Goal: Task Accomplishment & Management: Manage account settings

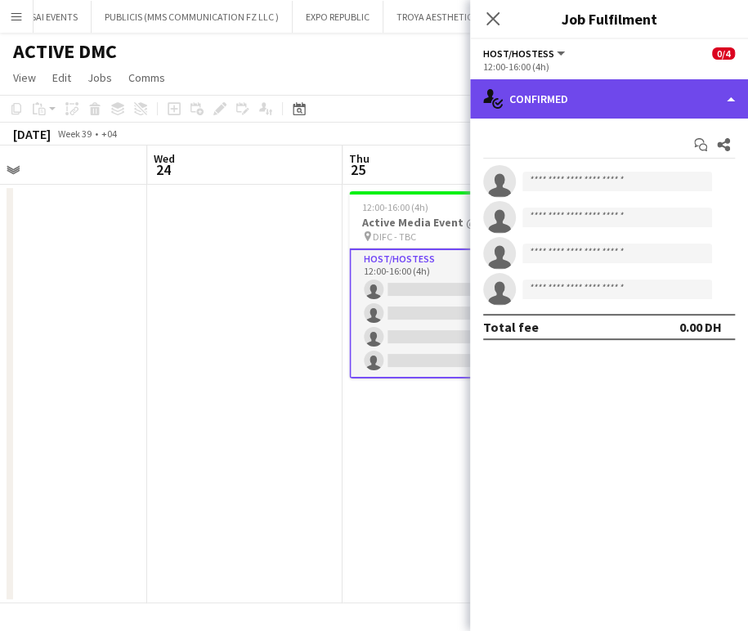
click at [706, 96] on div "single-neutral-actions-check-2 Confirmed" at bounding box center [609, 98] width 278 height 39
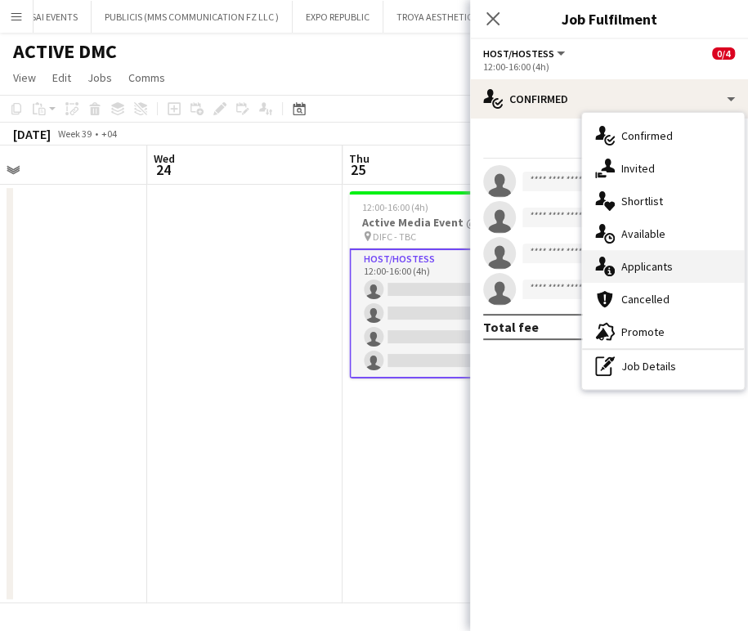
click at [661, 269] on span "Applicants" at bounding box center [648, 266] width 52 height 15
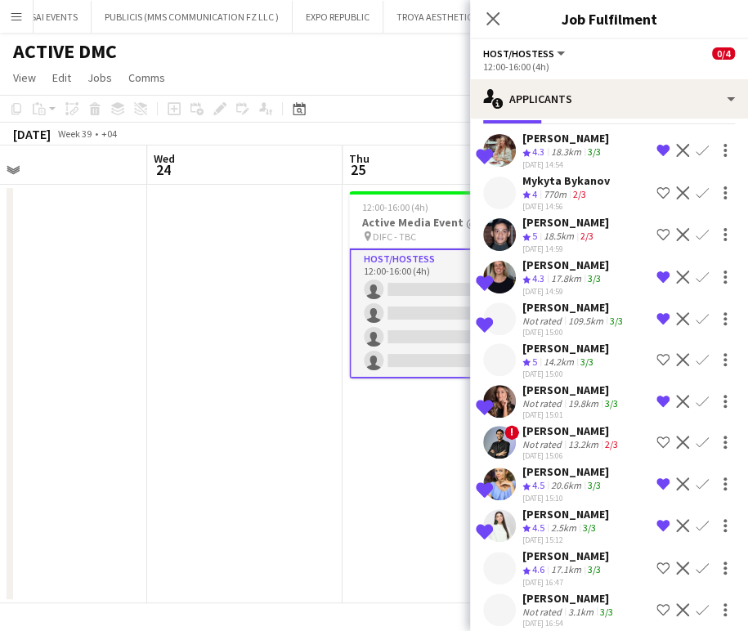
scroll to position [111, 0]
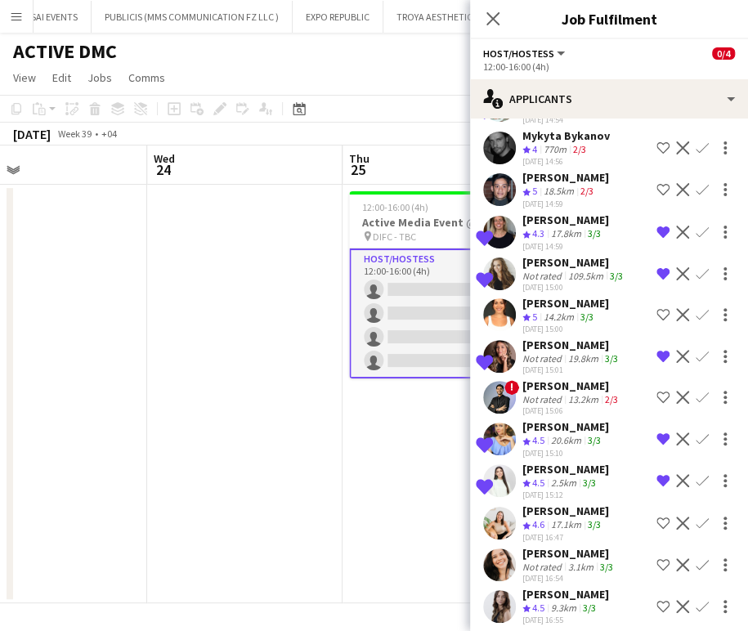
click at [657, 517] on app-icon "Shortlist crew" at bounding box center [663, 523] width 13 height 13
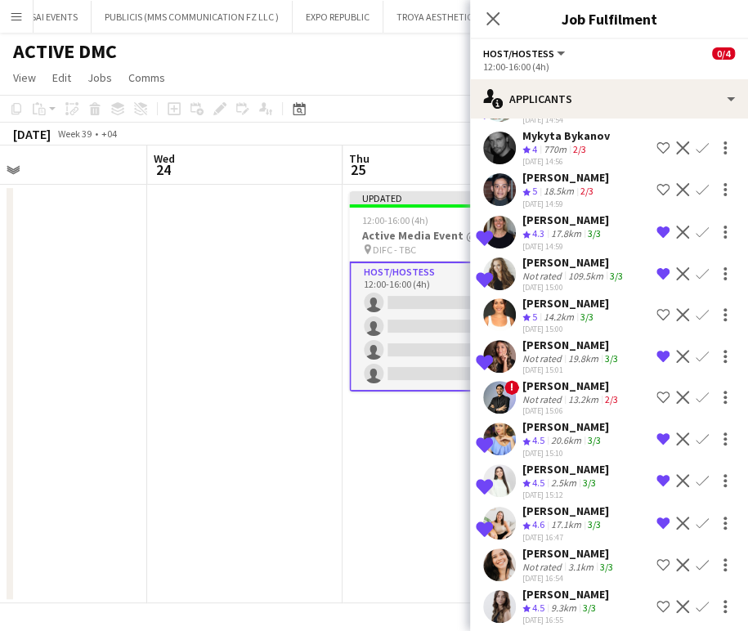
click at [565, 561] on div "3.1km" at bounding box center [581, 567] width 32 height 12
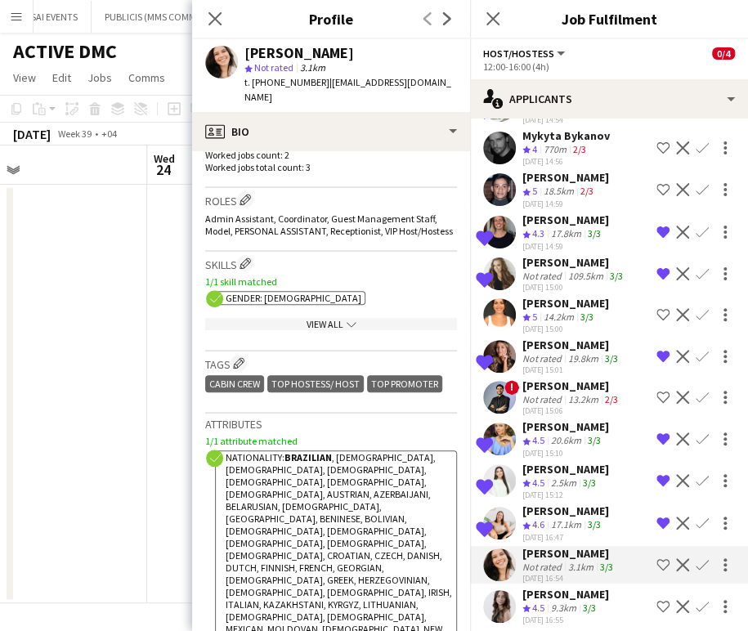
scroll to position [635, 0]
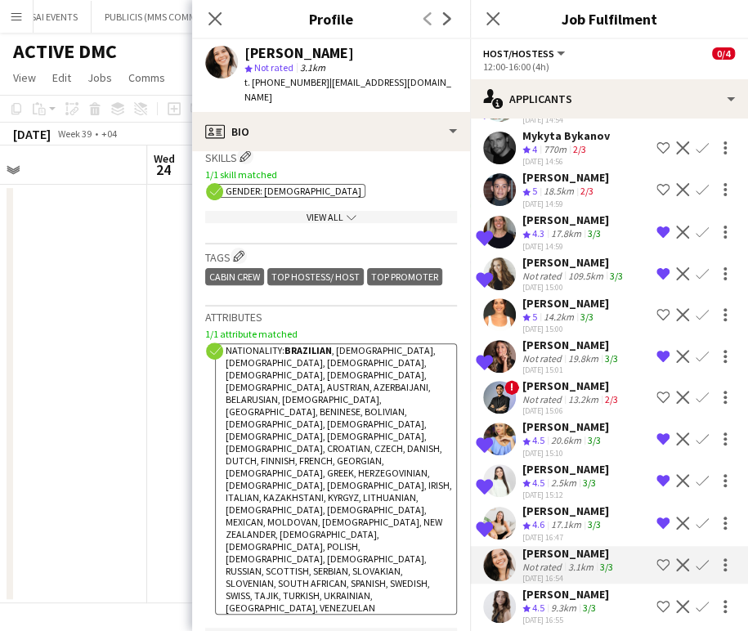
click at [657, 559] on app-icon "Shortlist crew" at bounding box center [663, 565] width 13 height 13
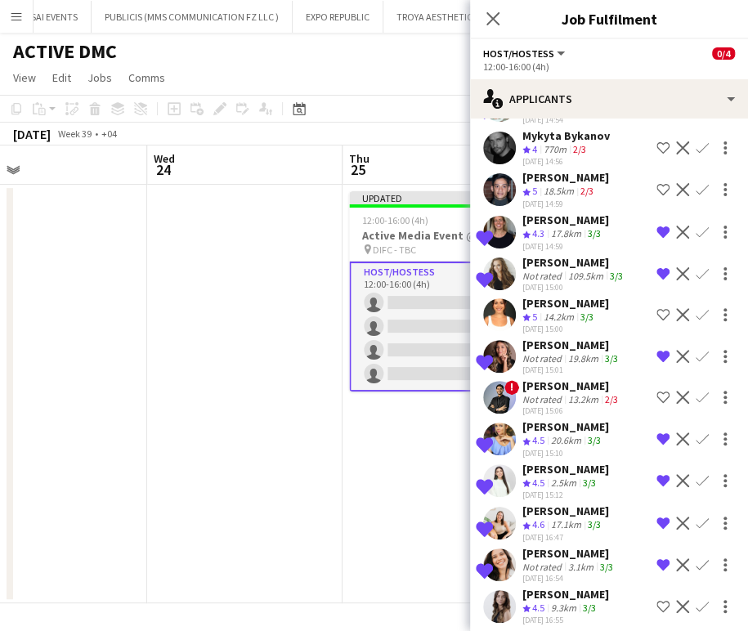
click at [657, 600] on app-icon "Shortlist crew" at bounding box center [663, 606] width 13 height 13
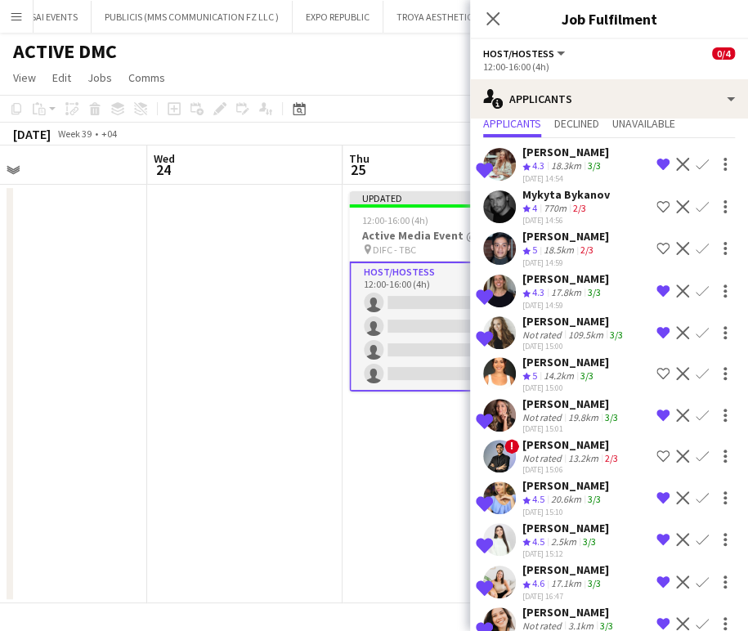
scroll to position [0, 0]
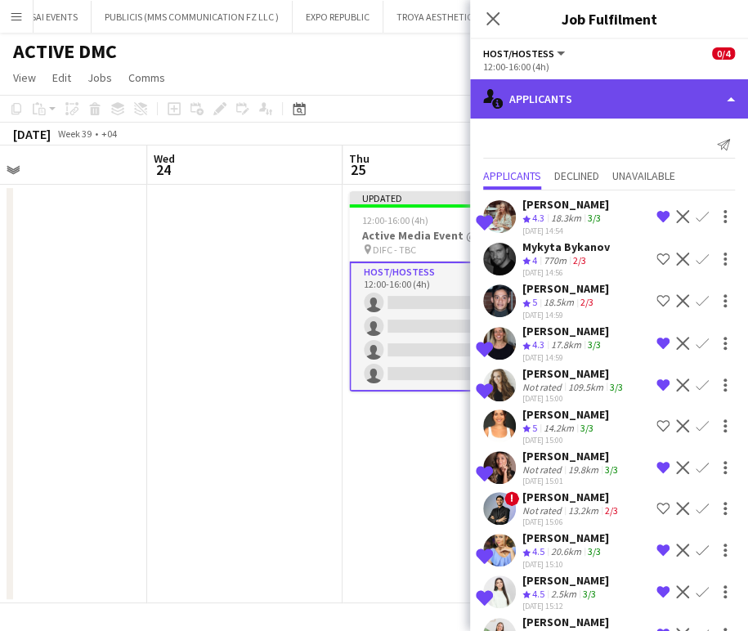
click at [702, 93] on div "single-neutral-actions-information Applicants" at bounding box center [609, 98] width 278 height 39
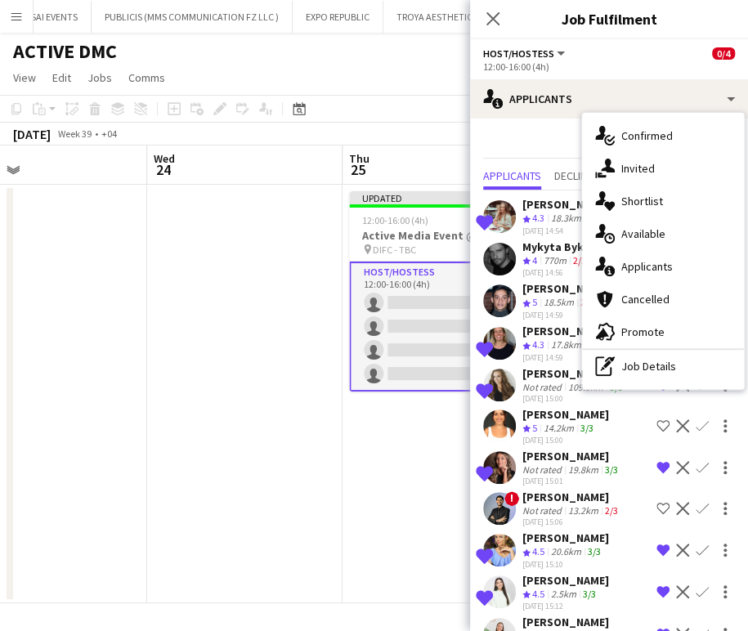
click at [649, 202] on span "Shortlist" at bounding box center [643, 201] width 42 height 15
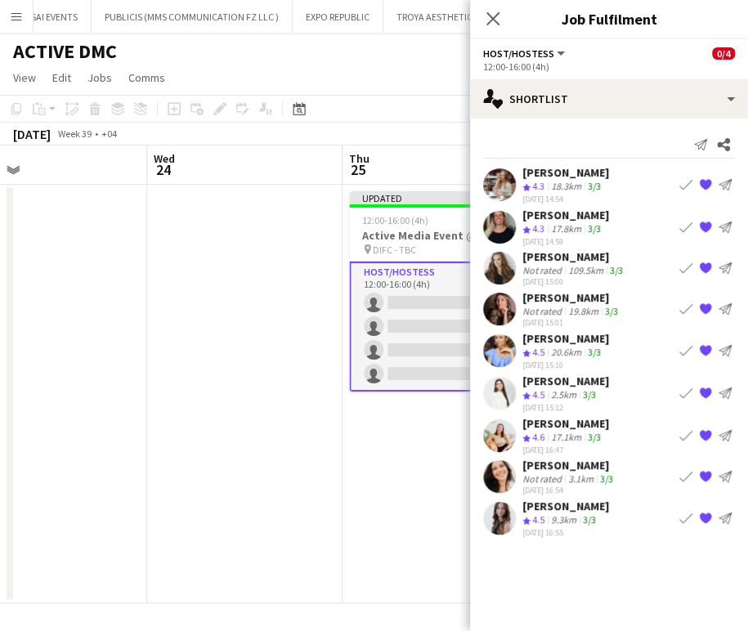
click at [261, 370] on app-date-cell at bounding box center [244, 394] width 195 height 419
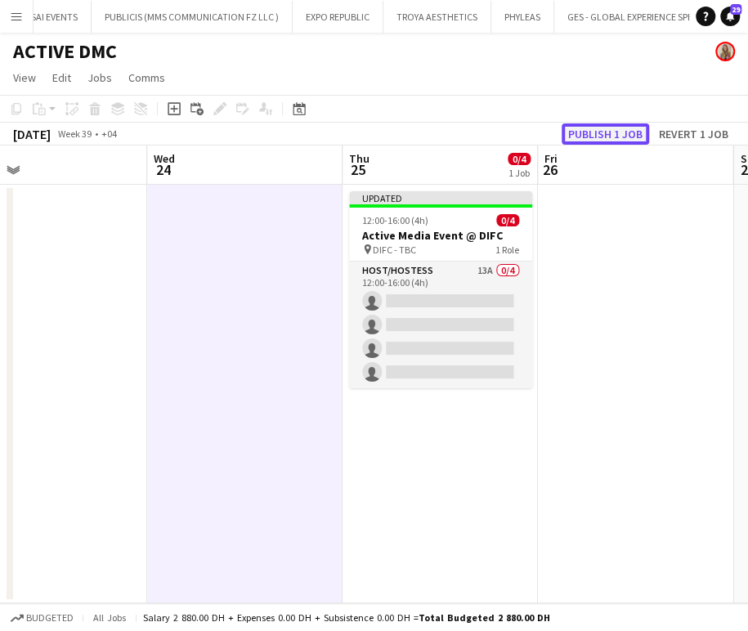
click at [608, 133] on button "Publish 1 job" at bounding box center [606, 133] width 88 height 21
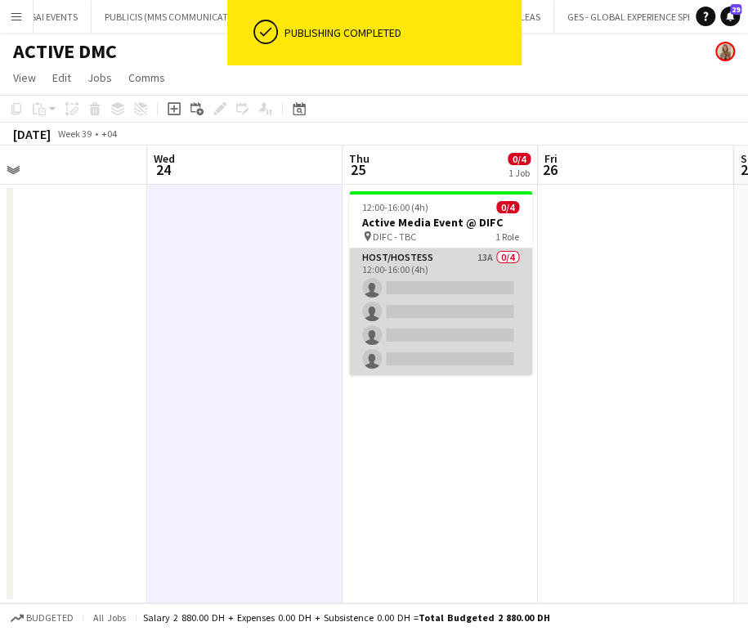
click at [448, 314] on app-card-role "Host/Hostess 13A 0/4 12:00-16:00 (4h) single-neutral-actions single-neutral-act…" at bounding box center [440, 312] width 183 height 127
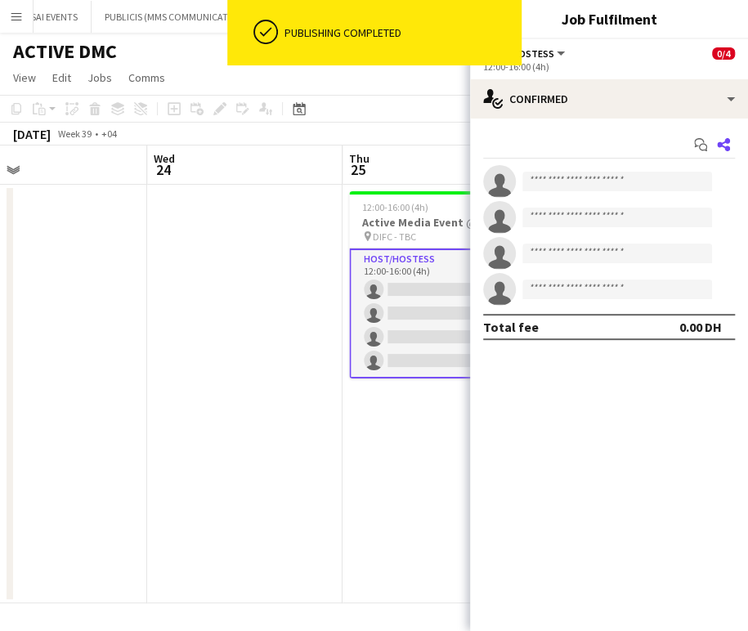
click at [727, 141] on icon at bounding box center [723, 144] width 13 height 13
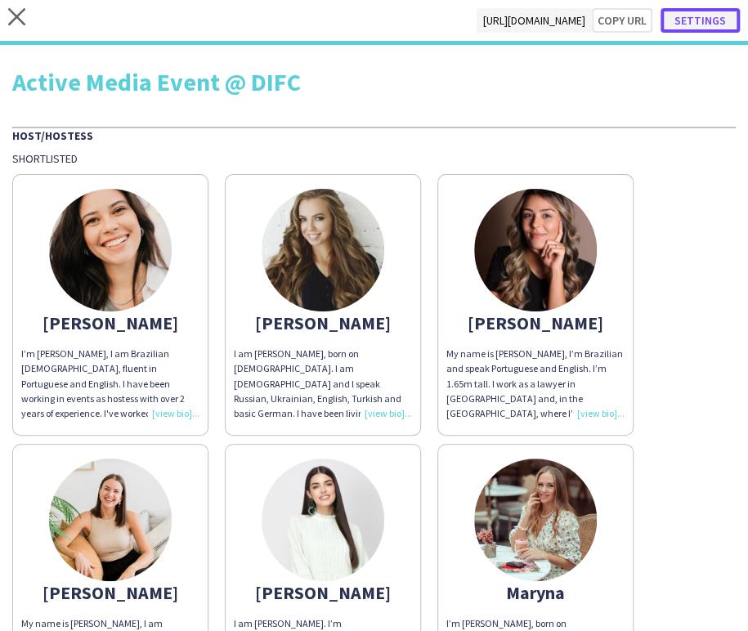
click at [700, 20] on button "Settings" at bounding box center [700, 20] width 79 height 25
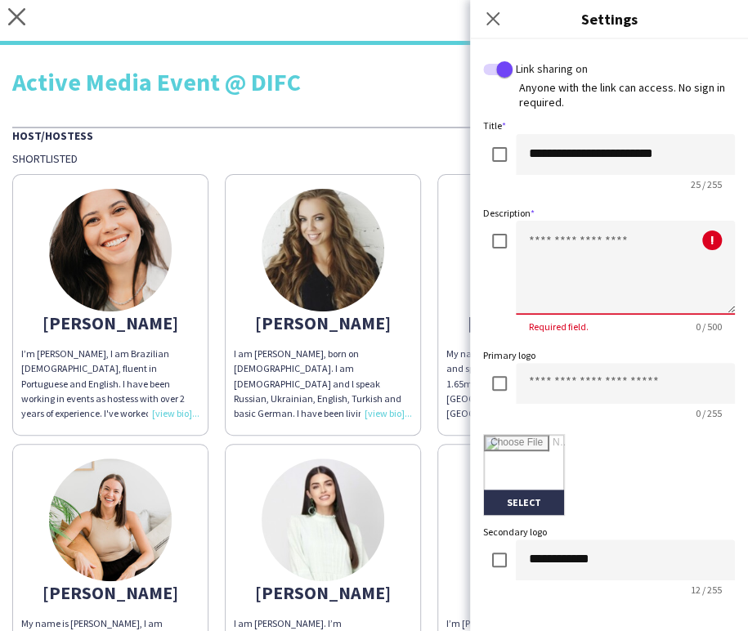
click at [566, 236] on textarea at bounding box center [625, 268] width 219 height 94
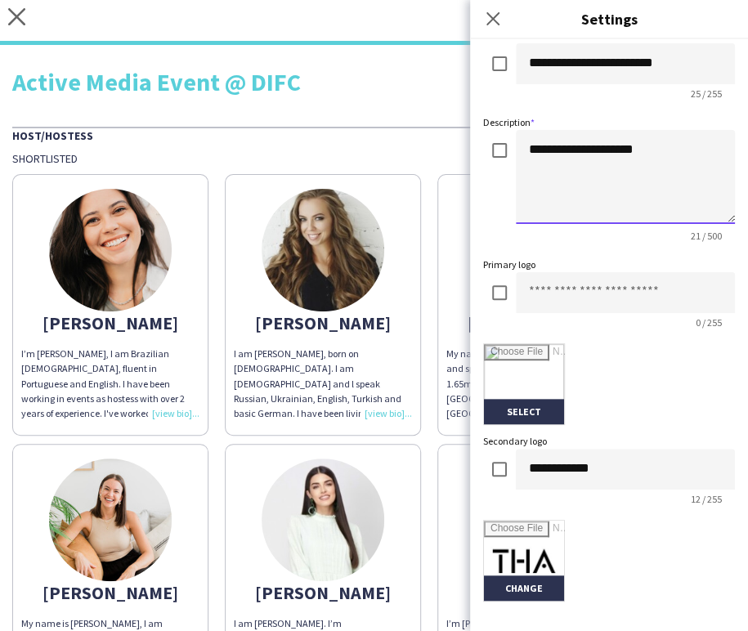
scroll to position [272, 0]
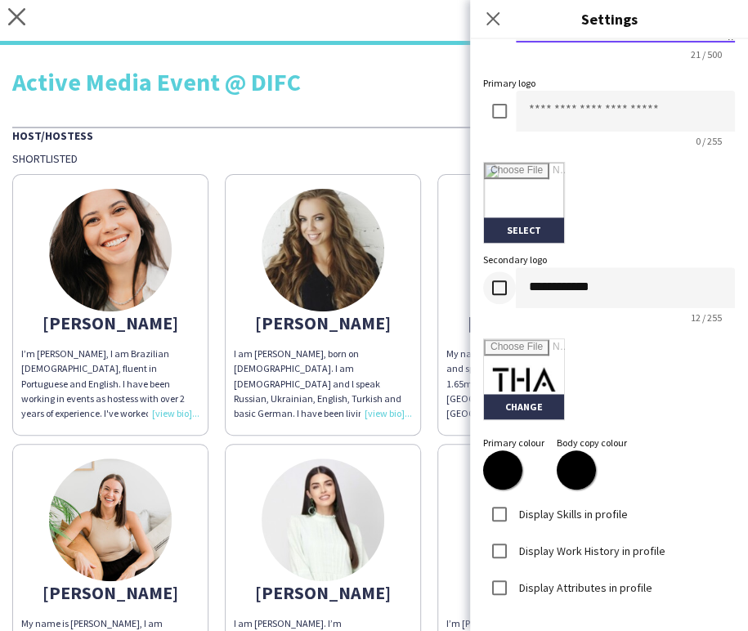
type textarea "**********"
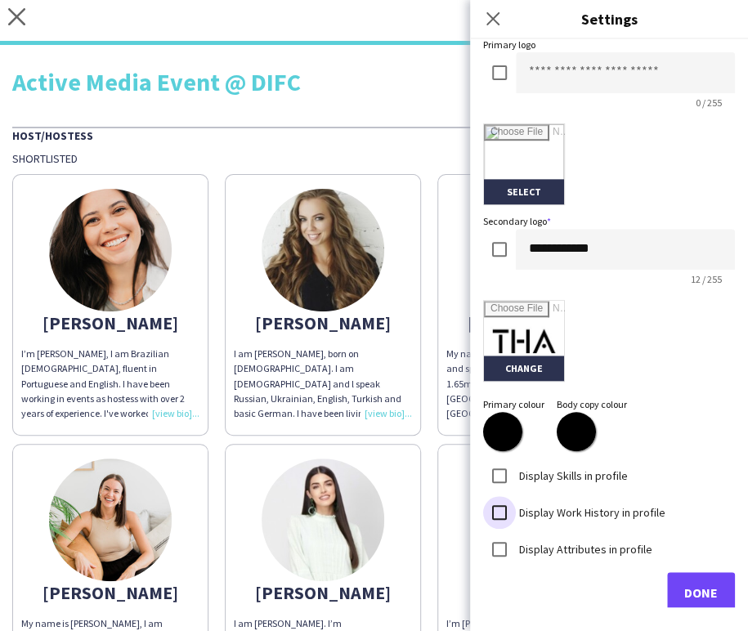
scroll to position [329, 0]
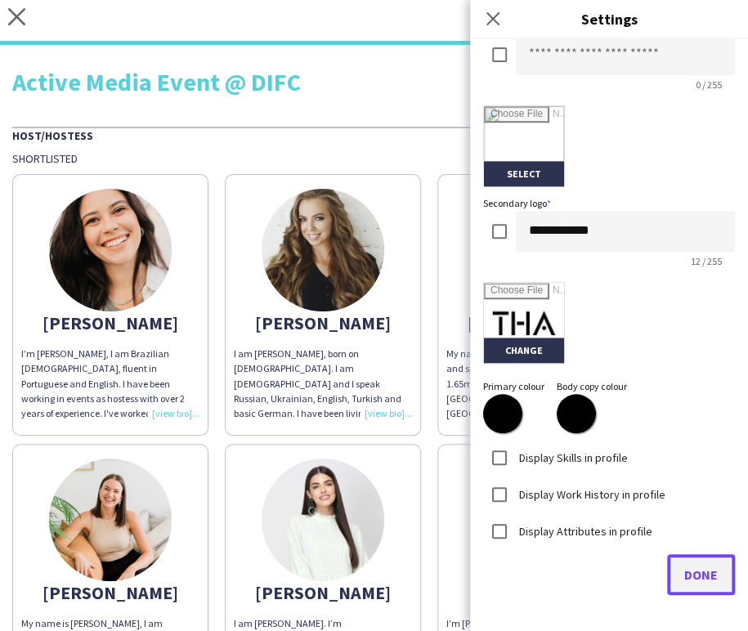
click at [684, 589] on button "Done" at bounding box center [701, 574] width 68 height 41
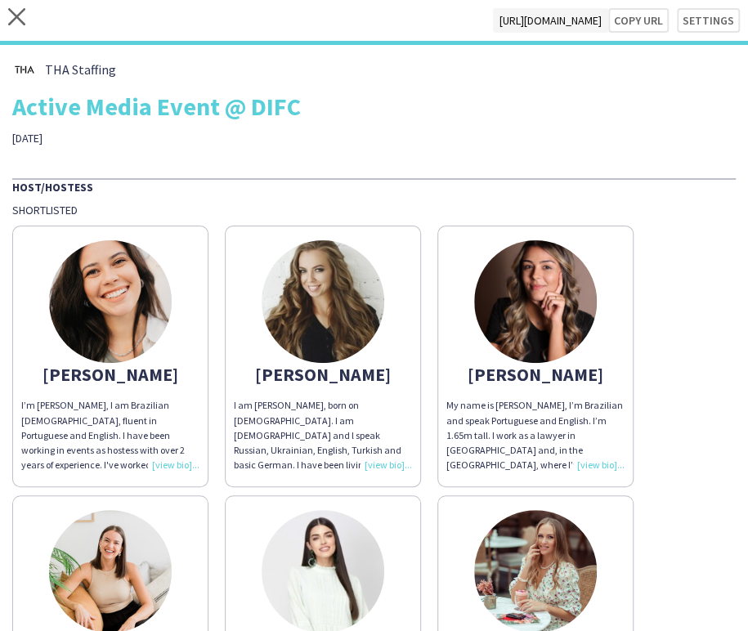
click at [587, 140] on div "THA Staffing Active Media Event @ DIFC 25th September, 2025" at bounding box center [374, 101] width 724 height 88
click at [322, 312] on img at bounding box center [323, 301] width 123 height 123
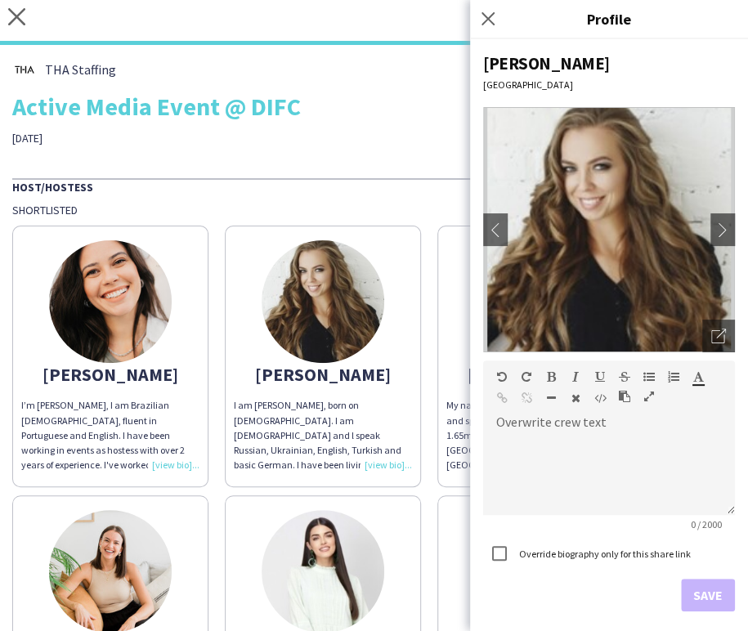
click at [114, 315] on img at bounding box center [110, 301] width 123 height 123
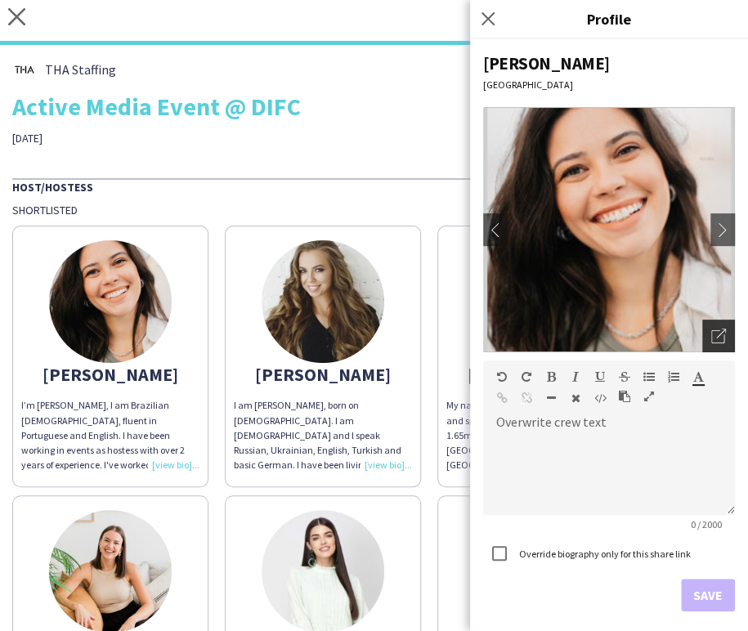
click at [711, 339] on icon "Open photos pop-in" at bounding box center [718, 336] width 15 height 15
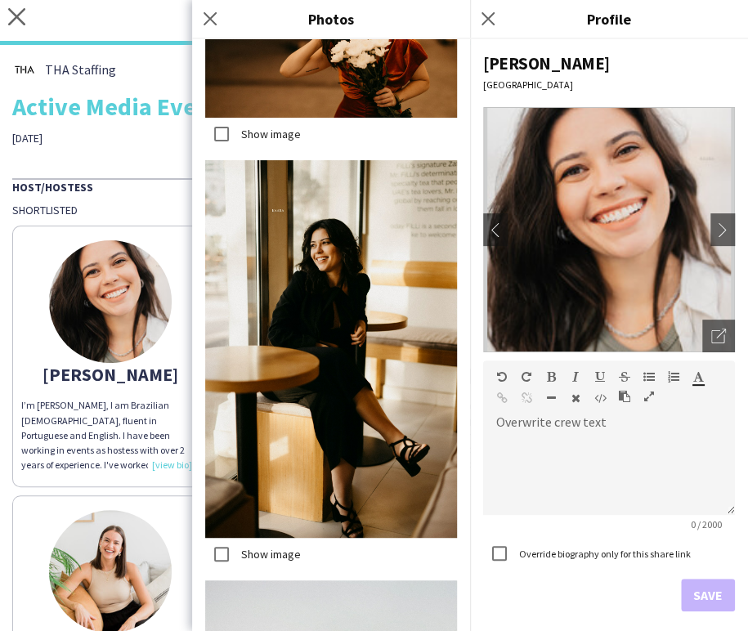
scroll to position [1726, 0]
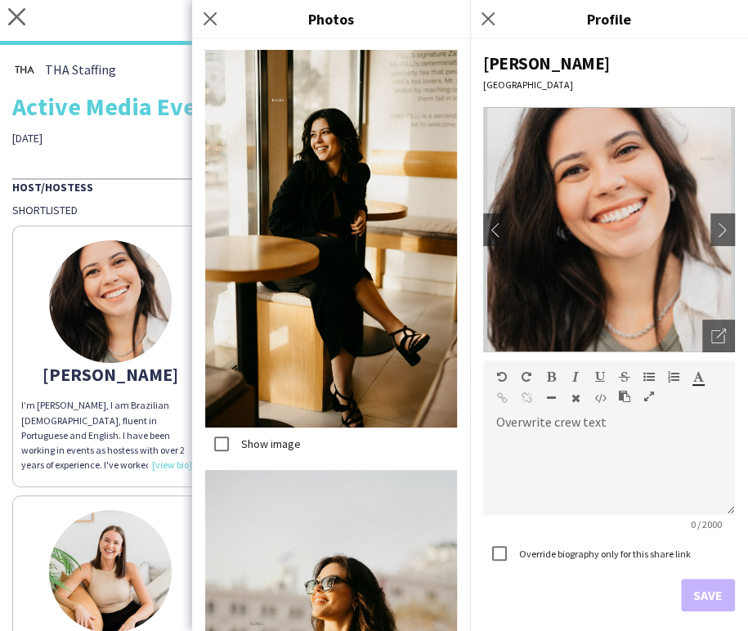
click at [144, 166] on div "THA Staffing Active Media Event @ DIFC 25th September, 2025 Host/Hostess Shortl…" at bounding box center [374, 542] width 748 height 995
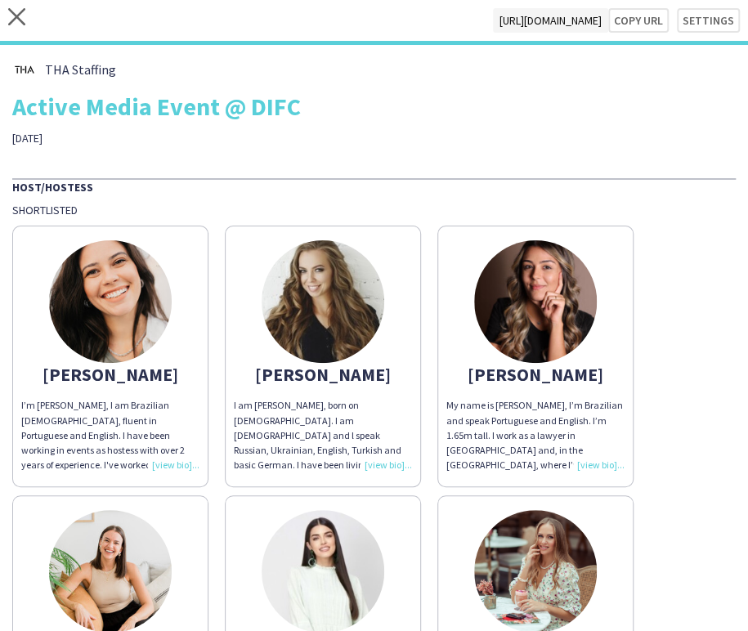
click at [371, 308] on img at bounding box center [323, 301] width 123 height 123
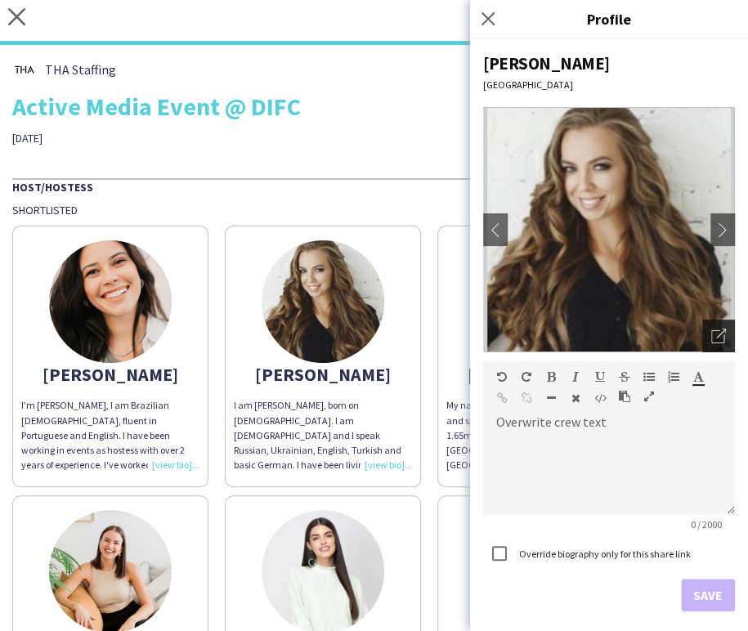
click at [711, 333] on icon "Open photos pop-in" at bounding box center [718, 336] width 15 height 15
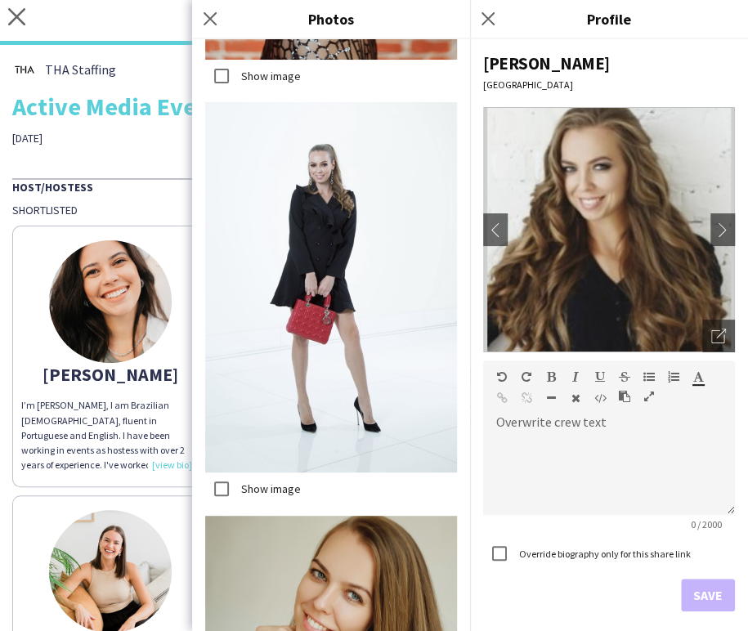
scroll to position [3893, 0]
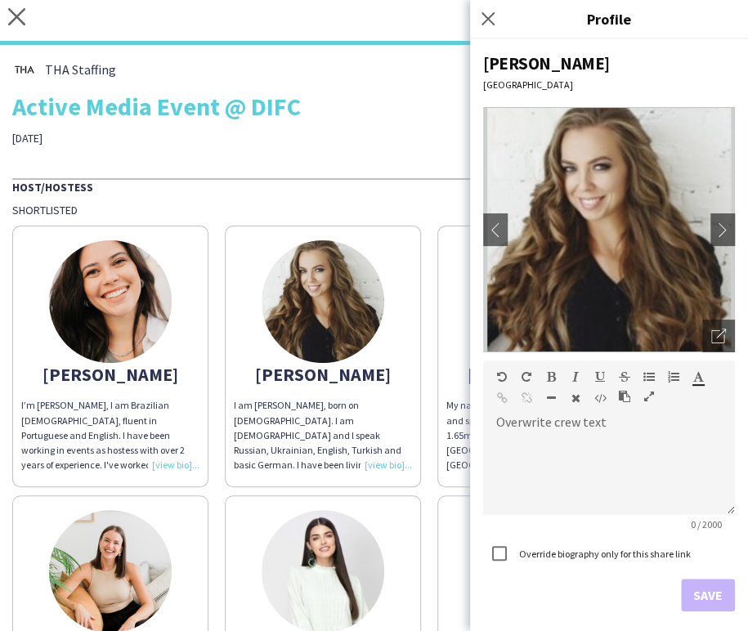
click at [360, 125] on div "THA Staffing Active Media Event @ DIFC 25th September, 2025" at bounding box center [374, 101] width 724 height 88
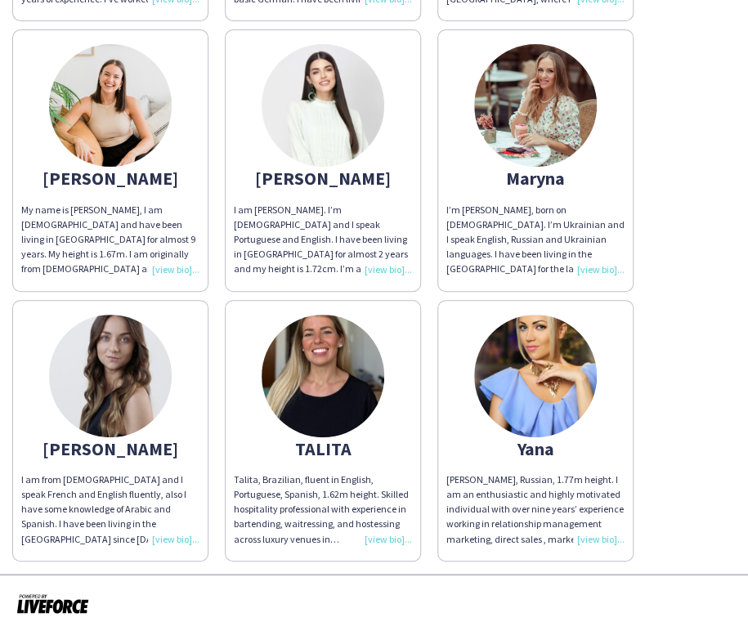
scroll to position [469, 0]
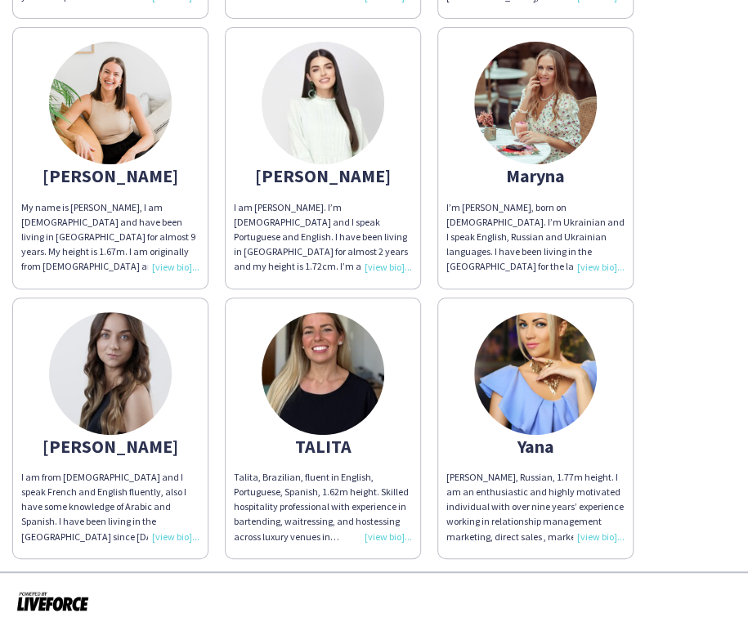
drag, startPoint x: 128, startPoint y: 386, endPoint x: 165, endPoint y: 390, distance: 37.0
click at [128, 386] on img at bounding box center [110, 373] width 123 height 123
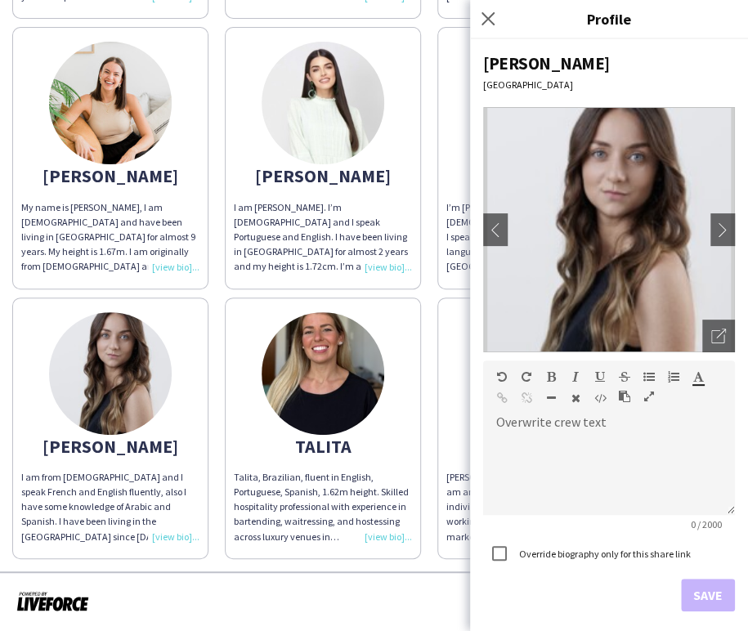
click at [711, 339] on icon "Open photos pop-in" at bounding box center [718, 336] width 15 height 15
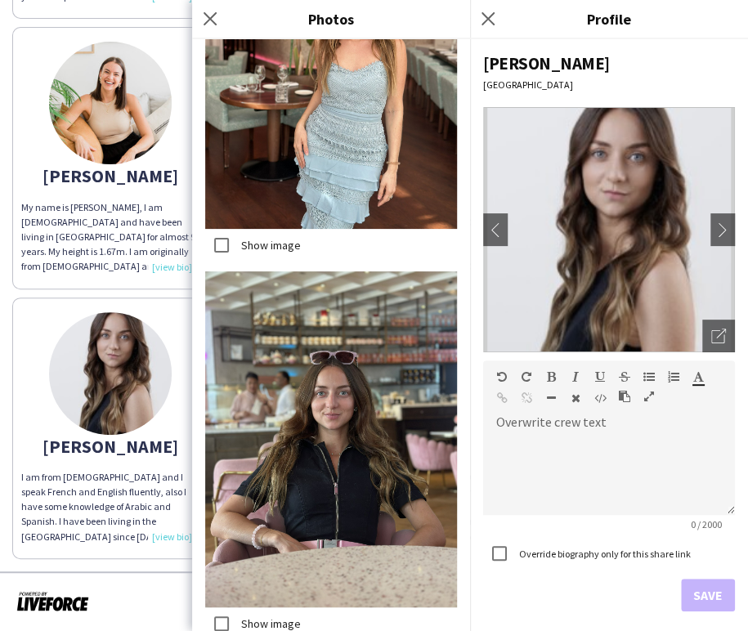
scroll to position [3543, 0]
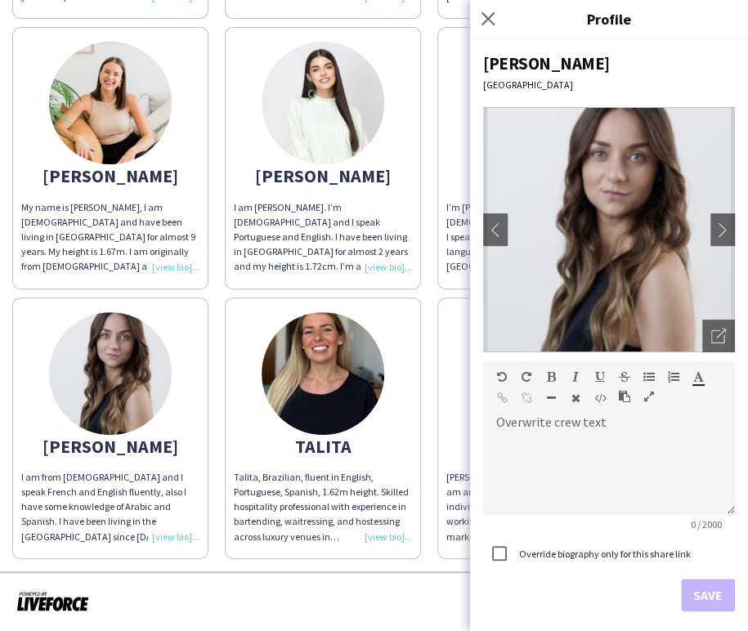
click at [320, 382] on img at bounding box center [323, 373] width 123 height 123
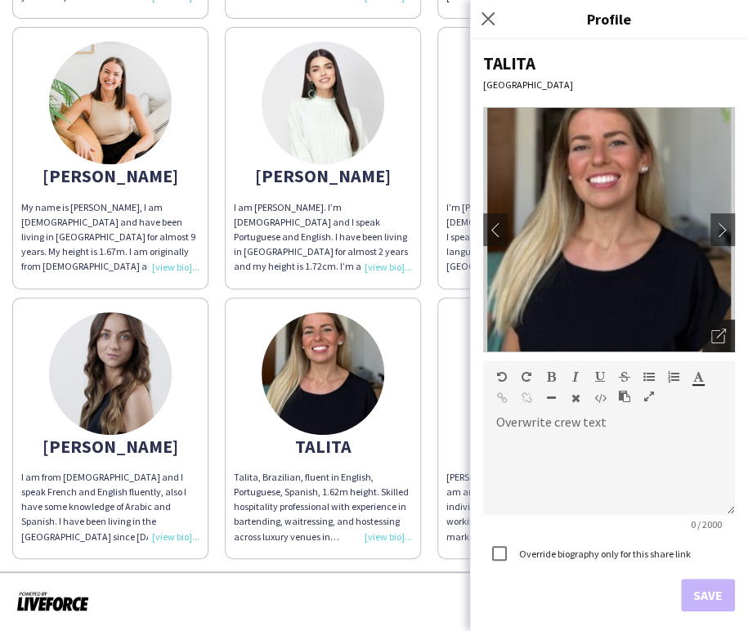
click at [711, 339] on icon "Open photos pop-in" at bounding box center [718, 336] width 15 height 15
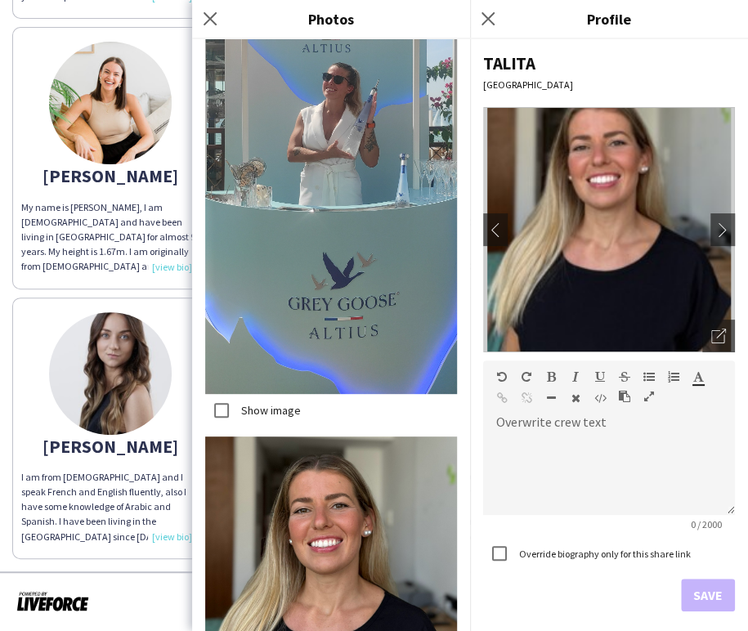
scroll to position [3809, 0]
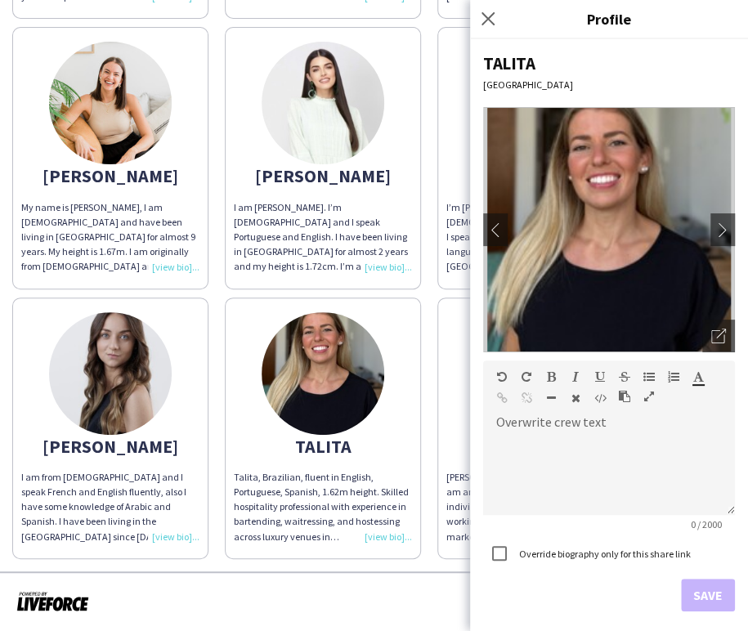
click at [200, 49] on app-share-pages-crew-card "Kelly My name is Kelly, I am 30 years old and have been living in UAE for almos…" at bounding box center [110, 158] width 196 height 262
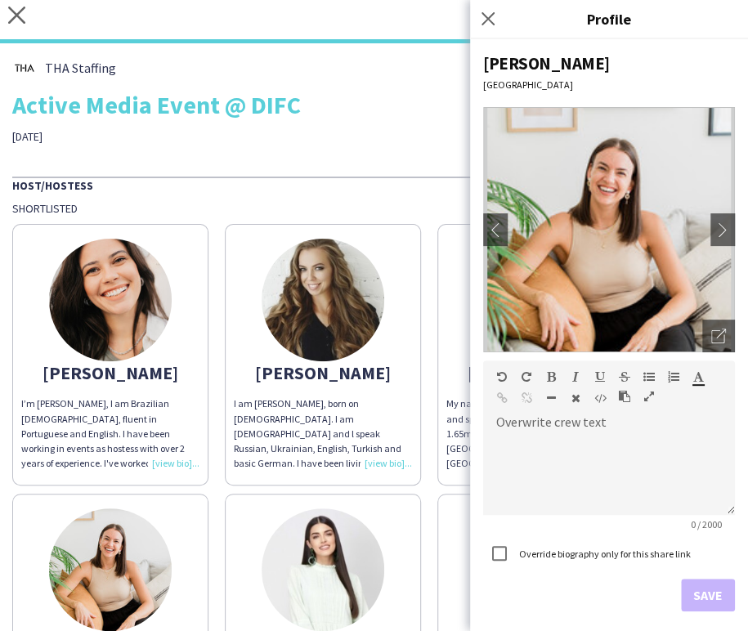
scroll to position [0, 0]
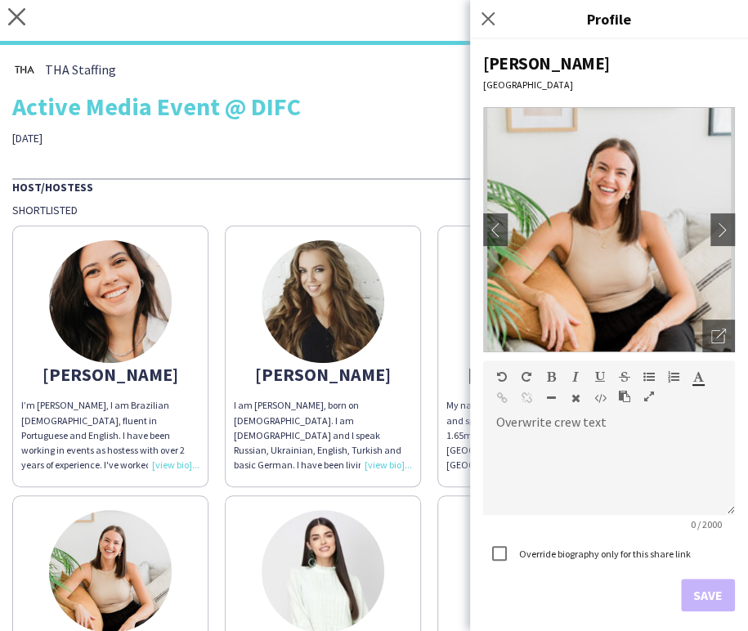
click at [326, 127] on div "THA Staffing Active Media Event @ DIFC 25th September, 2025" at bounding box center [374, 101] width 724 height 88
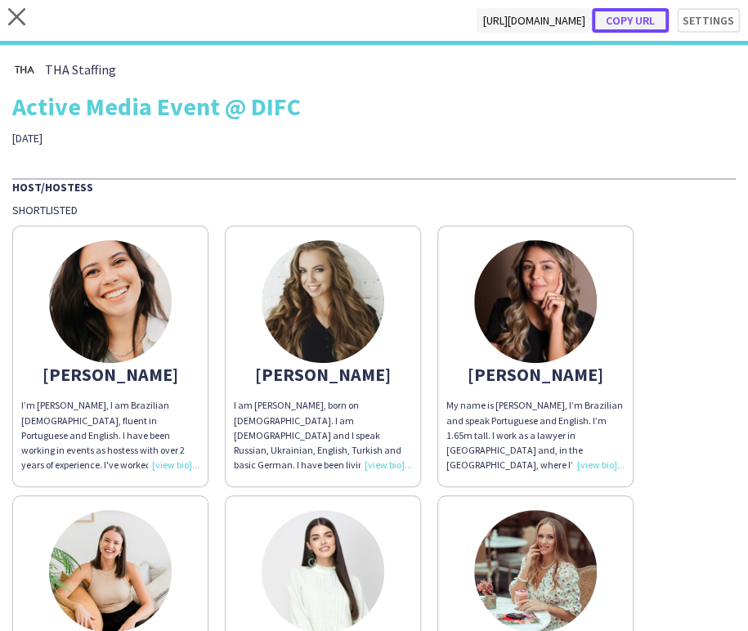
click at [627, 14] on button "Copy url" at bounding box center [630, 20] width 77 height 25
drag, startPoint x: 22, startPoint y: 16, endPoint x: 177, endPoint y: 79, distance: 167.7
click at [22, 16] on icon "close" at bounding box center [16, 16] width 17 height 17
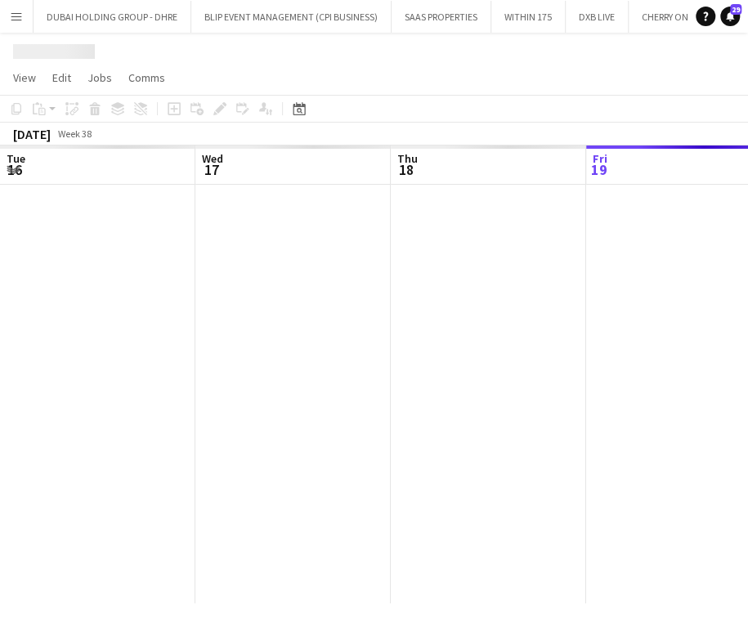
scroll to position [0, 391]
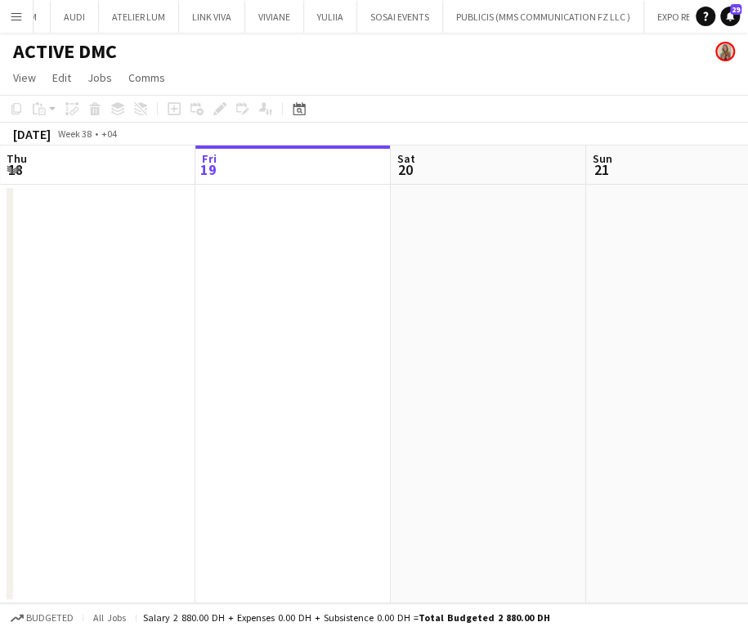
click at [319, 287] on app-calendar-viewport "Tue 16 Wed 17 Thu 18 Fri 19 Sat 20 Sun 21 Mon 22 Tue 23 Wed 24" at bounding box center [374, 375] width 748 height 458
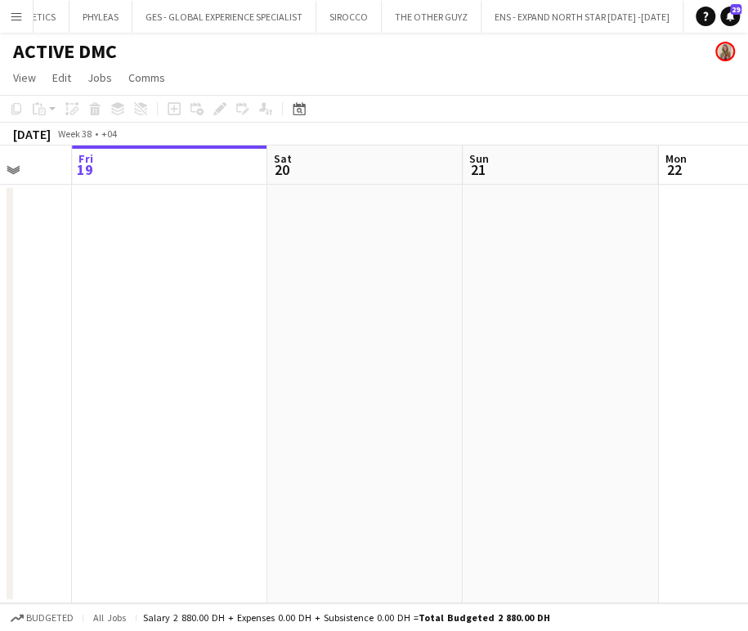
drag, startPoint x: 503, startPoint y: 293, endPoint x: 370, endPoint y: 294, distance: 133.3
click at [251, 276] on app-calendar-viewport "Tue 16 Wed 17 Thu 18 Fri 19 Sat 20 Sun 21 Mon 22 Tue 23 Wed 24" at bounding box center [374, 375] width 748 height 458
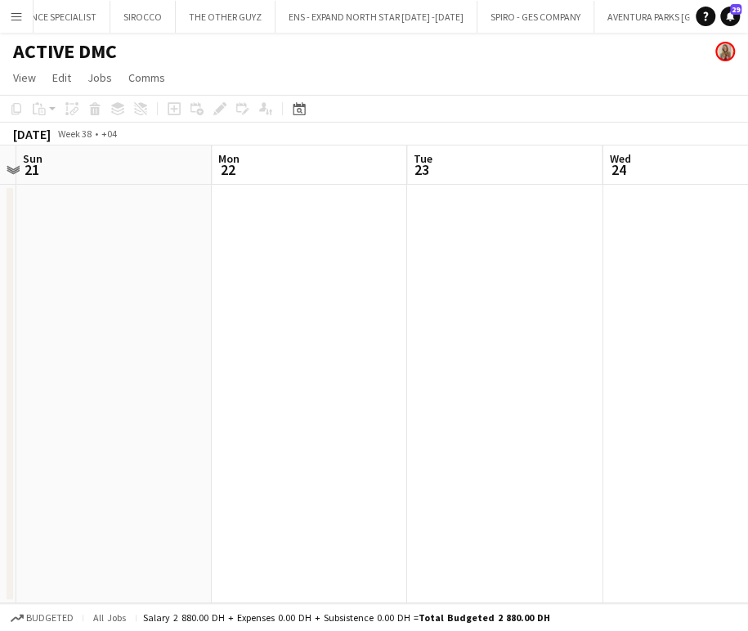
drag, startPoint x: 448, startPoint y: 294, endPoint x: 262, endPoint y: 296, distance: 186.5
click at [270, 294] on app-calendar-viewport "Thu 18 Fri 19 Sat 20 Sun 21 Mon 22 Tue 23 Wed 24 Thu 25 0/4 1 Job Fri 26 12:00-…" at bounding box center [374, 375] width 748 height 458
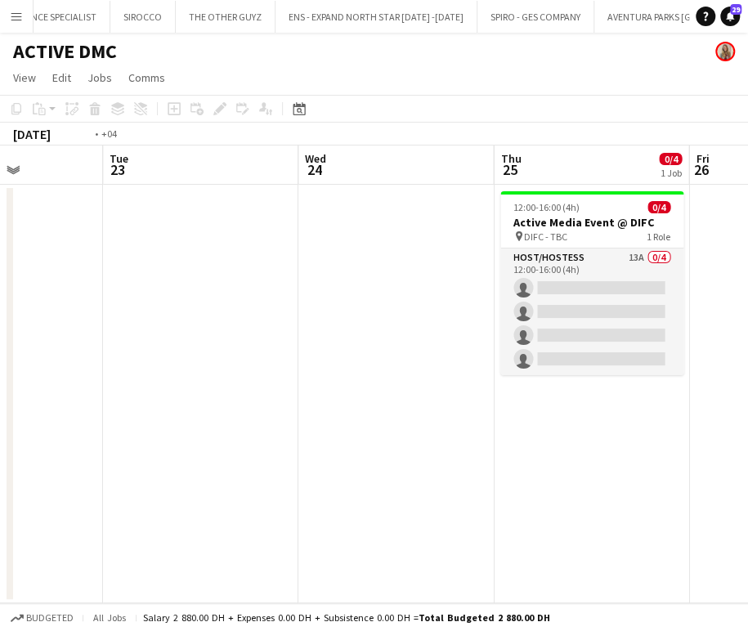
click at [263, 306] on app-calendar-viewport "Fri 19 Sat 20 Sun 21 Mon 22 Tue 23 Wed 24 Thu 25 0/4 1 Job Fri 26 Sat 27 12:00-…" at bounding box center [374, 375] width 748 height 458
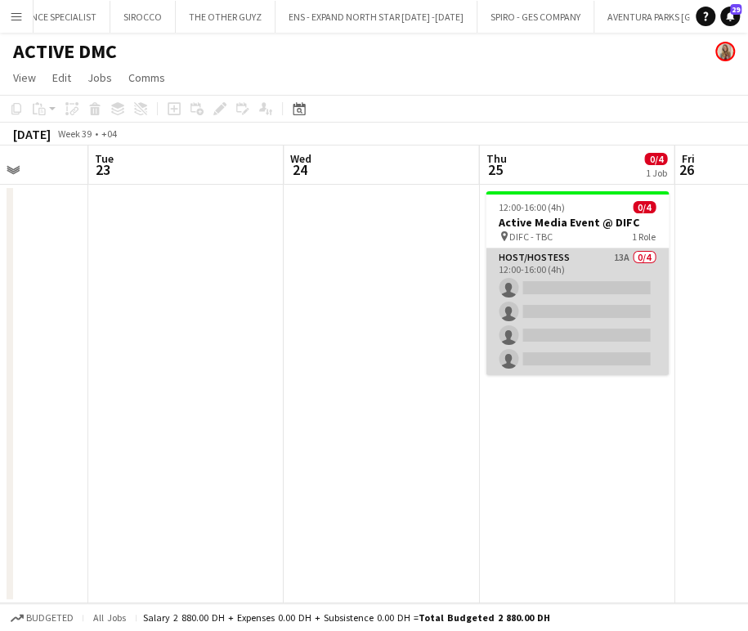
click at [566, 299] on app-card-role "Host/Hostess 13A 0/4 12:00-16:00 (4h) single-neutral-actions single-neutral-act…" at bounding box center [577, 312] width 183 height 127
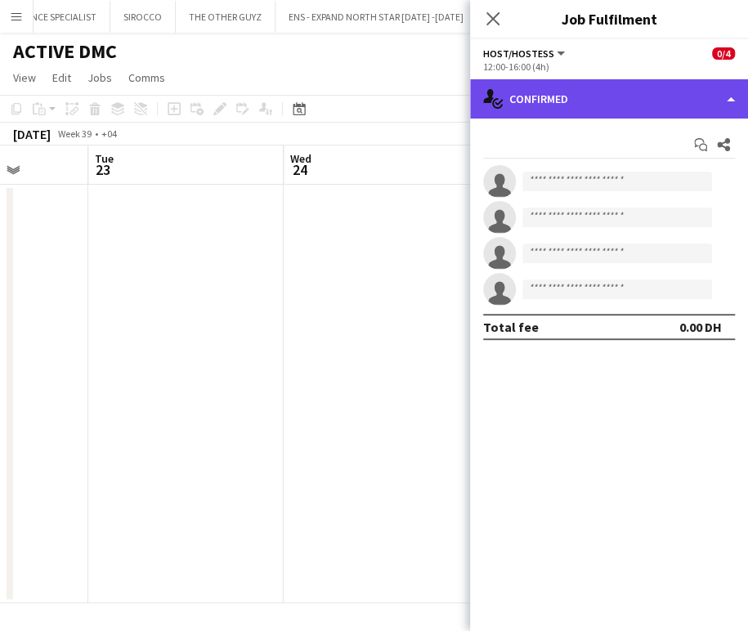
click at [694, 90] on div "single-neutral-actions-check-2 Confirmed" at bounding box center [609, 98] width 278 height 39
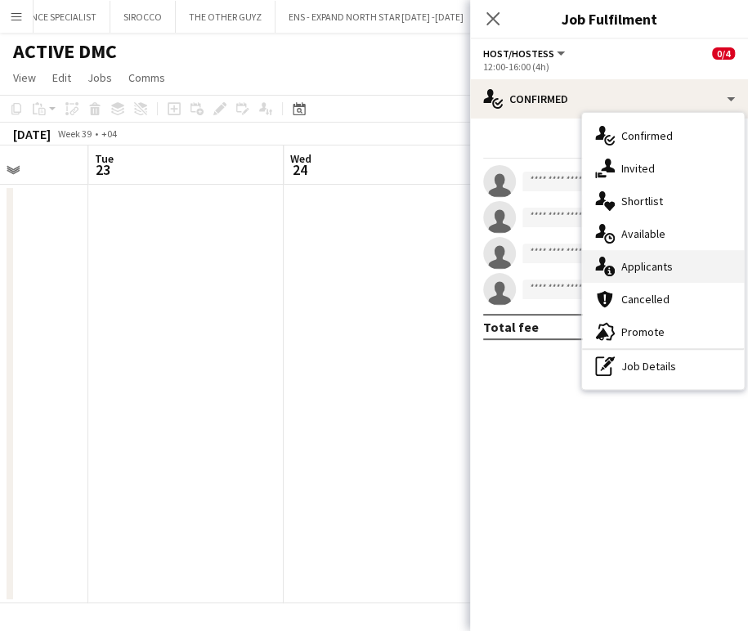
click at [655, 260] on span "Applicants" at bounding box center [648, 266] width 52 height 15
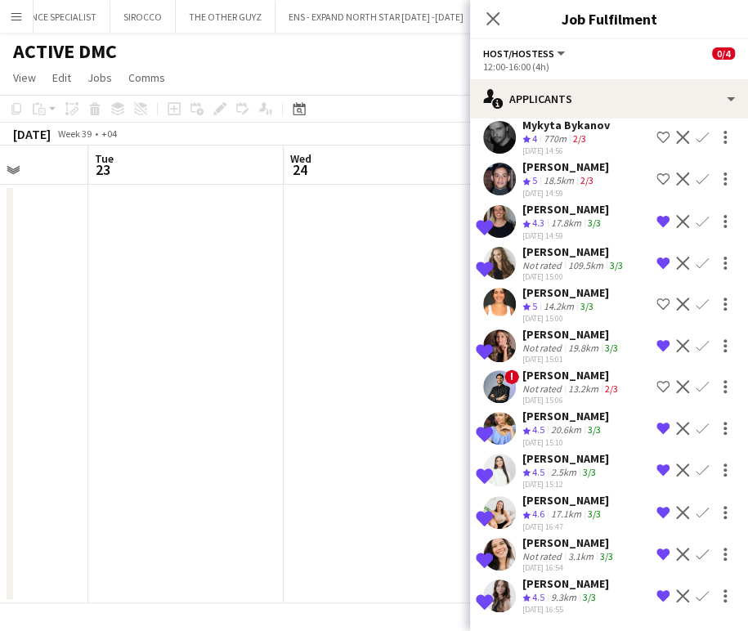
scroll to position [123, 0]
click at [554, 286] on div "Lurdes De Medeiros" at bounding box center [566, 292] width 87 height 15
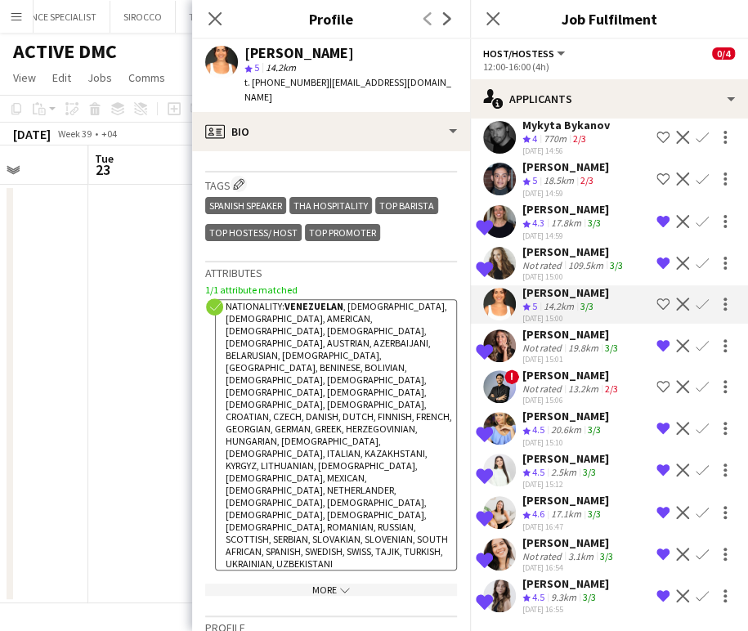
scroll to position [726, 0]
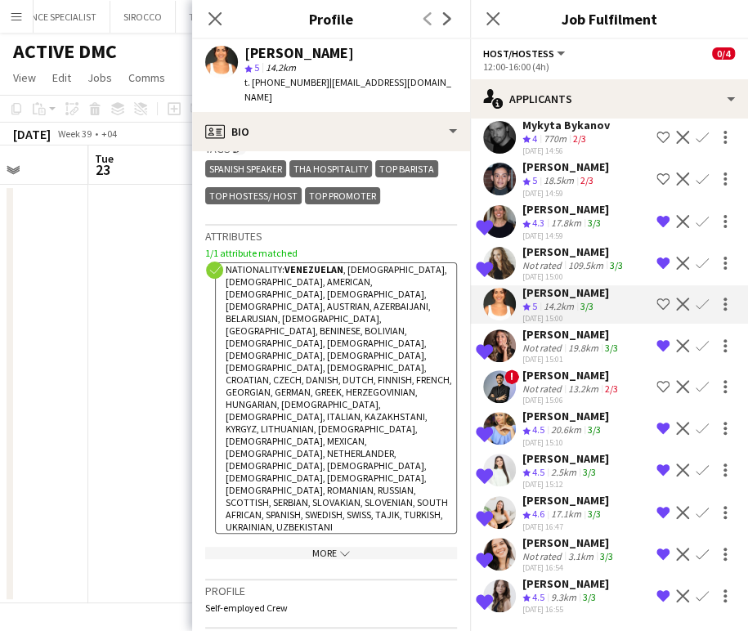
click at [339, 534] on app-show-more-section "More chevron-down" at bounding box center [331, 550] width 252 height 32
click at [338, 547] on app-icon "chevron-down" at bounding box center [343, 553] width 13 height 12
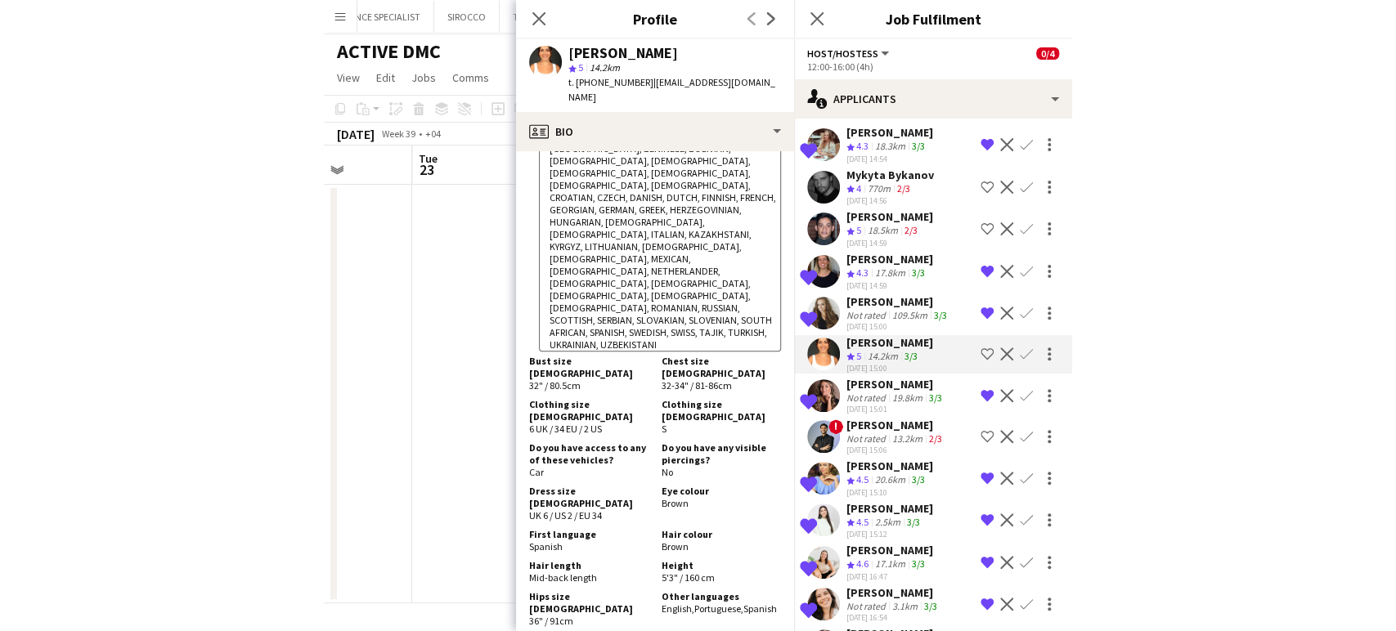
scroll to position [0, 0]
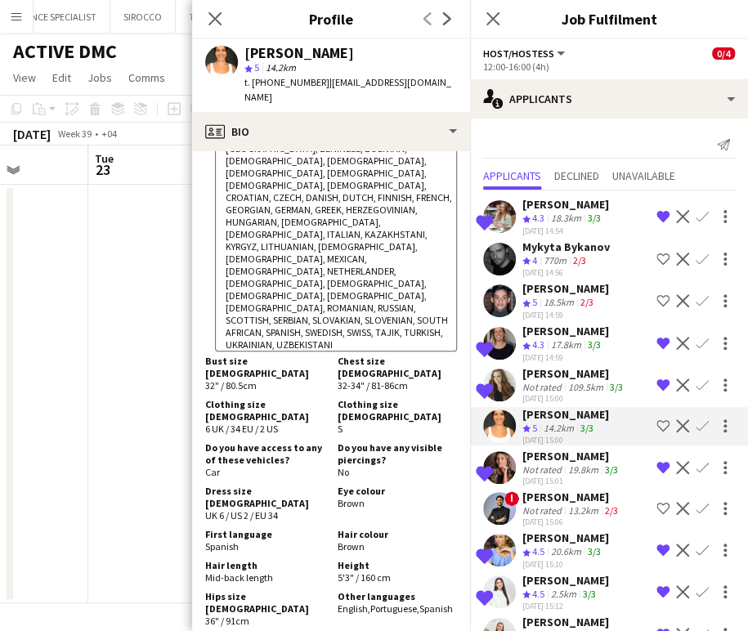
click at [144, 329] on app-date-cell at bounding box center [185, 394] width 195 height 419
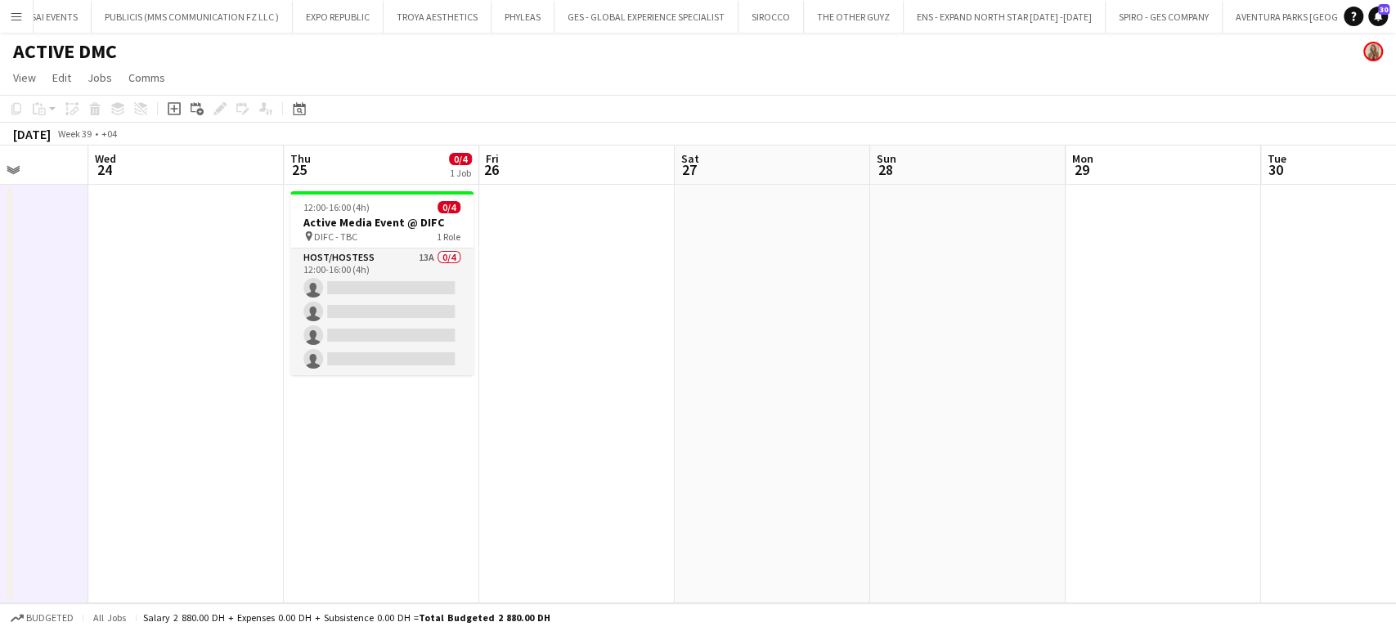
scroll to position [0, 471]
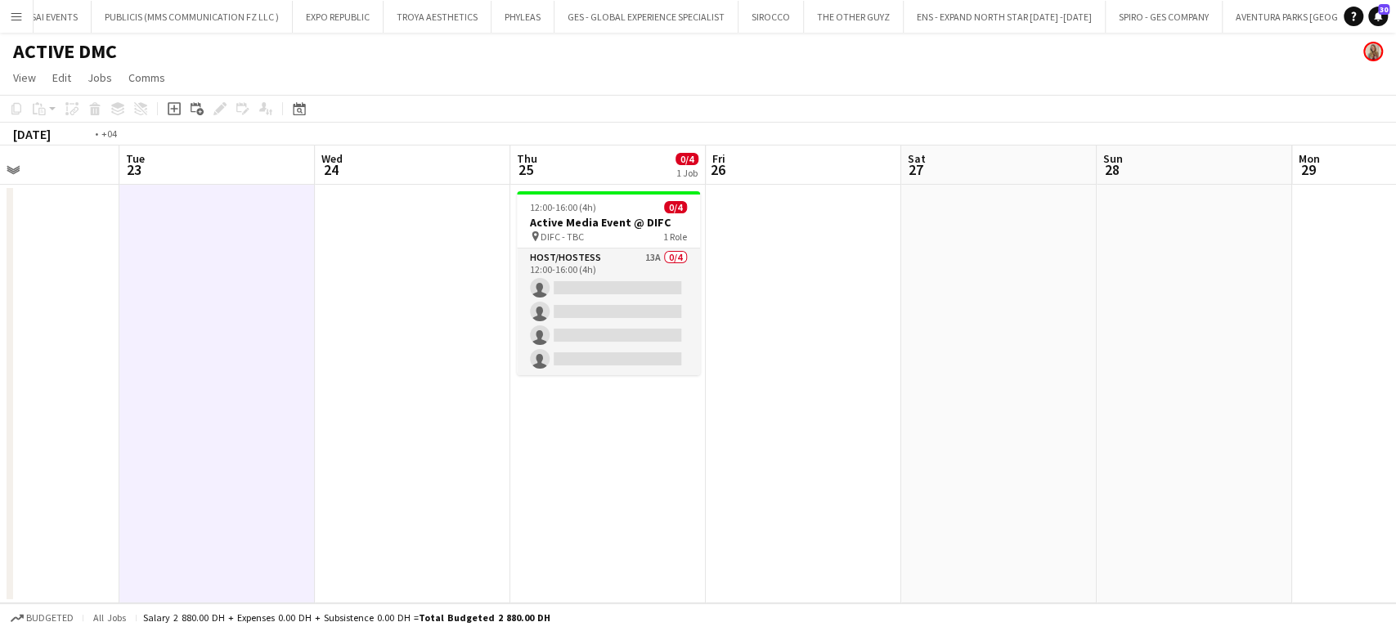
drag, startPoint x: 608, startPoint y: 314, endPoint x: 1223, endPoint y: 382, distance: 619.5
click at [747, 387] on app-calendar-viewport "Sat 20 Sun 21 Mon 22 Tue 23 Wed 24 Thu 25 0/4 1 Job Fri 26 Sat 27 Sun 28 Mon 29…" at bounding box center [698, 375] width 1396 height 458
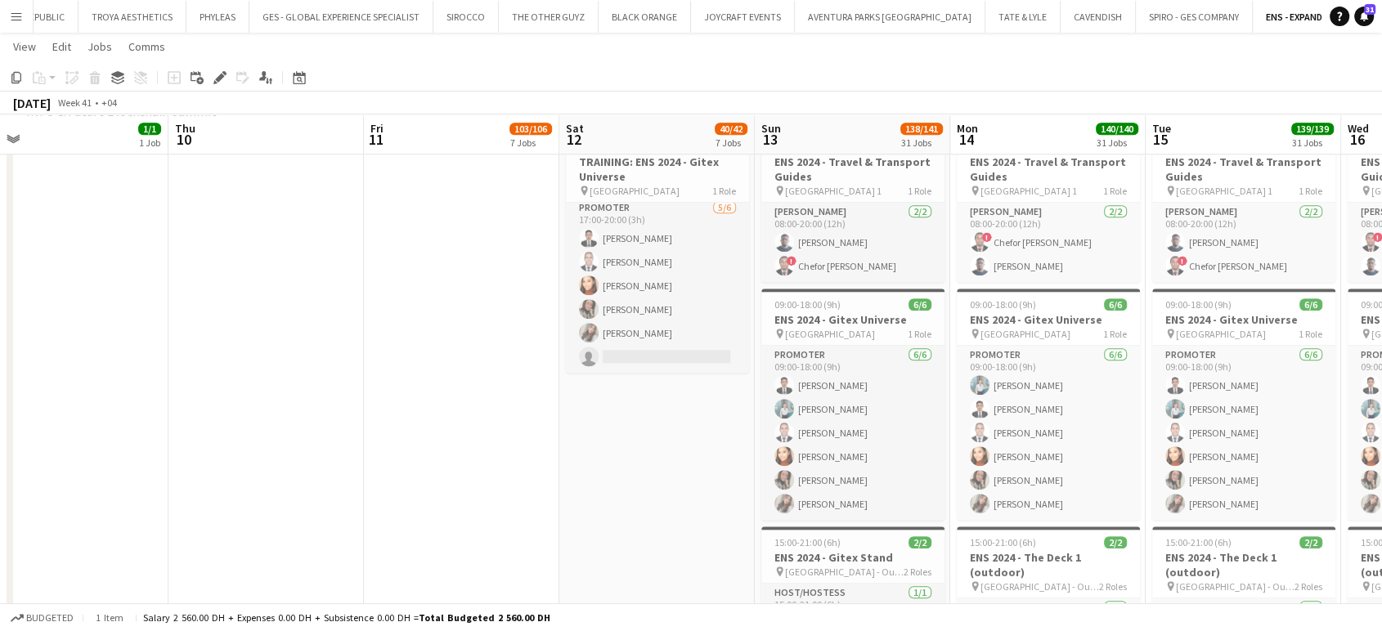
scroll to position [0, 687]
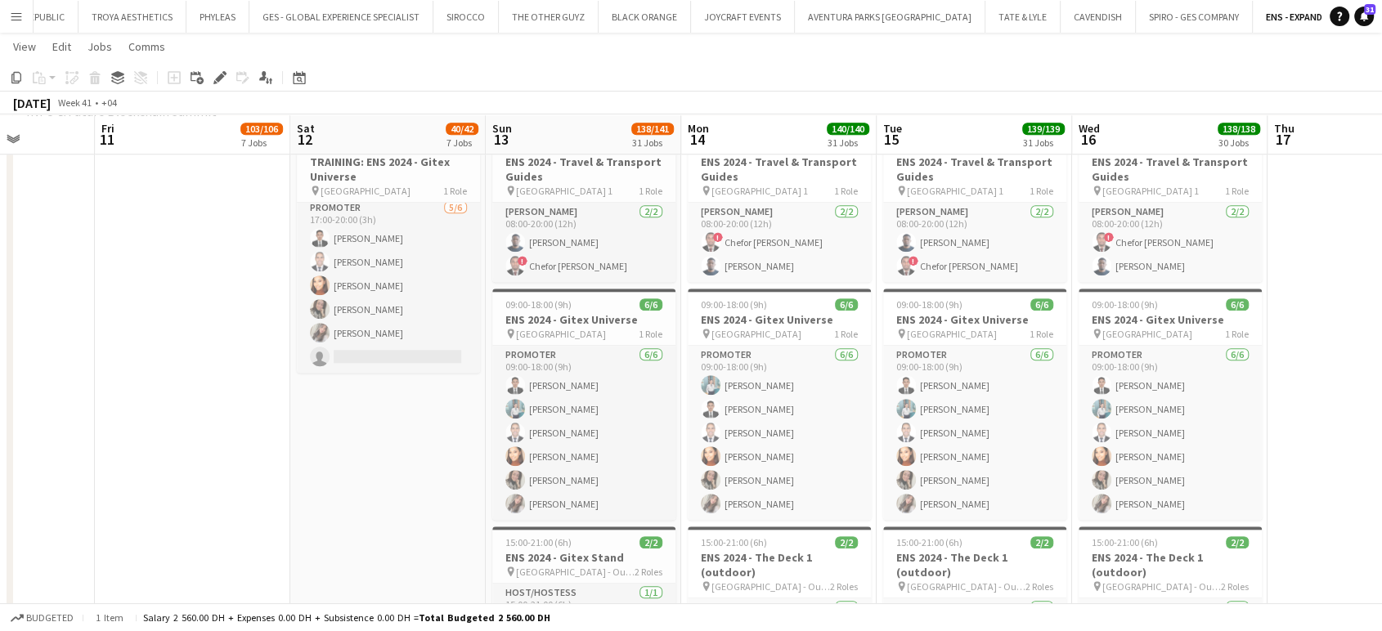
drag, startPoint x: 662, startPoint y: 373, endPoint x: 648, endPoint y: 370, distance: 14.1
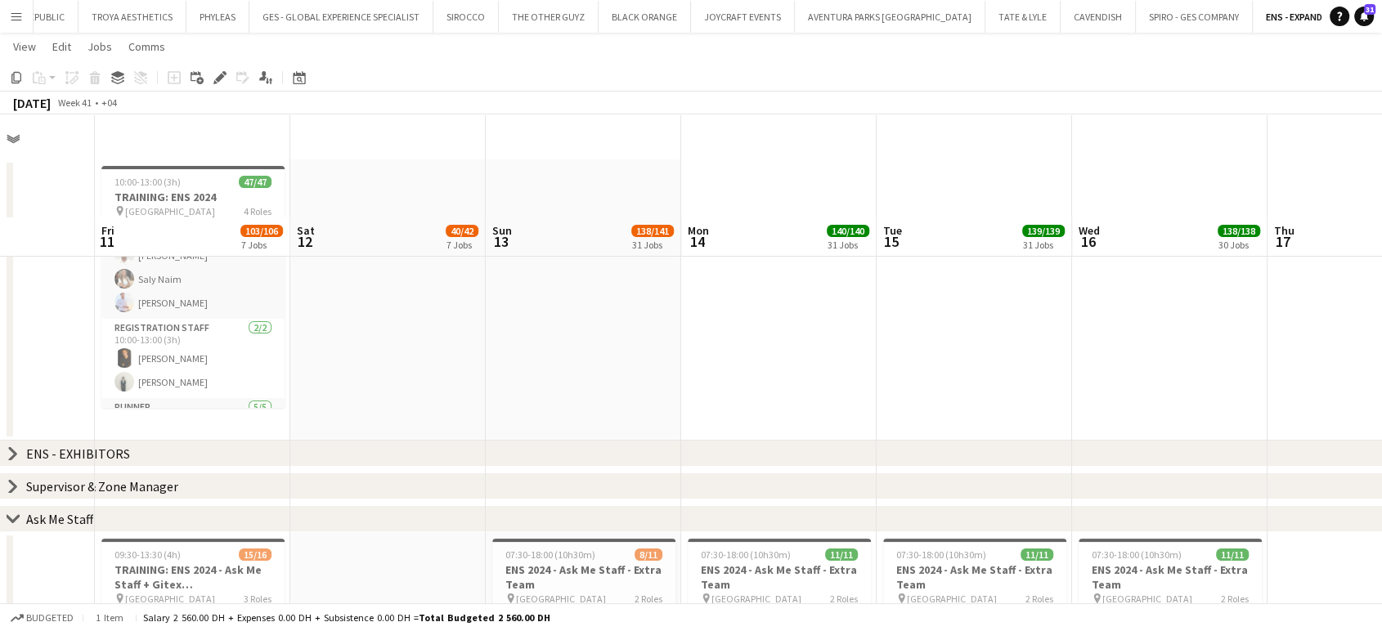
scroll to position [0, 0]
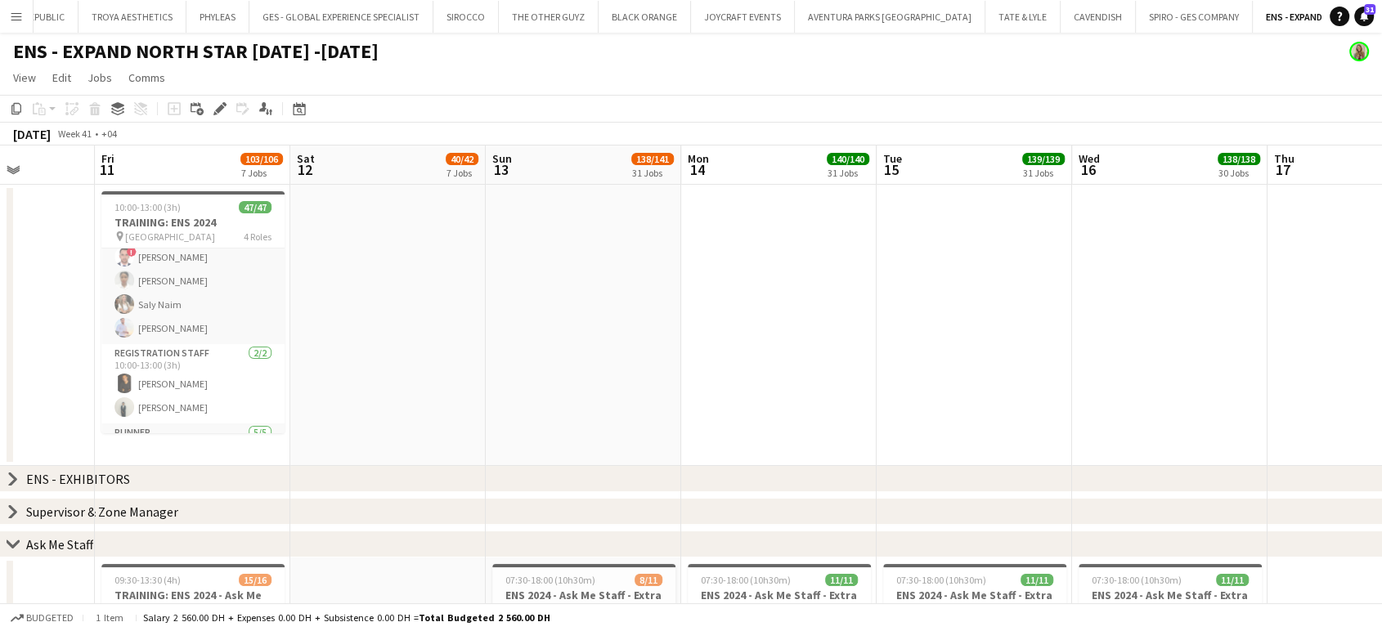
click at [11, 512] on icon "chevron-right" at bounding box center [13, 511] width 13 height 13
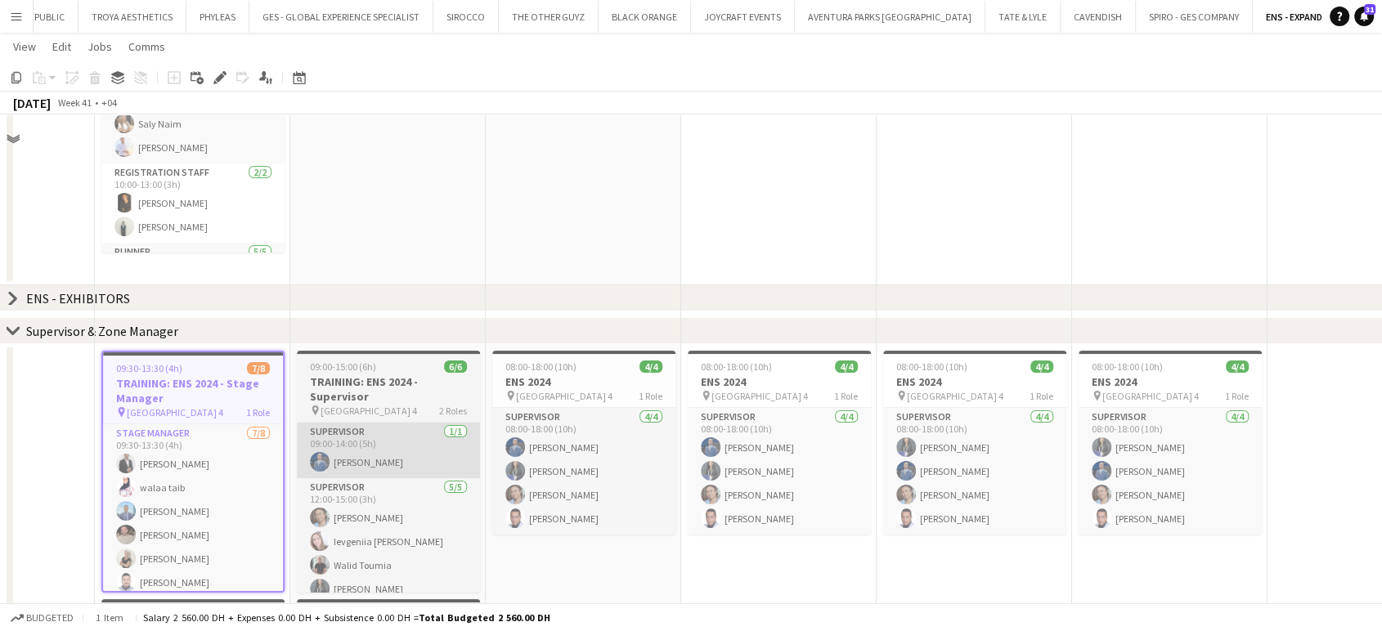
scroll to position [182, 0]
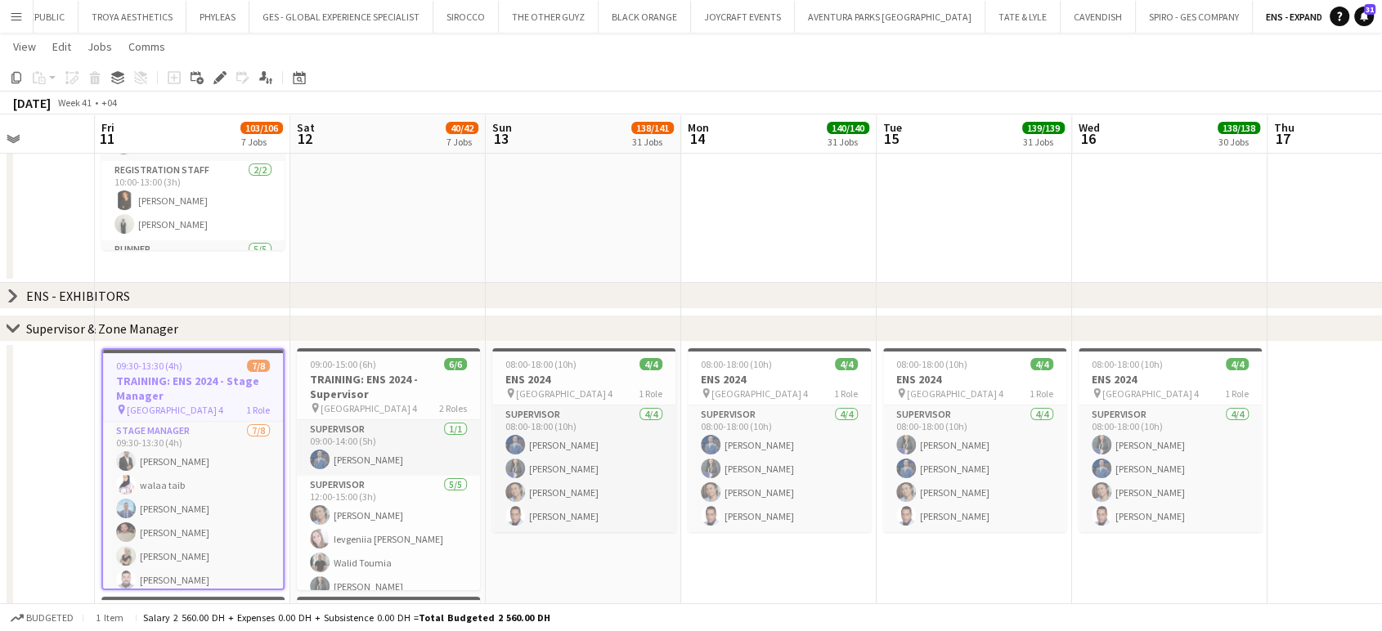
click at [209, 379] on h3 "TRAINING: ENS 2024 - Stage Manager" at bounding box center [193, 388] width 180 height 29
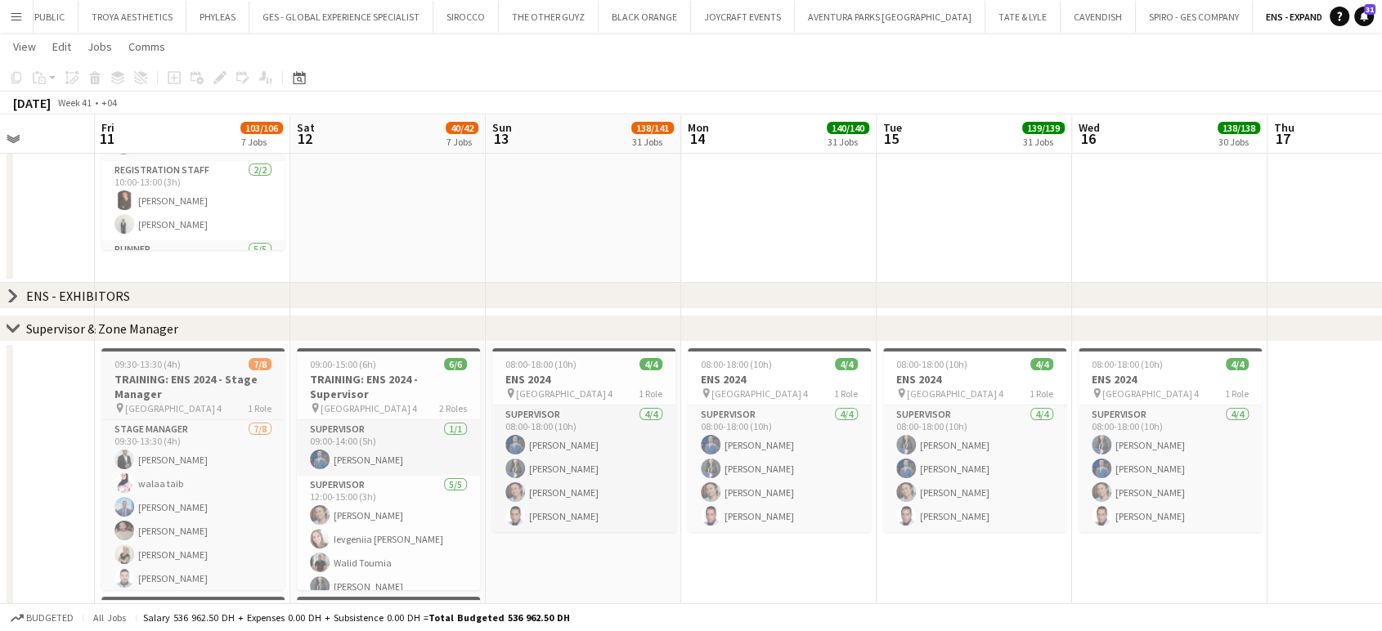
click at [176, 411] on span "[GEOGRAPHIC_DATA] 4" at bounding box center [173, 408] width 96 height 12
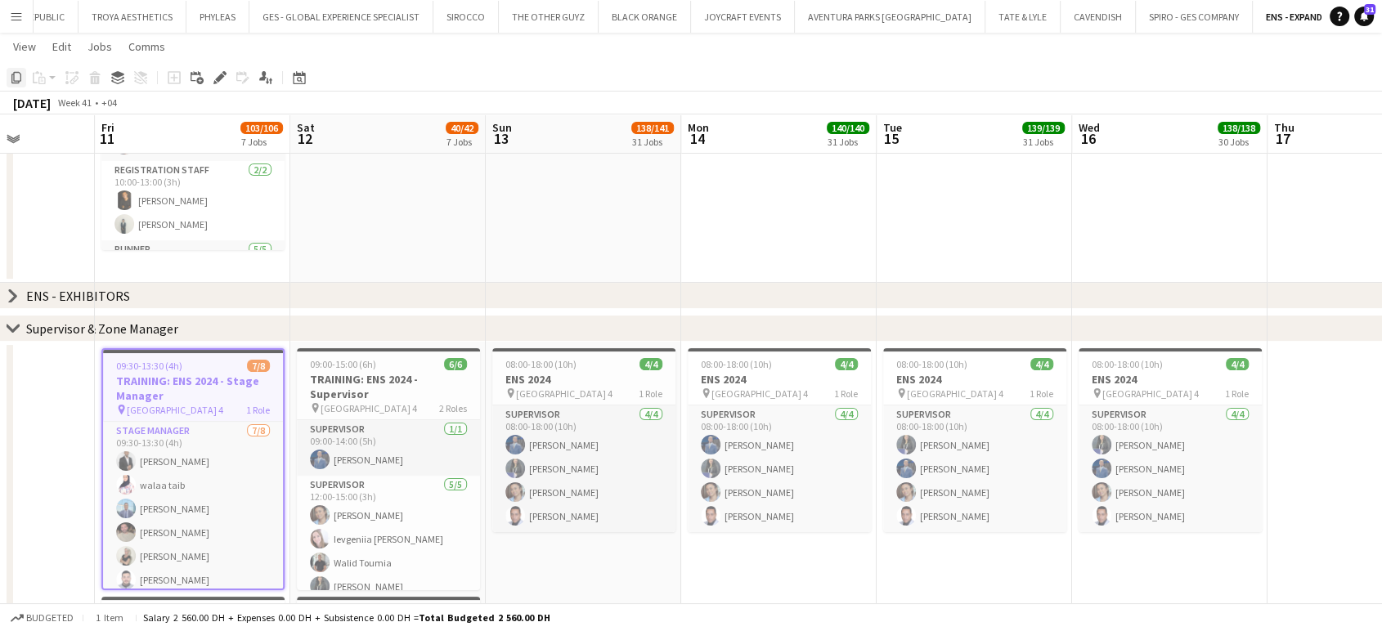
click at [16, 77] on icon "Copy" at bounding box center [16, 77] width 13 height 13
click at [298, 79] on icon "Date picker" at bounding box center [299, 77] width 13 height 13
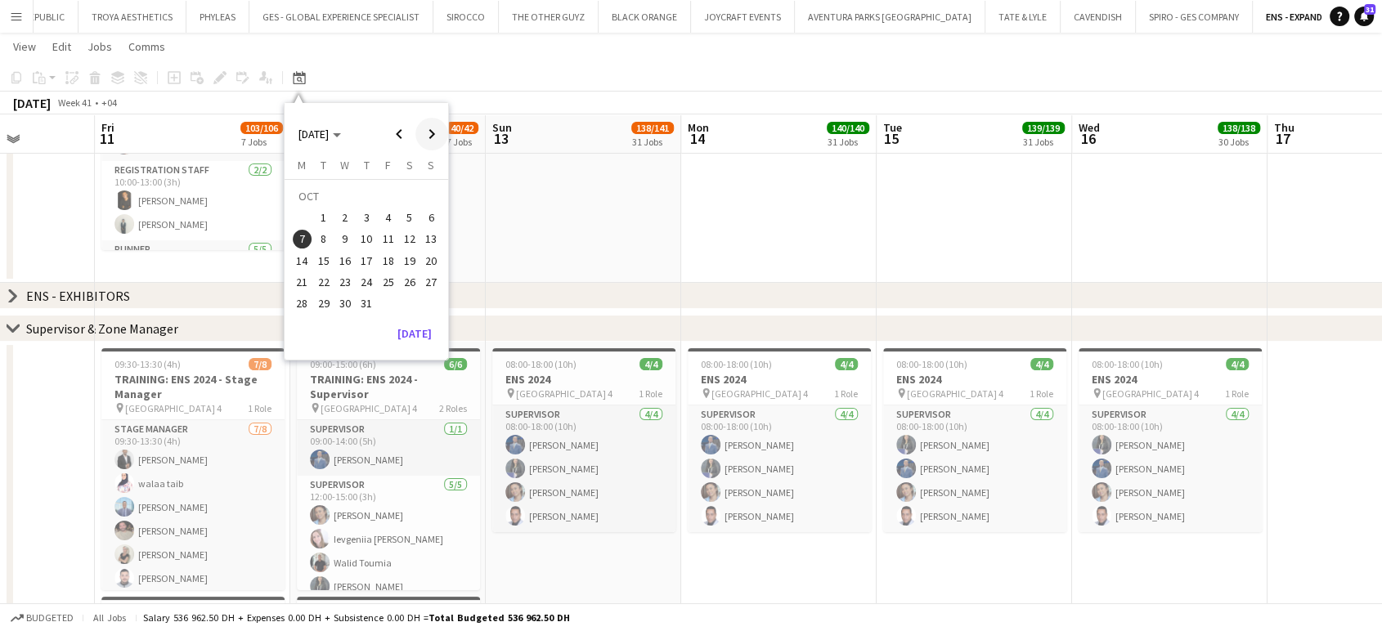
click at [432, 138] on span "Next month" at bounding box center [431, 134] width 33 height 33
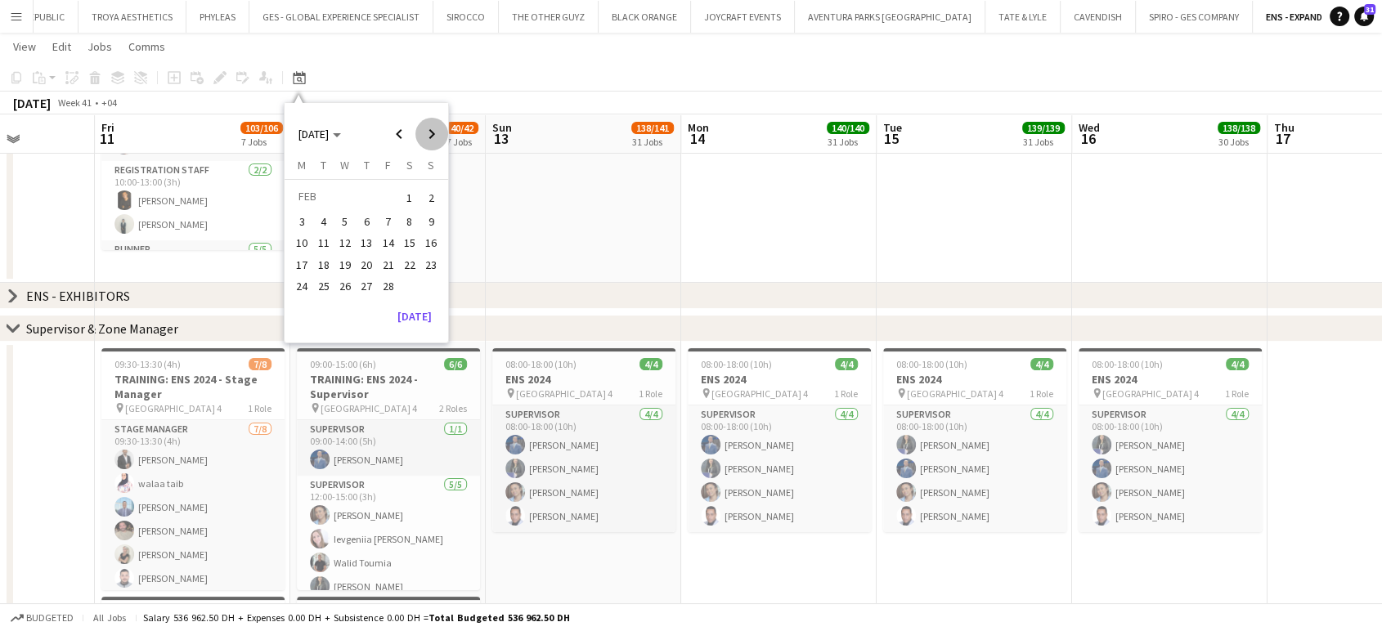
click at [432, 138] on span "Next month" at bounding box center [431, 134] width 33 height 33
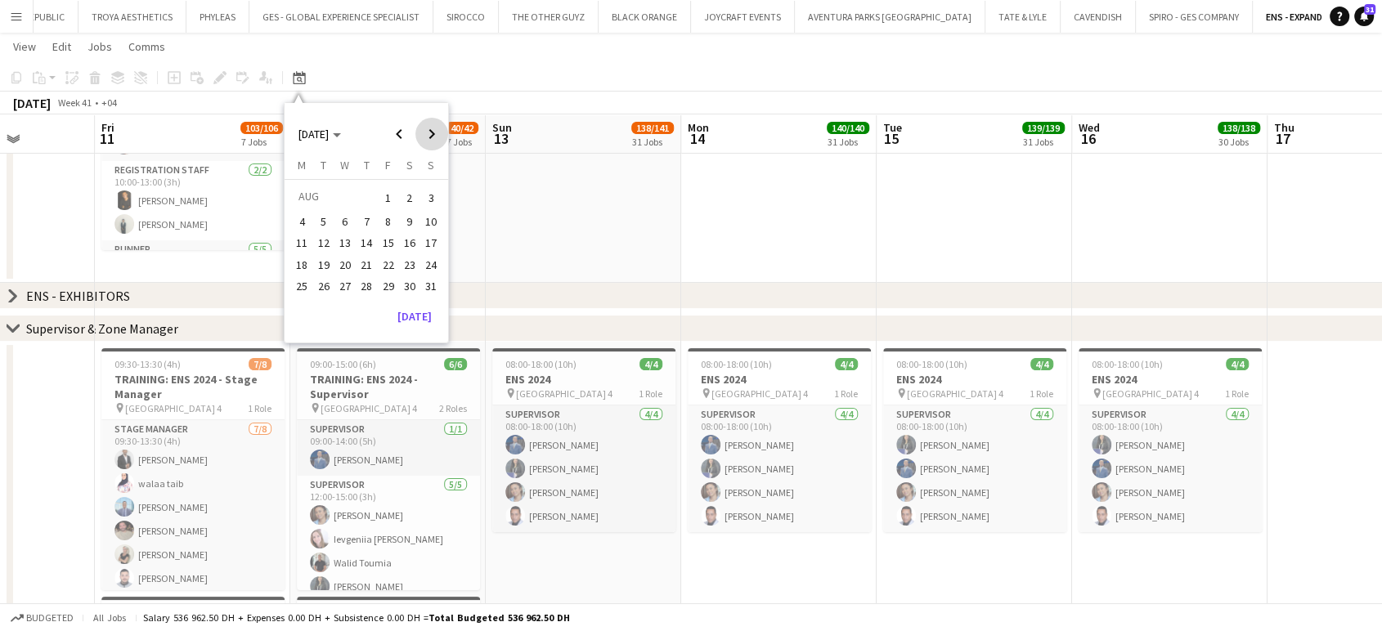
click at [432, 137] on span "Next month" at bounding box center [431, 134] width 33 height 33
click at [398, 135] on span "Previous month" at bounding box center [399, 134] width 33 height 33
click at [307, 254] on span "13" at bounding box center [303, 261] width 20 height 20
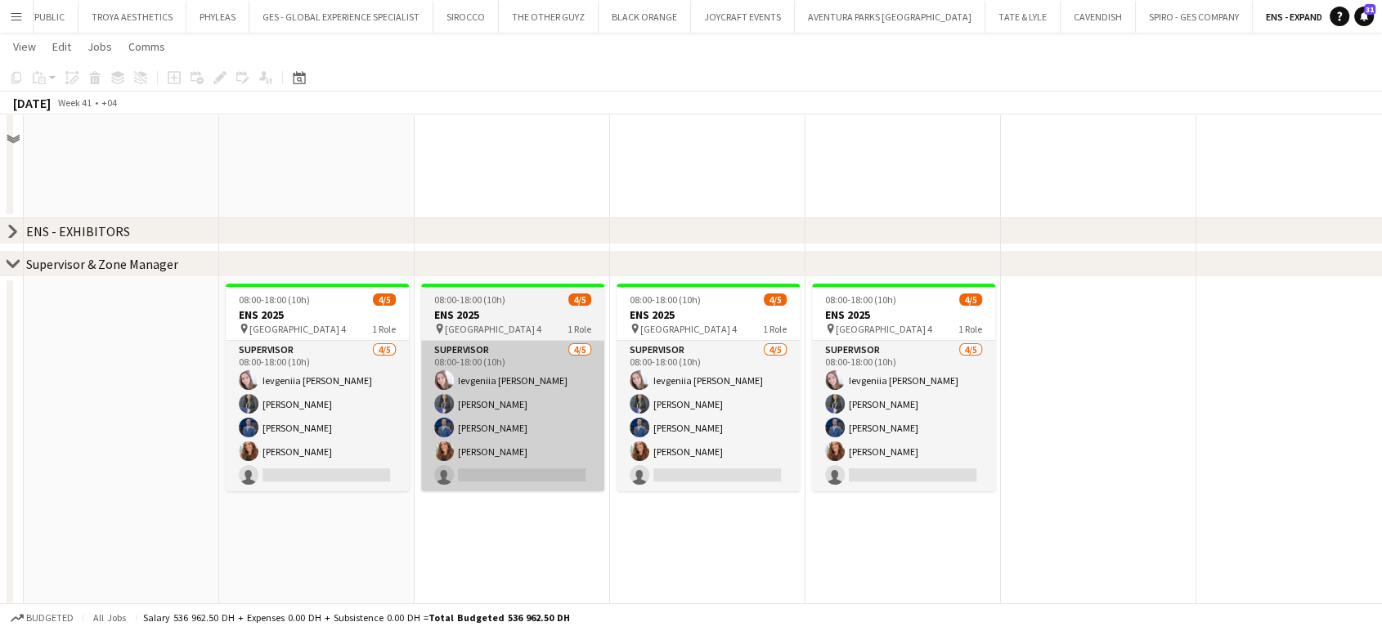
scroll to position [272, 0]
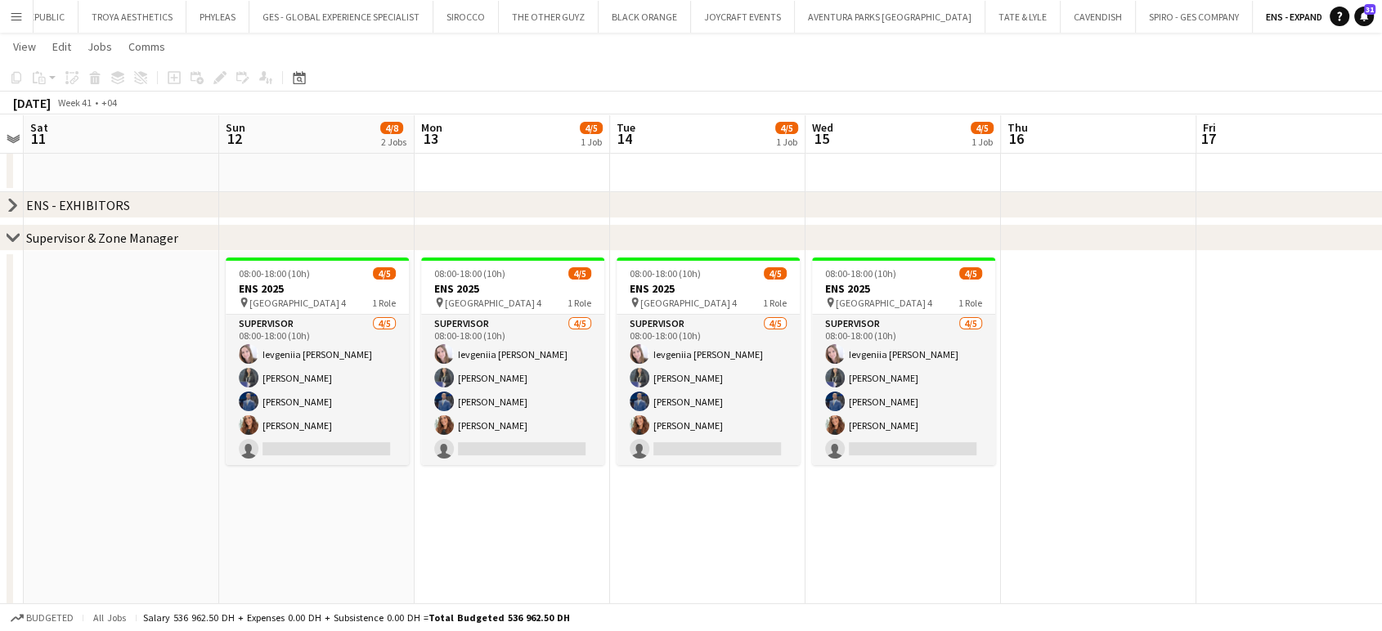
click at [317, 515] on app-date-cell "08:00-18:00 (10h) 4/5 ENS 2025 pin [GEOGRAPHIC_DATA] - Hall 4 1 Role Supervisor…" at bounding box center [316, 516] width 195 height 530
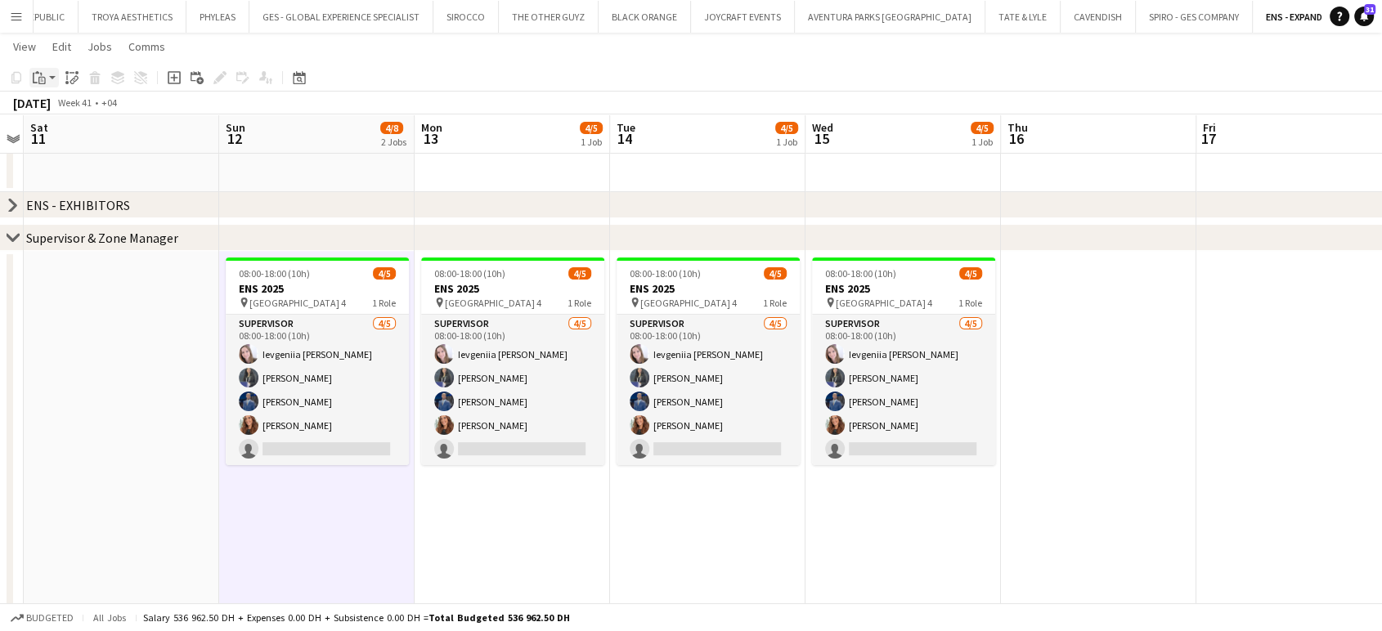
click at [34, 80] on icon "Paste" at bounding box center [39, 77] width 13 height 13
click at [52, 110] on link "Paste Ctrl+V" at bounding box center [120, 108] width 154 height 15
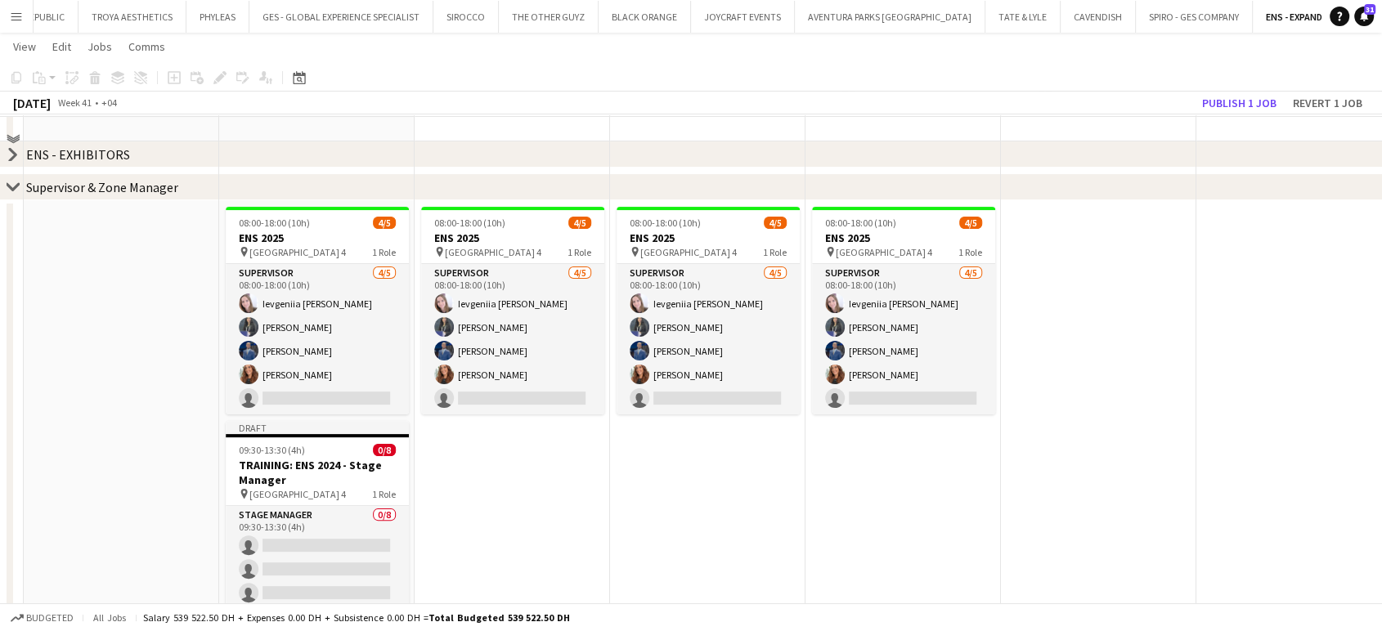
scroll to position [363, 0]
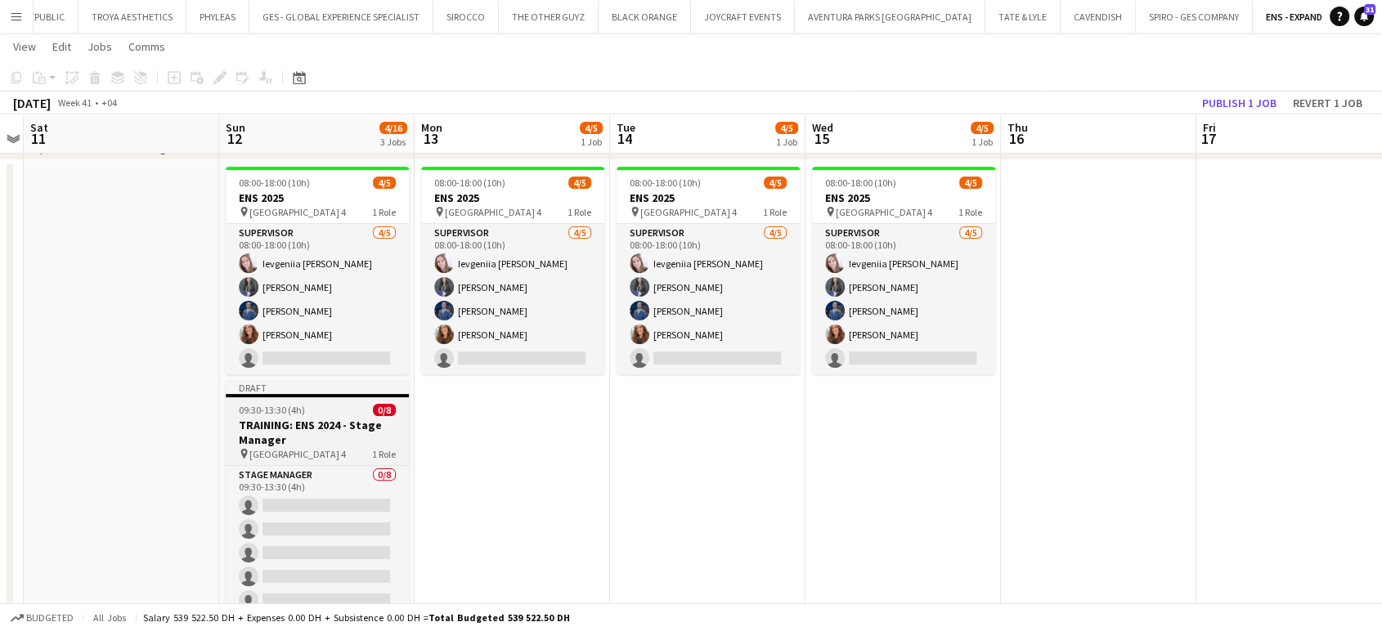
click at [341, 430] on h3 "TRAINING: ENS 2024 - Stage Manager" at bounding box center [317, 432] width 183 height 29
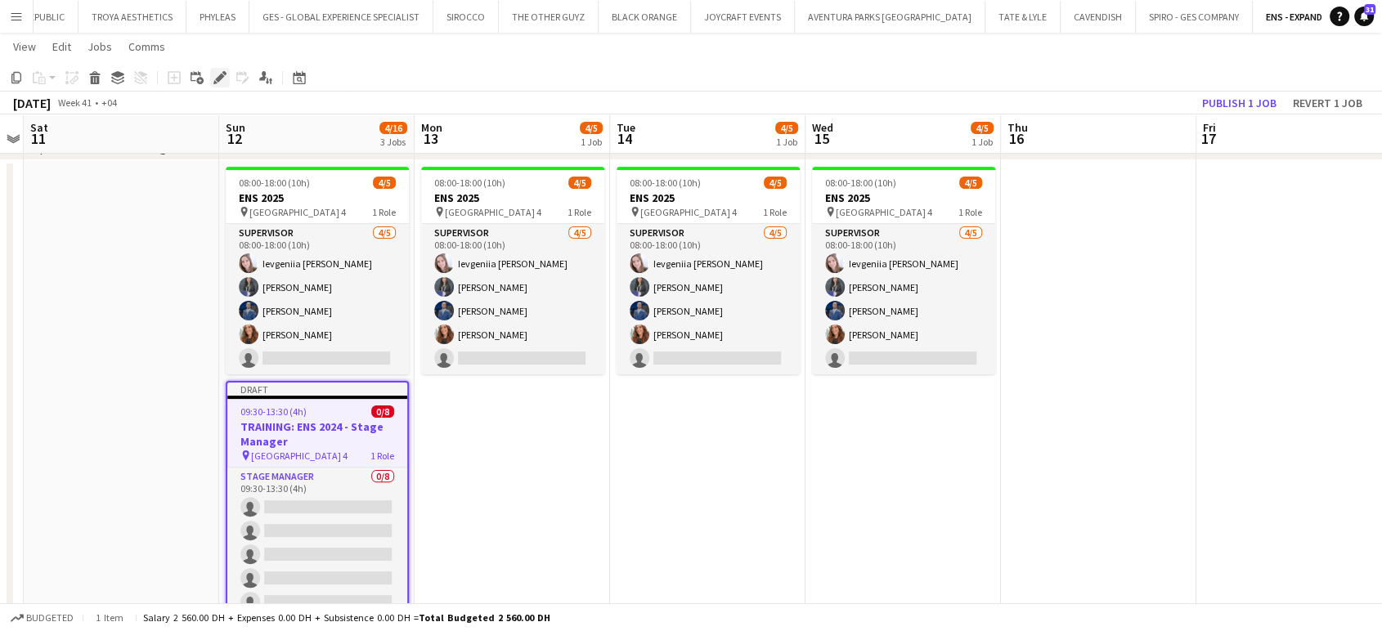
click at [220, 79] on icon "Edit" at bounding box center [219, 77] width 13 height 13
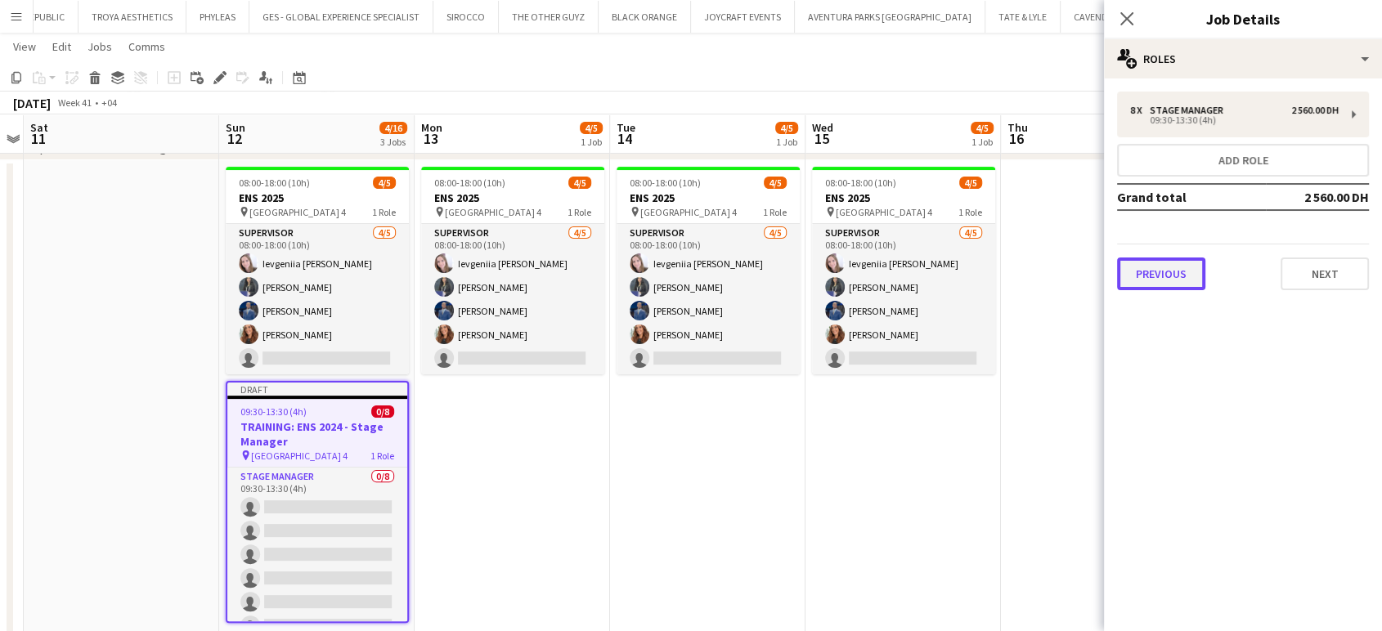
click at [1177, 269] on button "Previous" at bounding box center [1161, 274] width 88 height 33
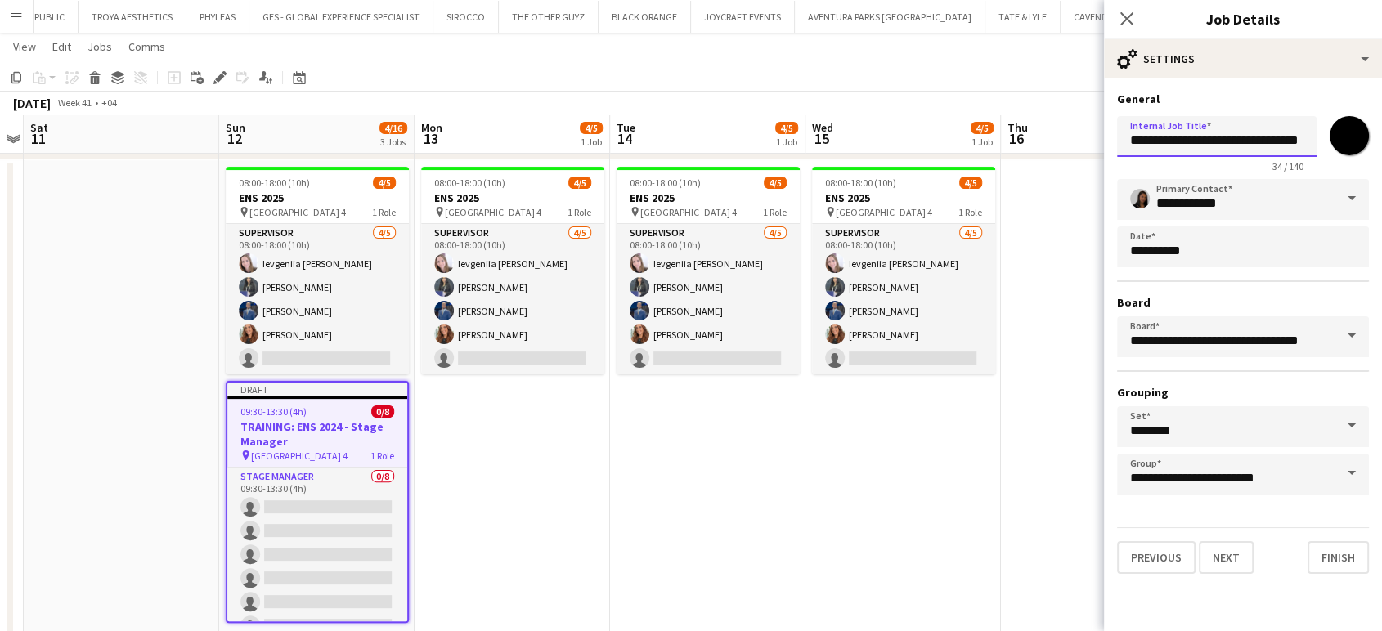
drag, startPoint x: 1188, startPoint y: 136, endPoint x: 1048, endPoint y: 136, distance: 139.8
type input "**********"
click at [1357, 127] on input "*******" at bounding box center [1349, 135] width 59 height 59
type input "*******"
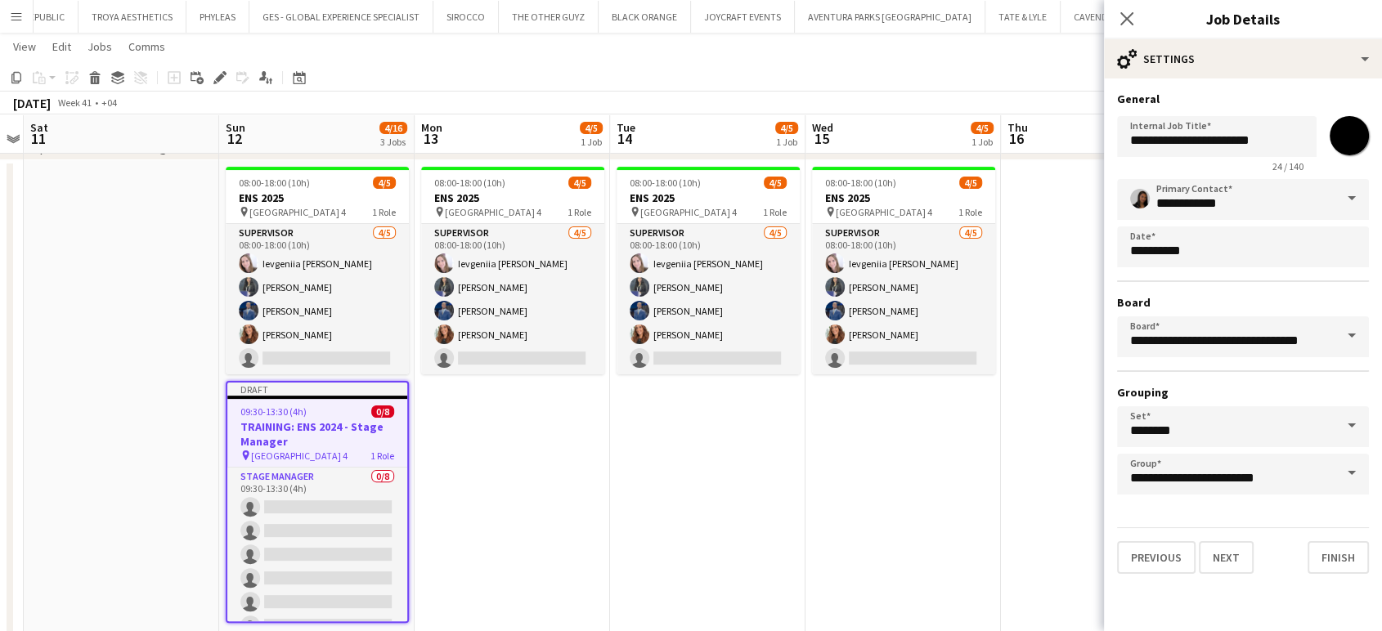
click at [1142, 157] on app-form-group "**********" at bounding box center [1217, 144] width 200 height 56
click at [1344, 198] on span at bounding box center [1352, 198] width 34 height 39
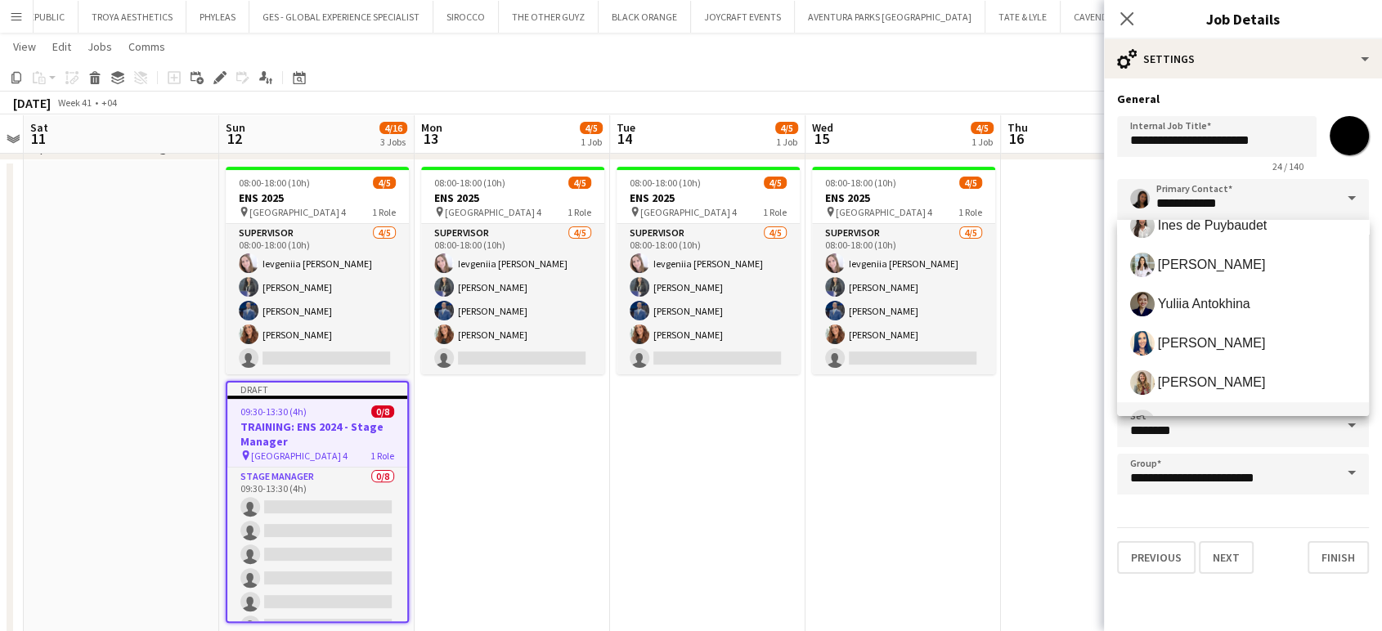
scroll to position [635, 0]
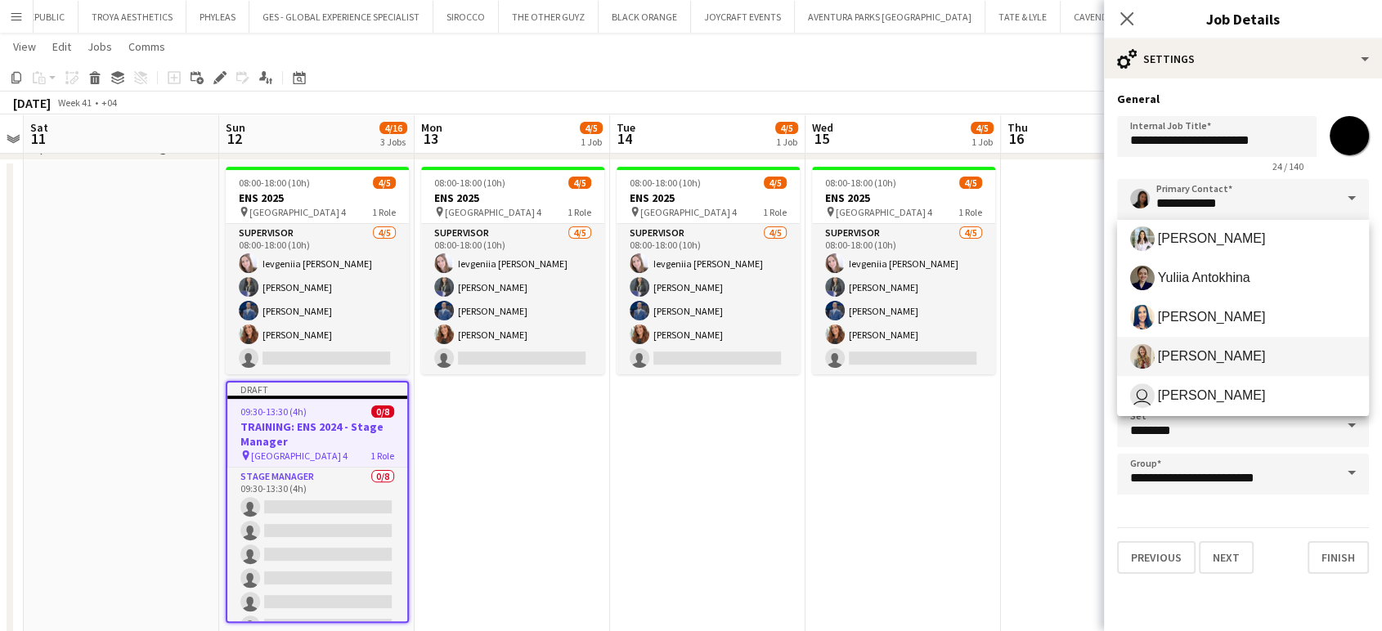
click at [1179, 352] on span "[PERSON_NAME]" at bounding box center [1212, 356] width 108 height 16
type input "**********"
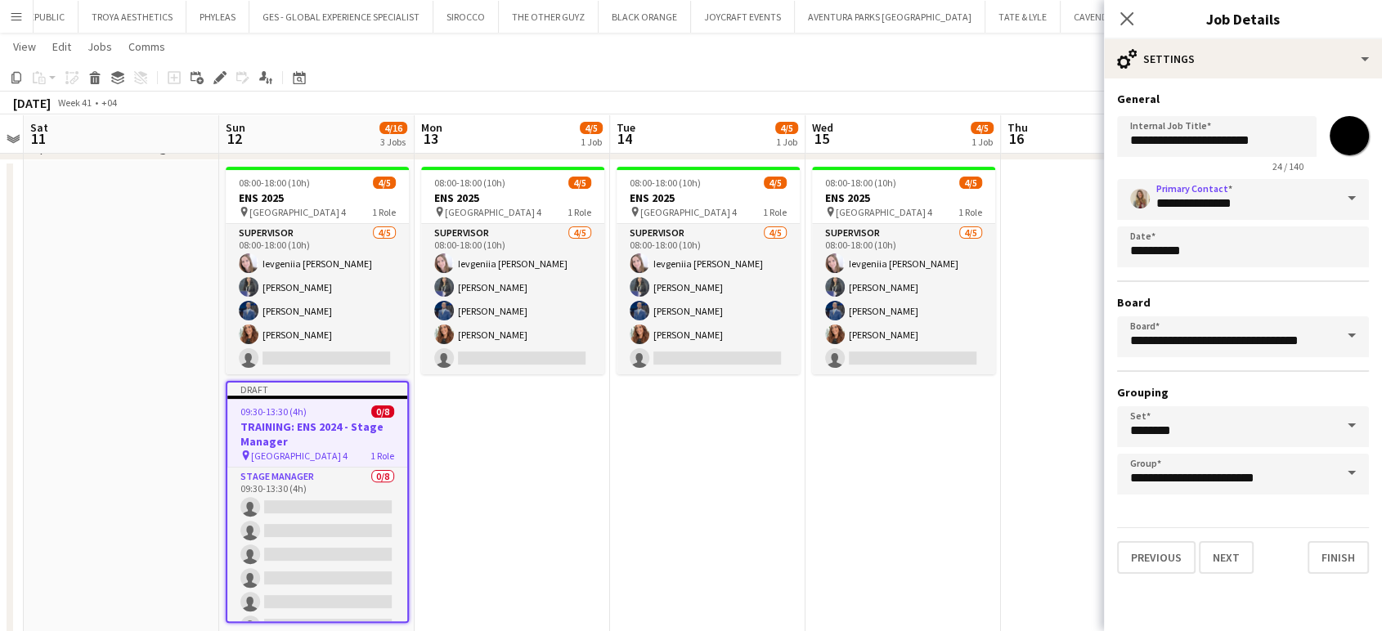
click at [271, 423] on h3 "TRAINING: ENS 2024 - Stage Manager" at bounding box center [317, 434] width 180 height 29
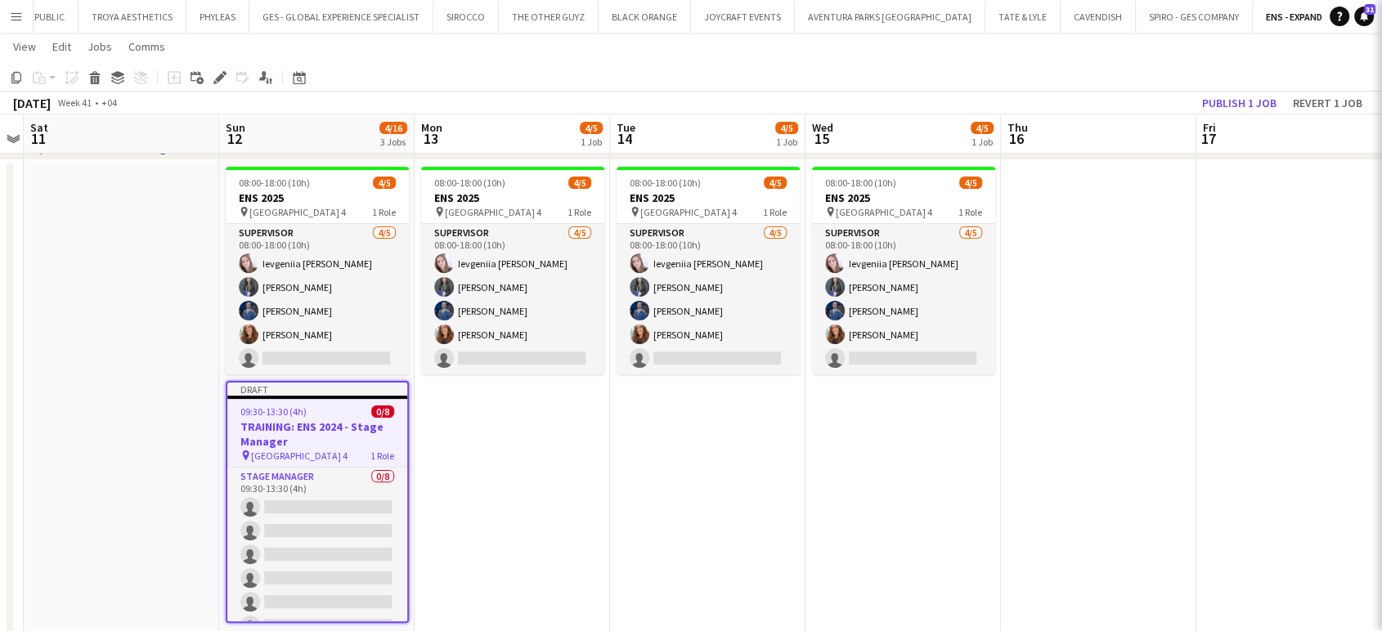
scroll to position [0, 563]
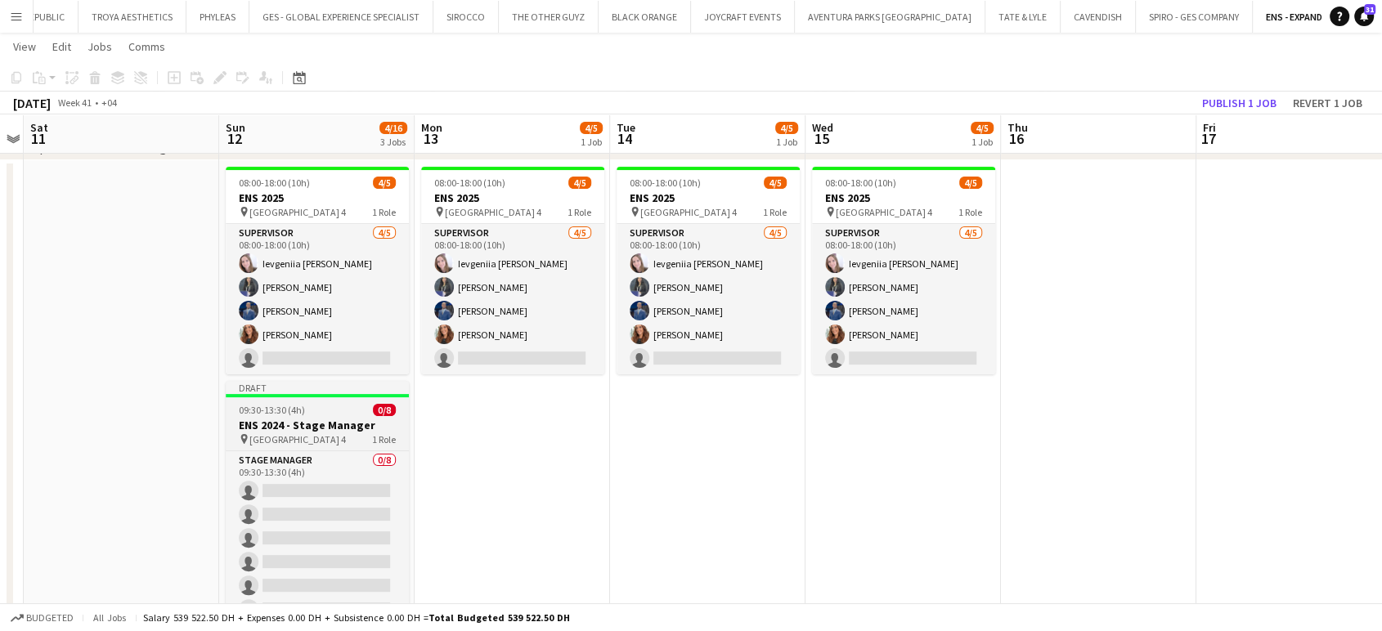
click at [341, 424] on h3 "ENS 2024 - Stage Manager" at bounding box center [317, 425] width 183 height 15
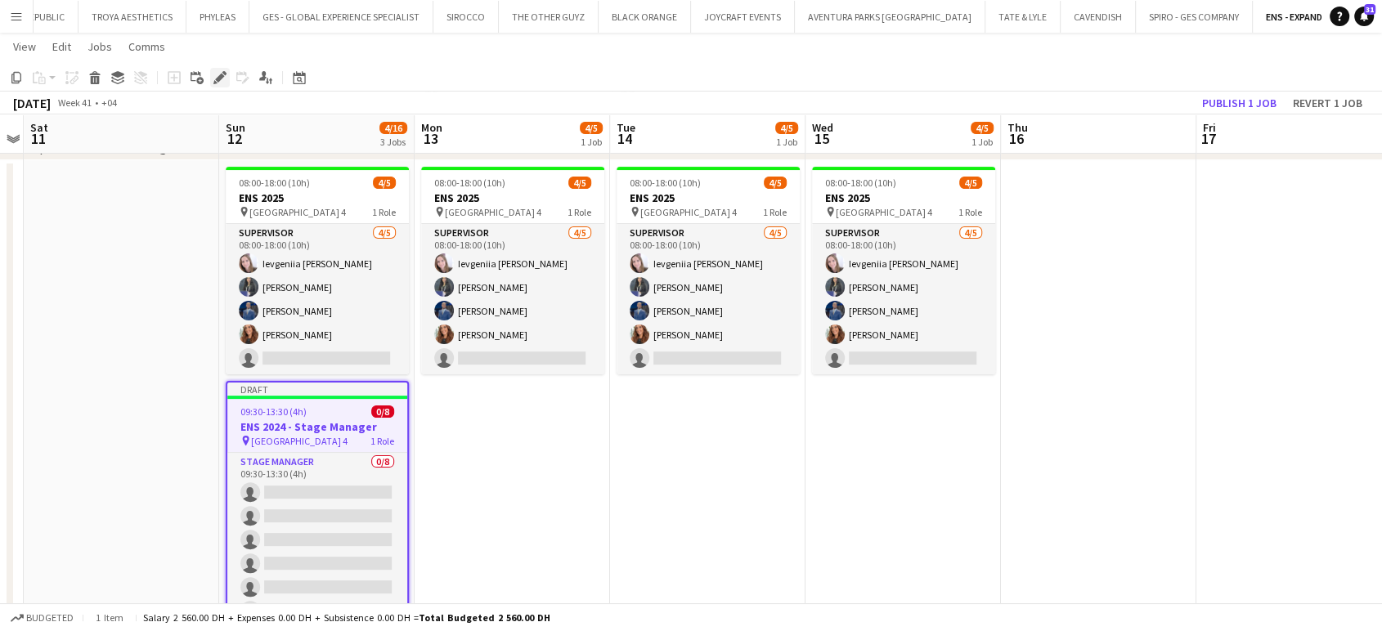
click at [215, 83] on icon at bounding box center [215, 82] width 4 height 4
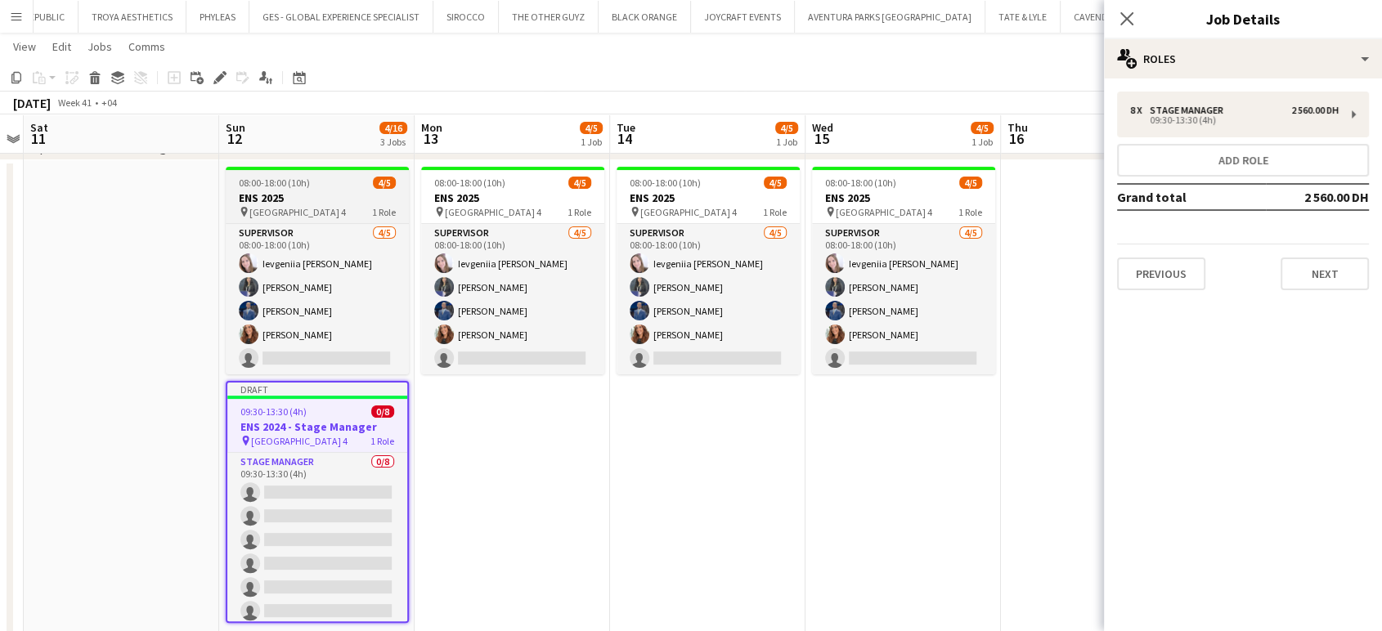
click at [281, 186] on span "08:00-18:00 (10h)" at bounding box center [274, 183] width 71 height 12
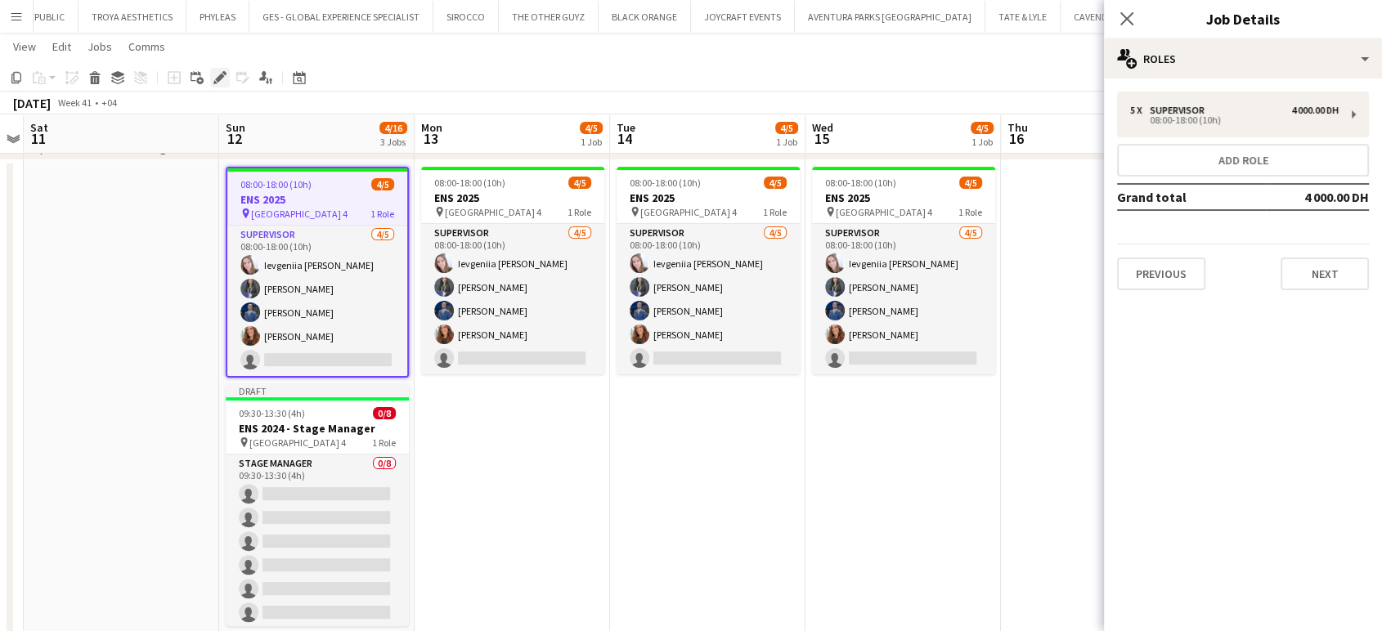
click at [217, 73] on icon "Edit" at bounding box center [219, 77] width 13 height 13
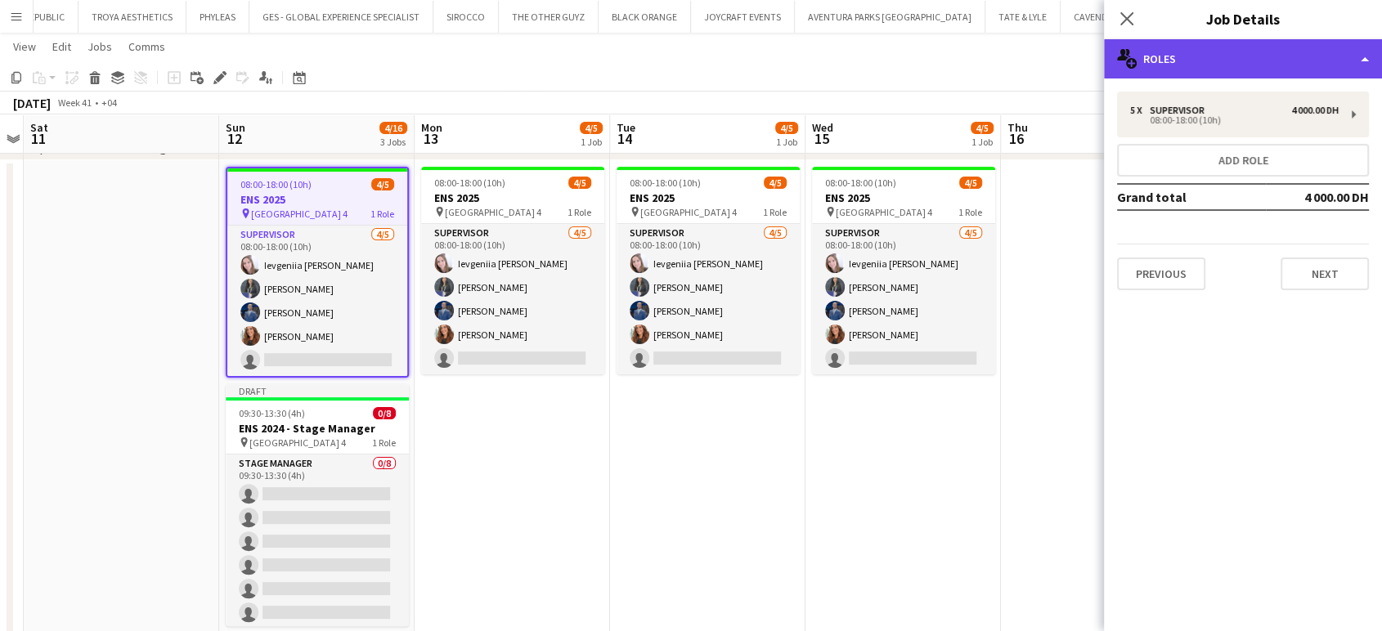
click at [1352, 57] on div "multiple-users-add Roles" at bounding box center [1243, 58] width 278 height 39
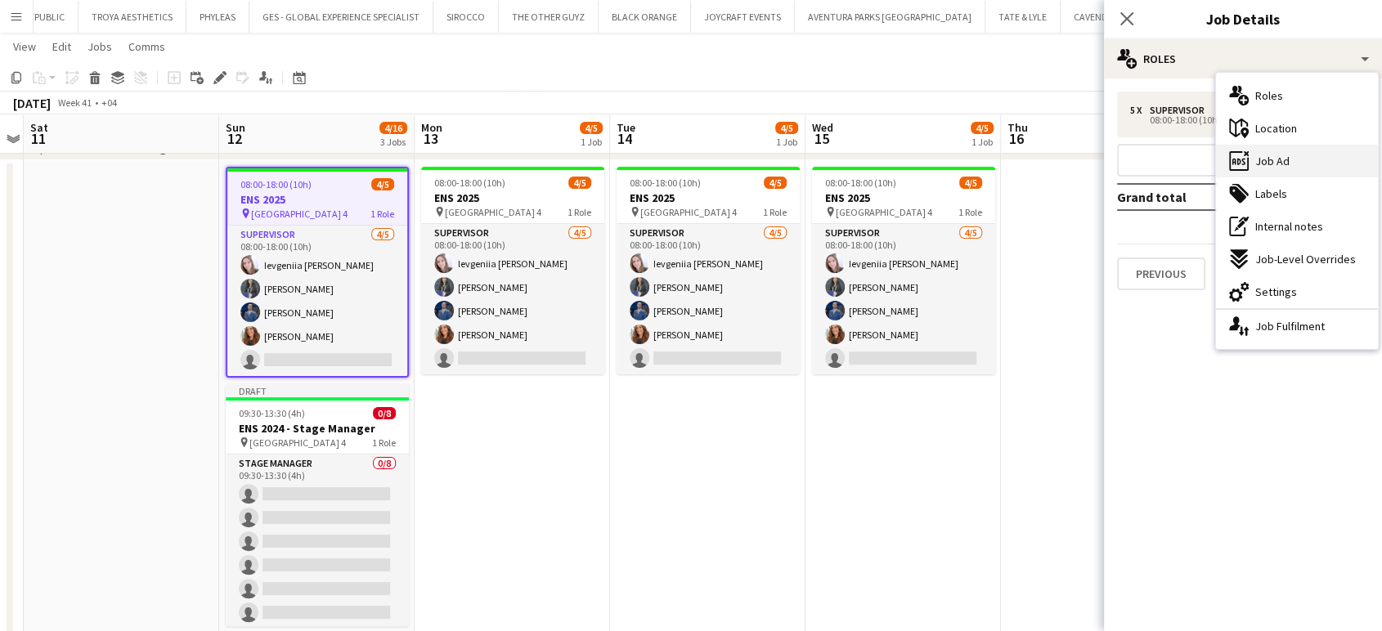
click at [1299, 154] on div "ads-window Job Ad" at bounding box center [1297, 161] width 162 height 33
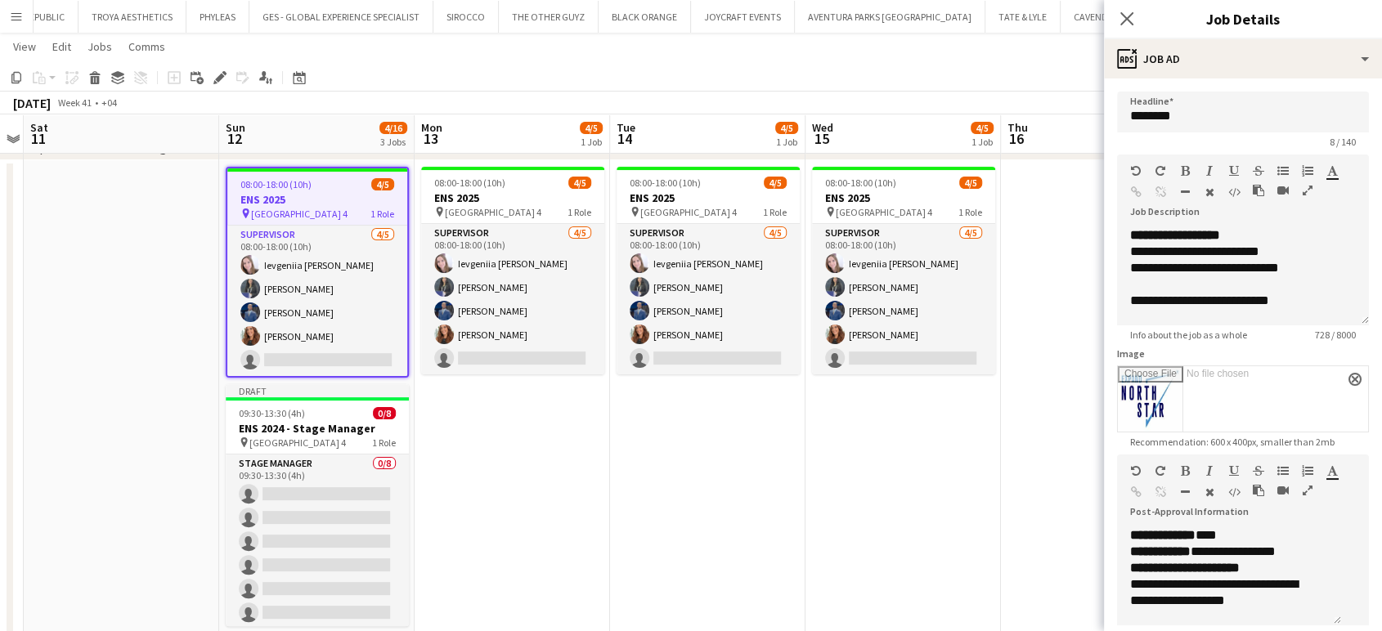
click at [1303, 196] on icon "button" at bounding box center [1308, 190] width 10 height 11
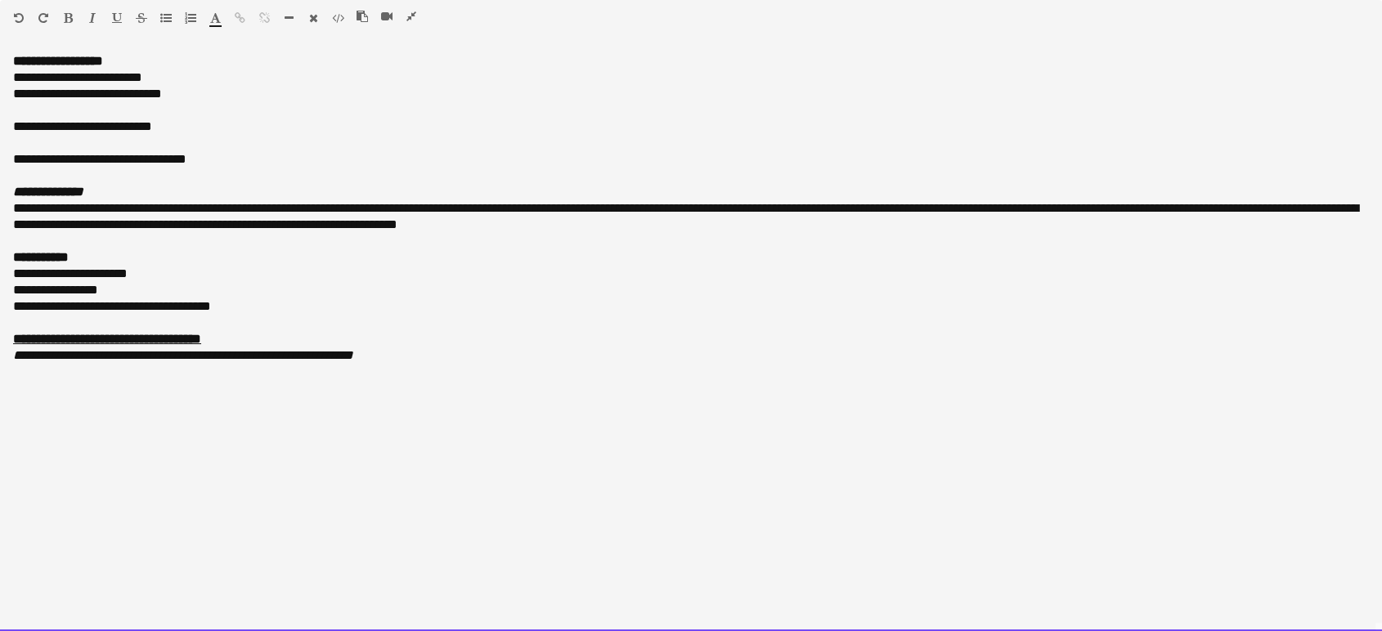
click at [13, 61] on div "**********" at bounding box center [691, 342] width 1382 height 578
drag, startPoint x: 13, startPoint y: 58, endPoint x: 274, endPoint y: 167, distance: 282.6
click at [274, 167] on div "**********" at bounding box center [691, 342] width 1382 height 578
copy div "**********"
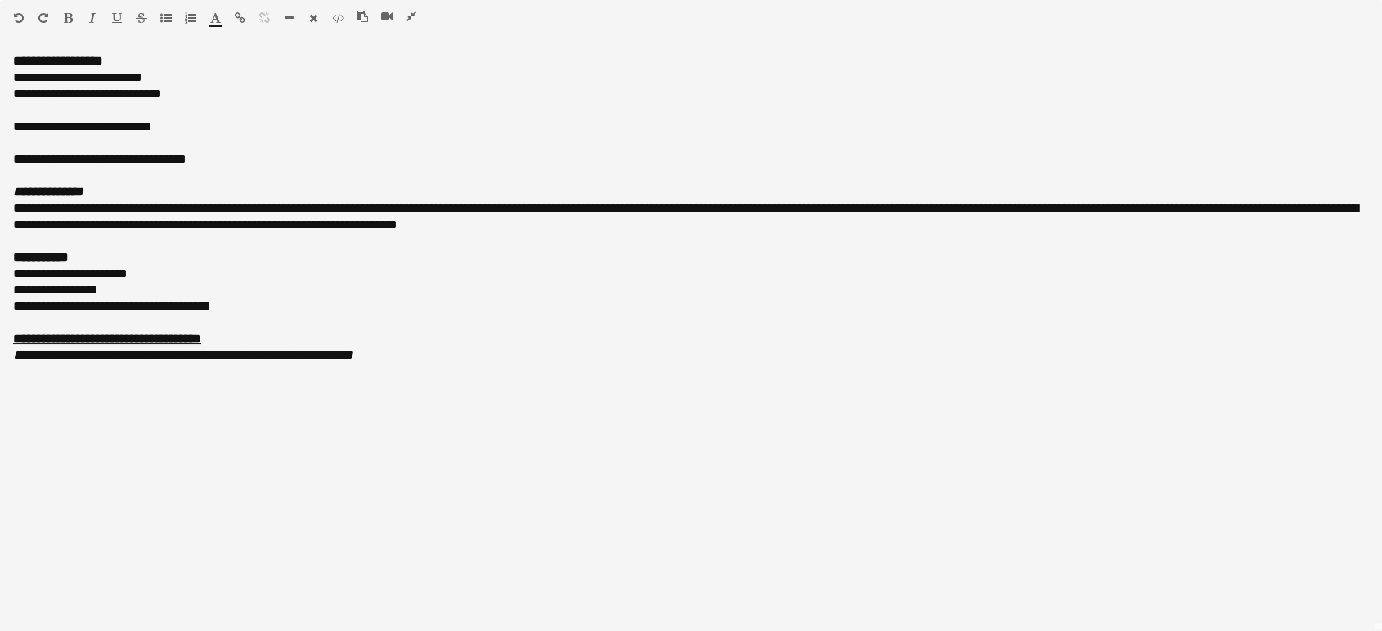
click at [407, 16] on icon "button" at bounding box center [411, 16] width 10 height 11
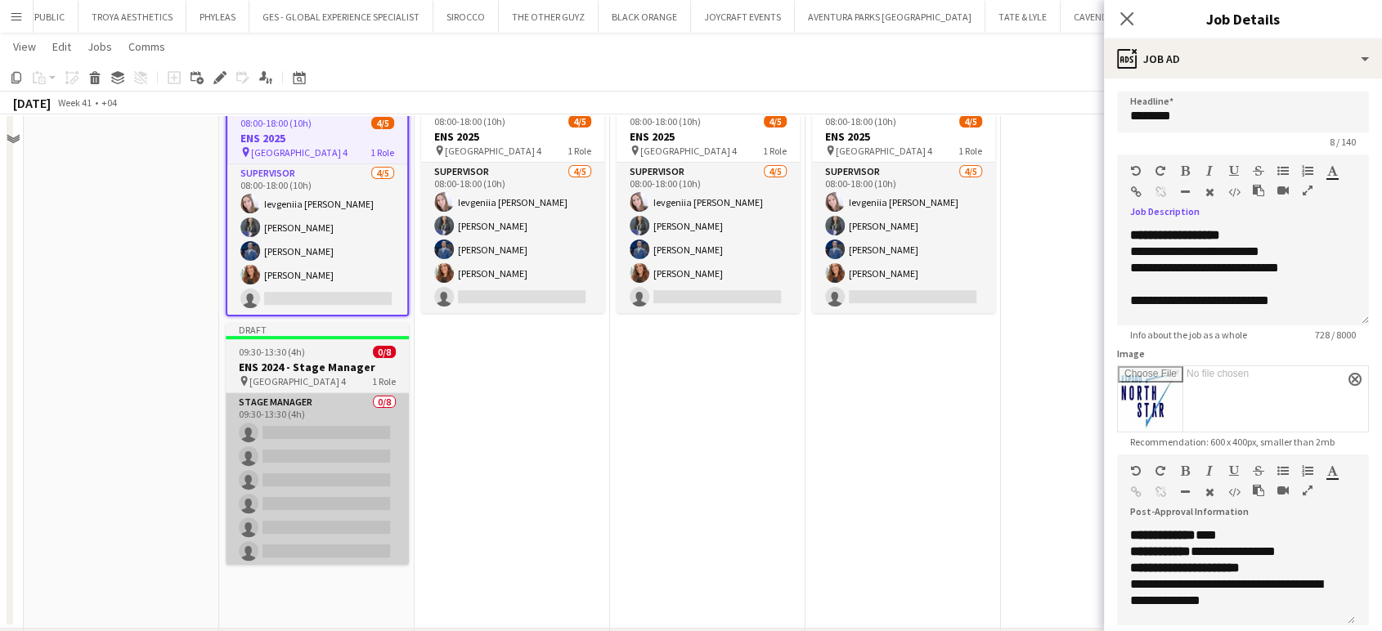
scroll to position [454, 0]
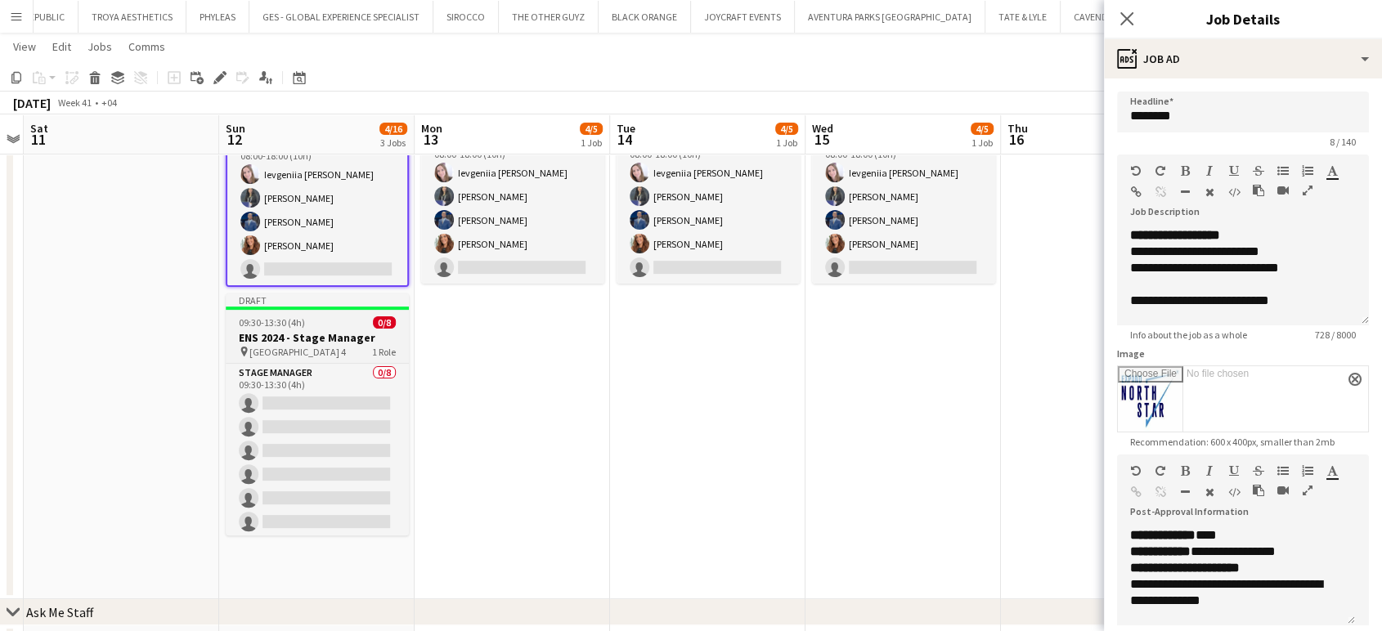
click at [327, 342] on h3 "ENS 2024 - Stage Manager" at bounding box center [317, 337] width 183 height 15
type input "**********"
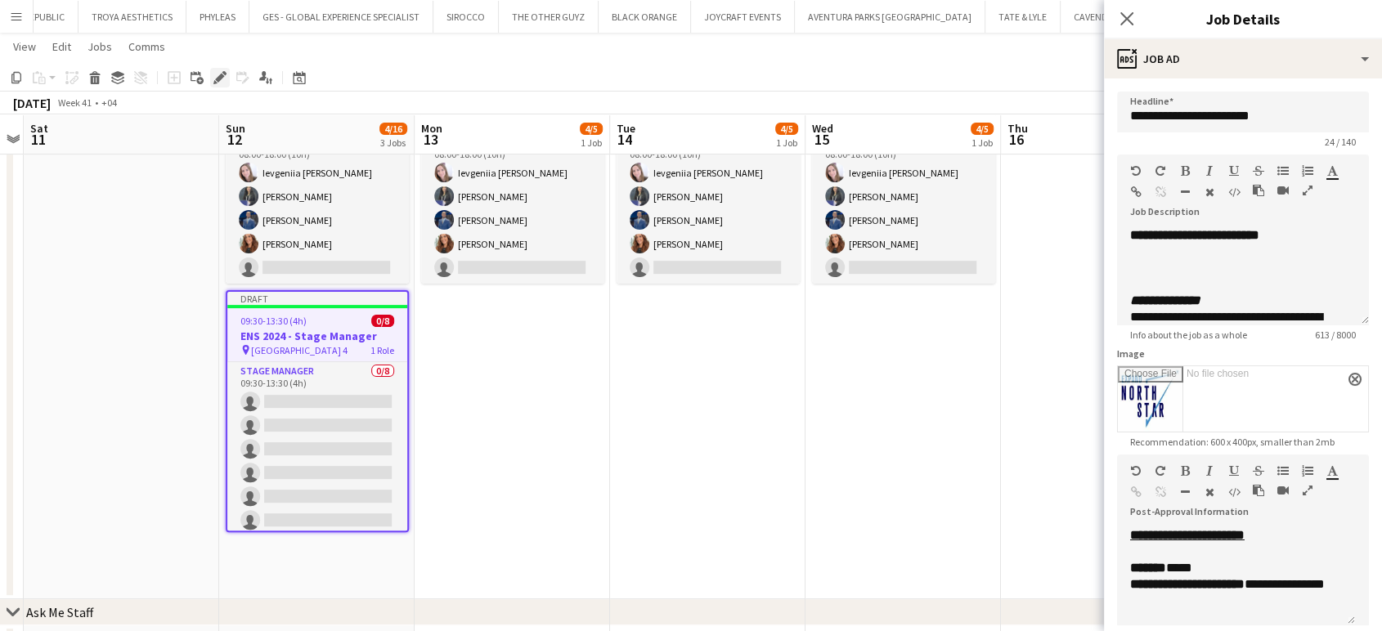
click at [219, 79] on icon at bounding box center [219, 78] width 9 height 9
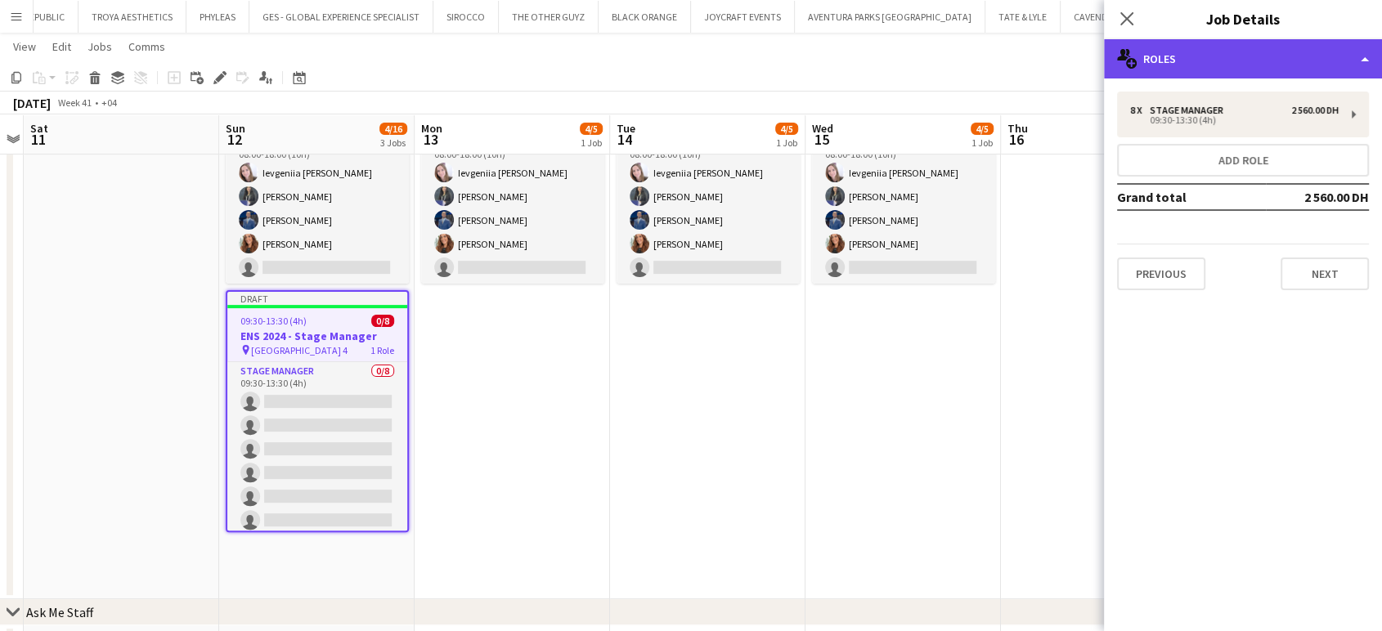
click at [1362, 60] on div "multiple-users-add Roles" at bounding box center [1243, 58] width 278 height 39
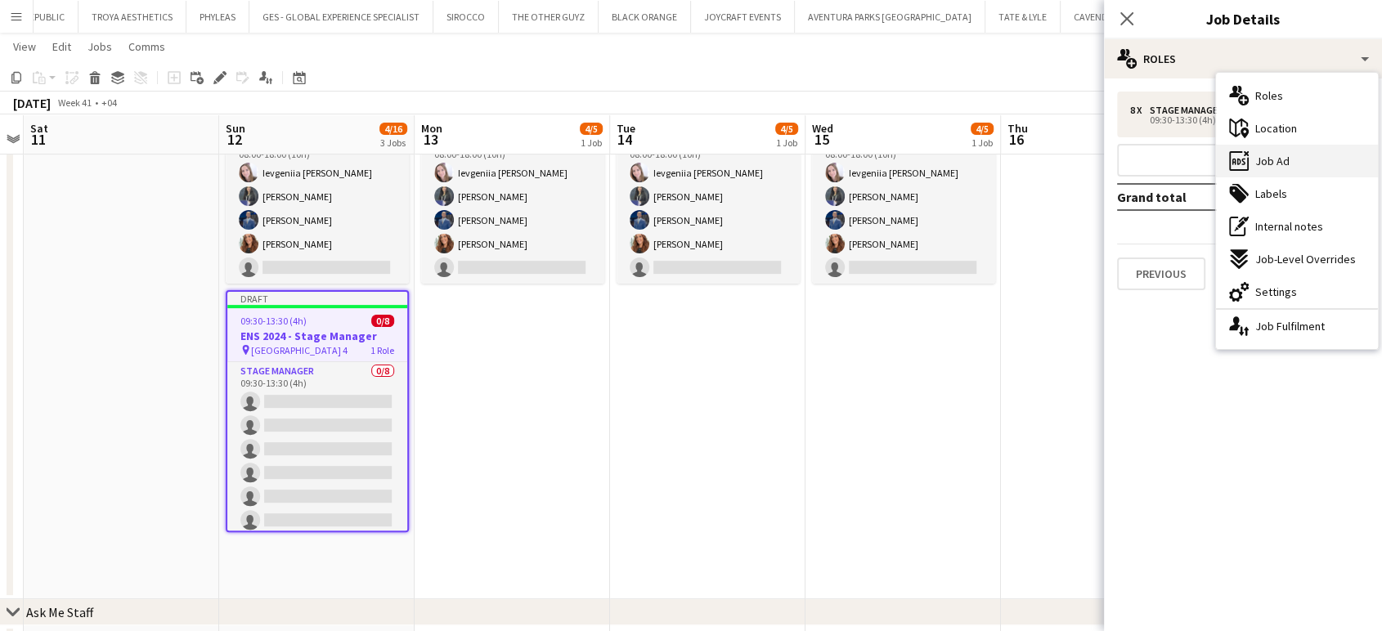
click at [1277, 160] on span "Job Ad" at bounding box center [1272, 161] width 34 height 15
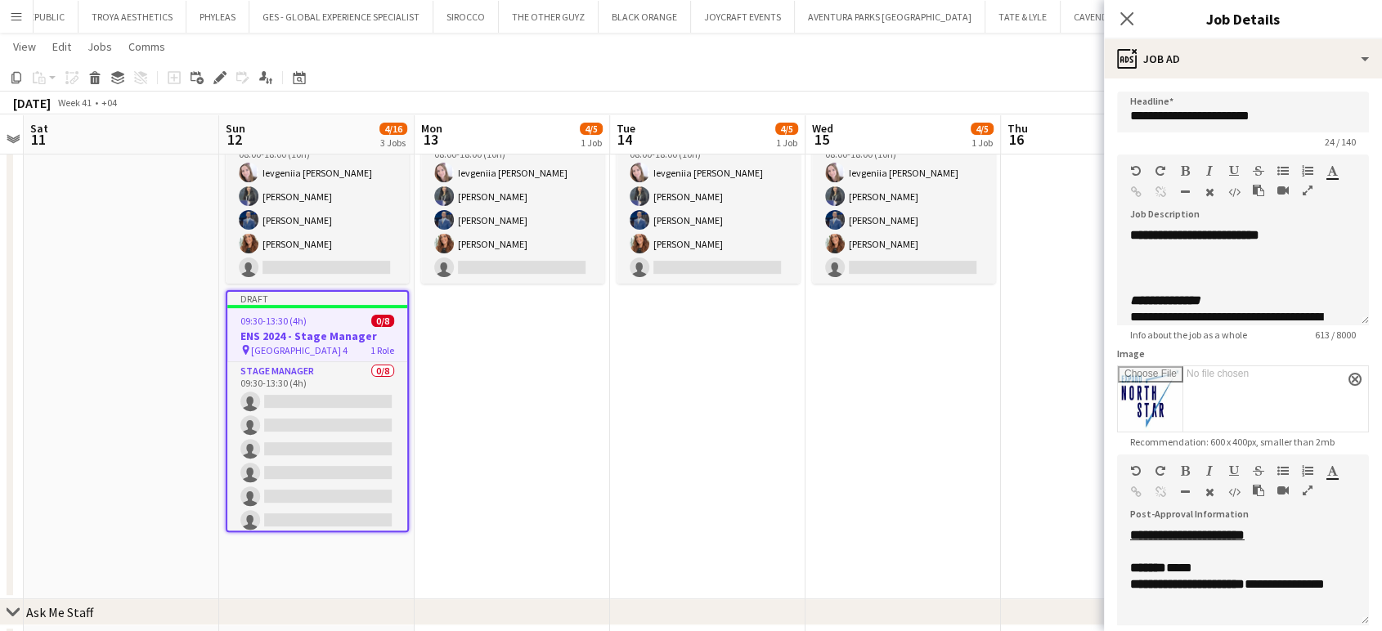
click at [1309, 188] on icon "button" at bounding box center [1308, 190] width 10 height 11
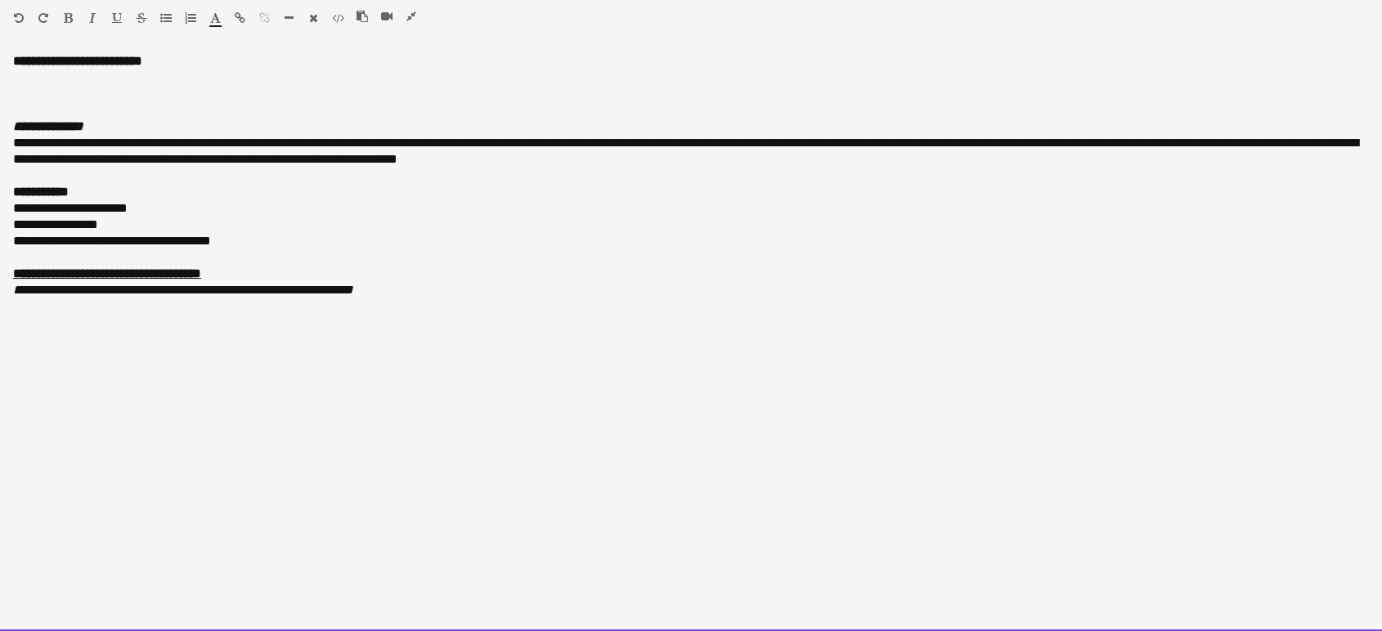
drag, startPoint x: 19, startPoint y: 56, endPoint x: 201, endPoint y: 70, distance: 182.8
click at [201, 70] on div "**********" at bounding box center [691, 342] width 1382 height 578
click at [51, 70] on div at bounding box center [691, 78] width 1356 height 16
drag, startPoint x: 3, startPoint y: 53, endPoint x: 220, endPoint y: 70, distance: 217.4
click at [220, 70] on div "**********" at bounding box center [691, 342] width 1382 height 578
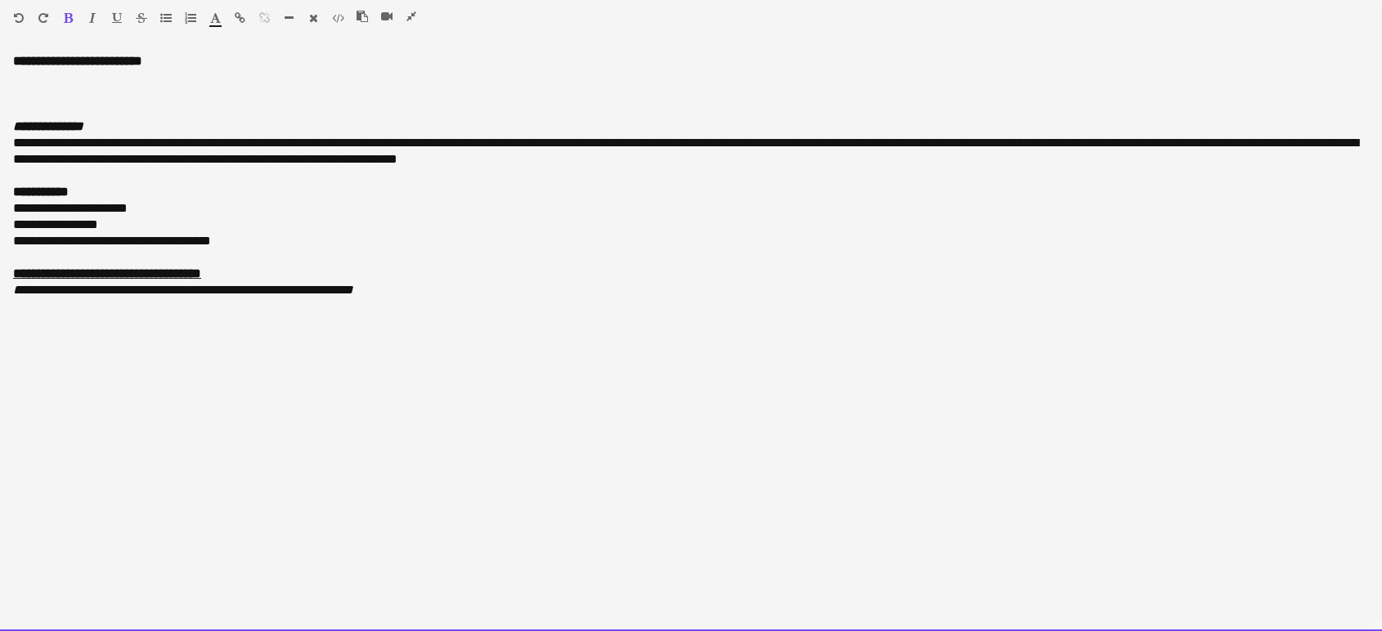
paste div
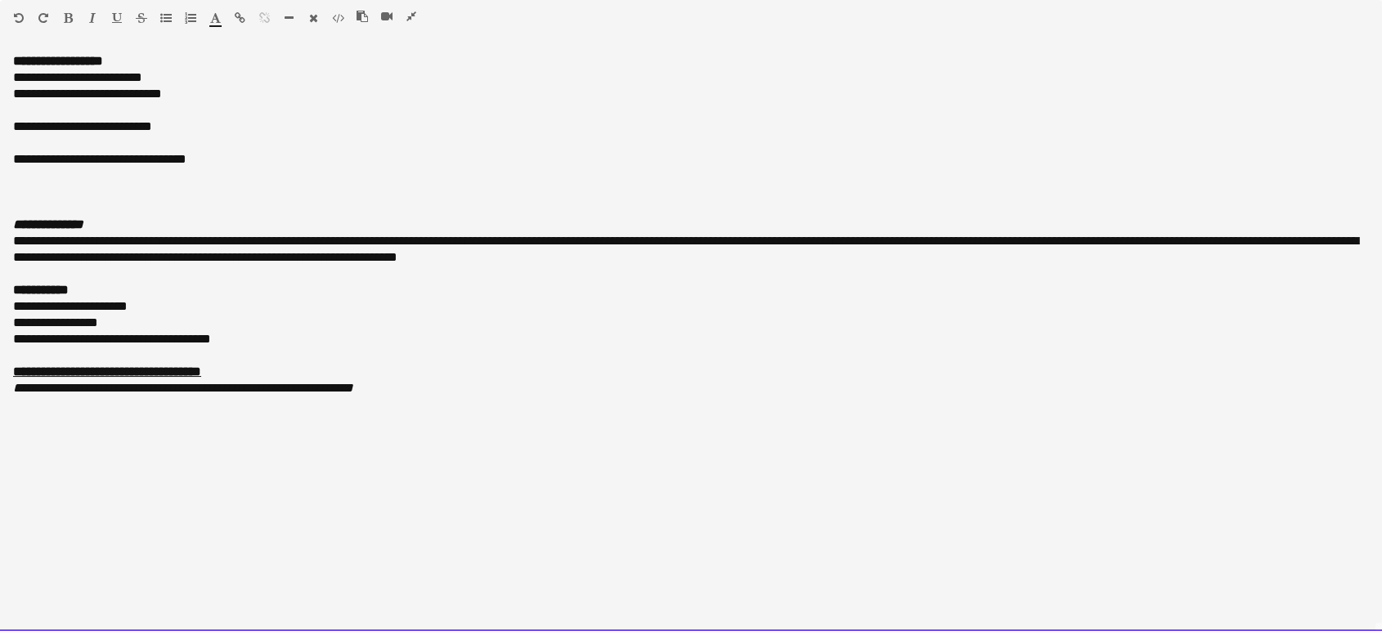
drag, startPoint x: 44, startPoint y: 92, endPoint x: 0, endPoint y: 101, distance: 45.1
click at [0, 98] on div "**********" at bounding box center [691, 342] width 1382 height 578
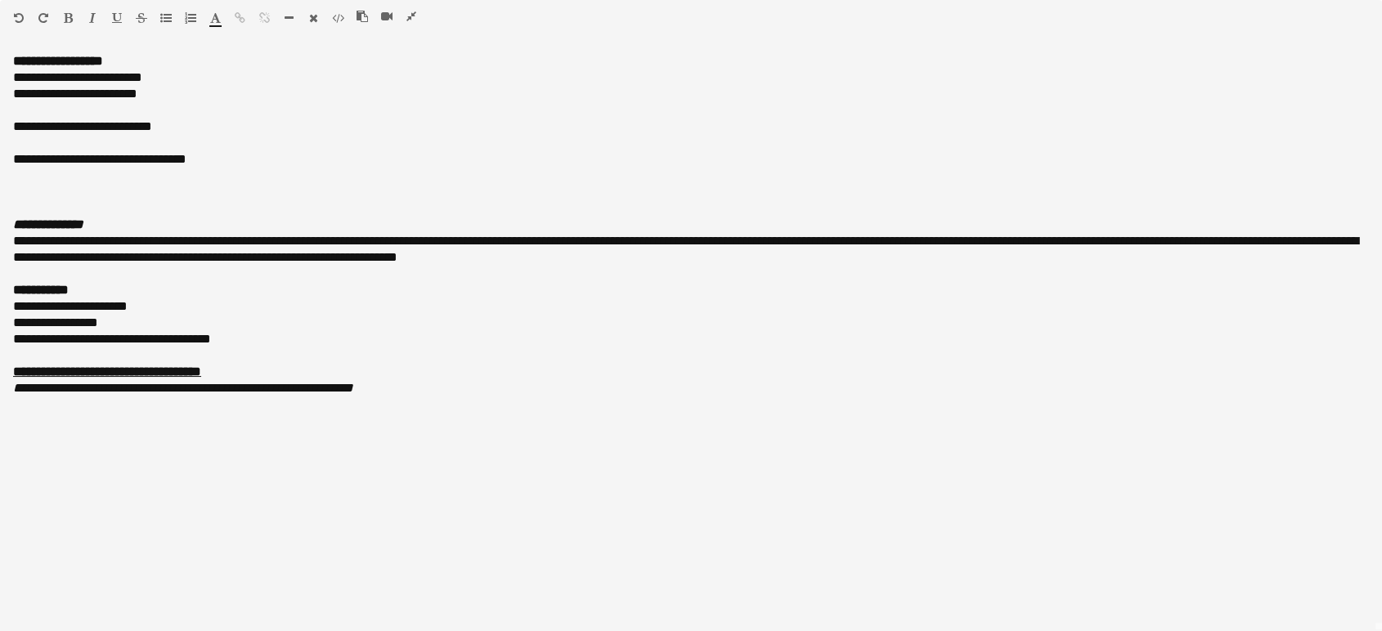
click at [407, 17] on icon "button" at bounding box center [411, 16] width 10 height 11
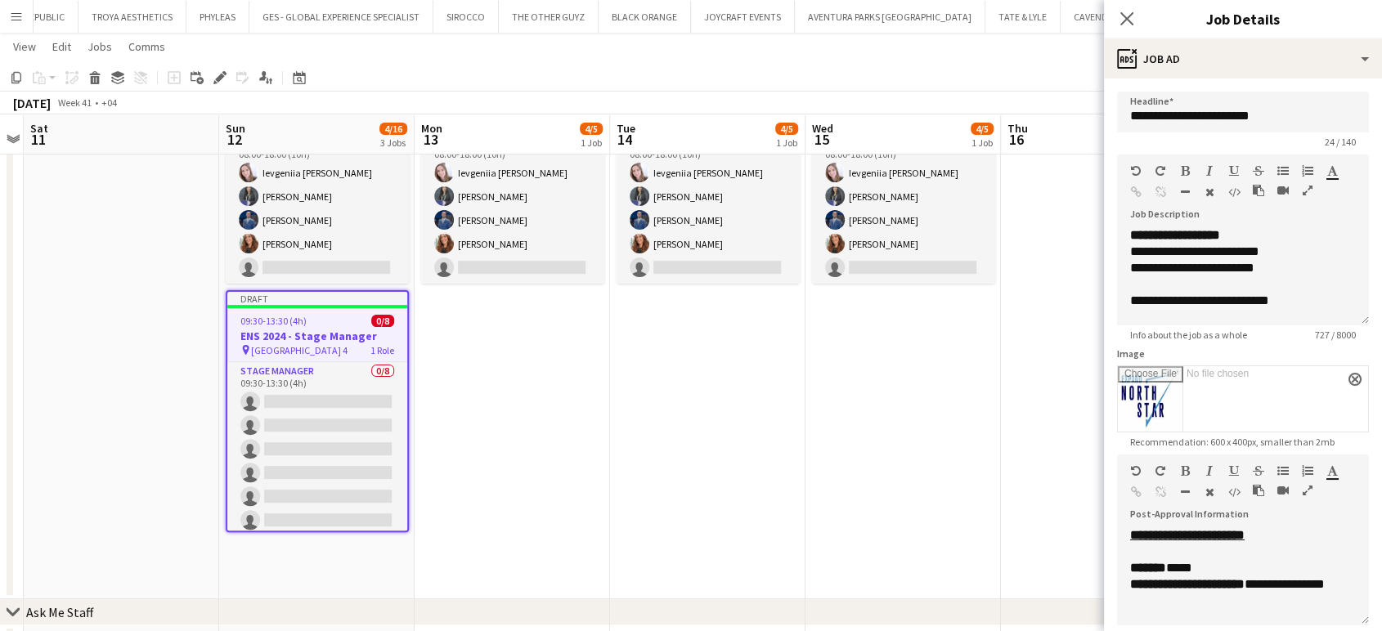
click at [752, 396] on app-date-cell "08:00-18:00 (10h) 4/5 ENS 2025 pin [GEOGRAPHIC_DATA] - Hall 4 1 Role Supervisor…" at bounding box center [707, 335] width 195 height 530
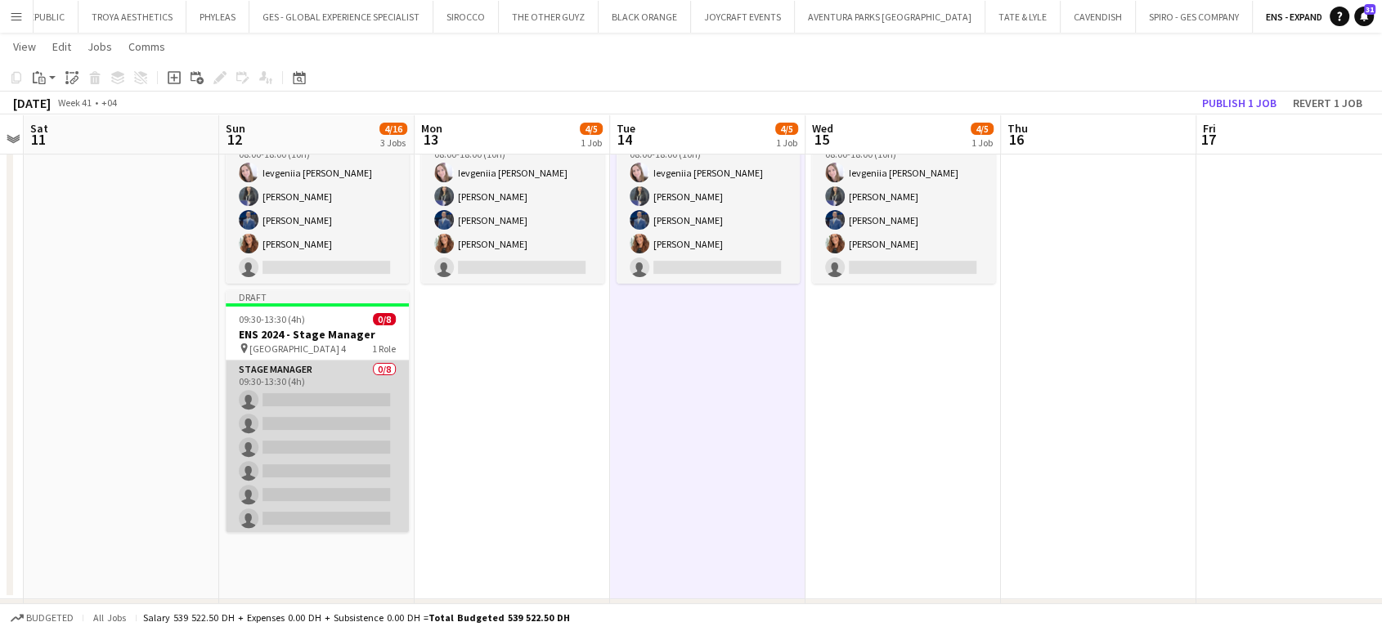
click at [318, 433] on app-card-role "Stage Manager 0/8 09:30-13:30 (4h) single-neutral-actions single-neutral-action…" at bounding box center [317, 472] width 183 height 222
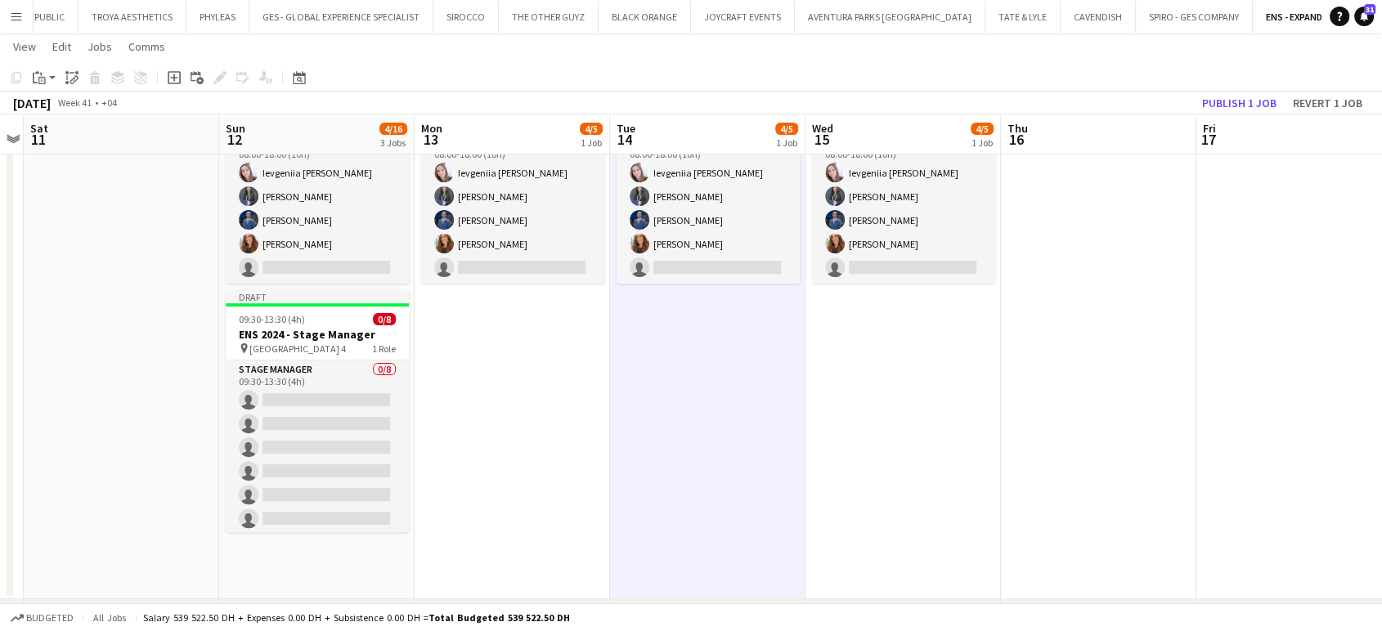
scroll to position [0, 564]
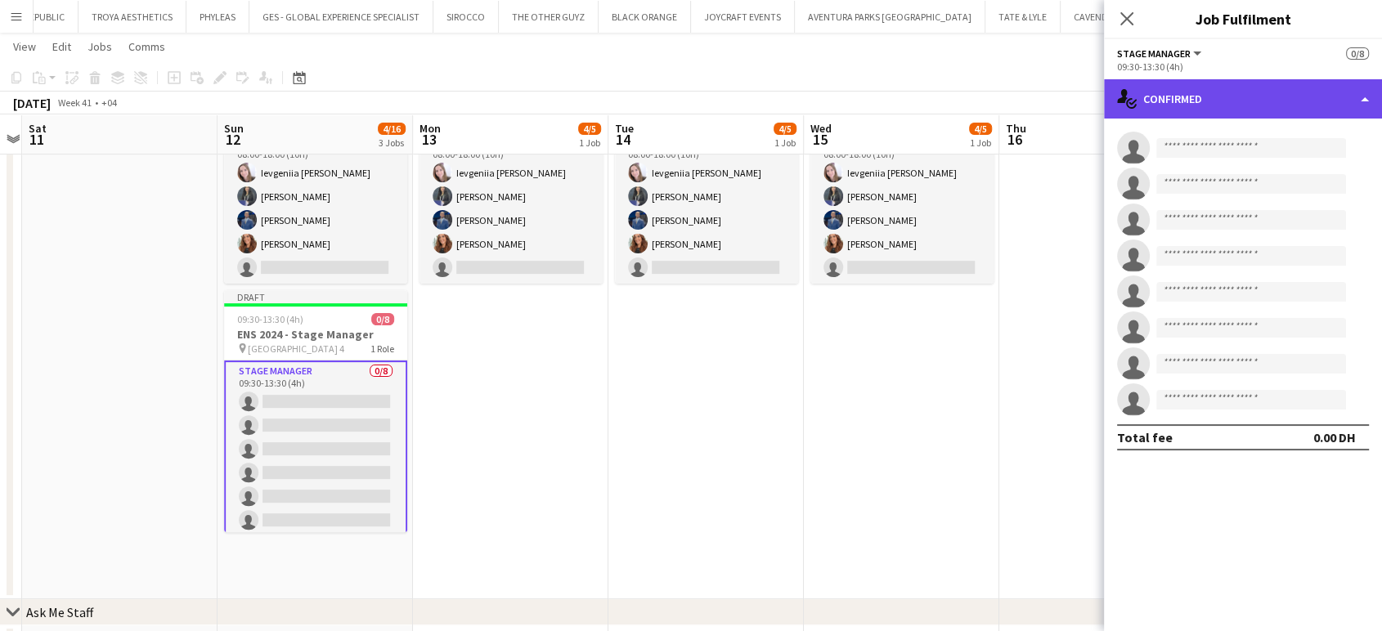
click at [1358, 92] on div "single-neutral-actions-check-2 Confirmed" at bounding box center [1243, 98] width 278 height 39
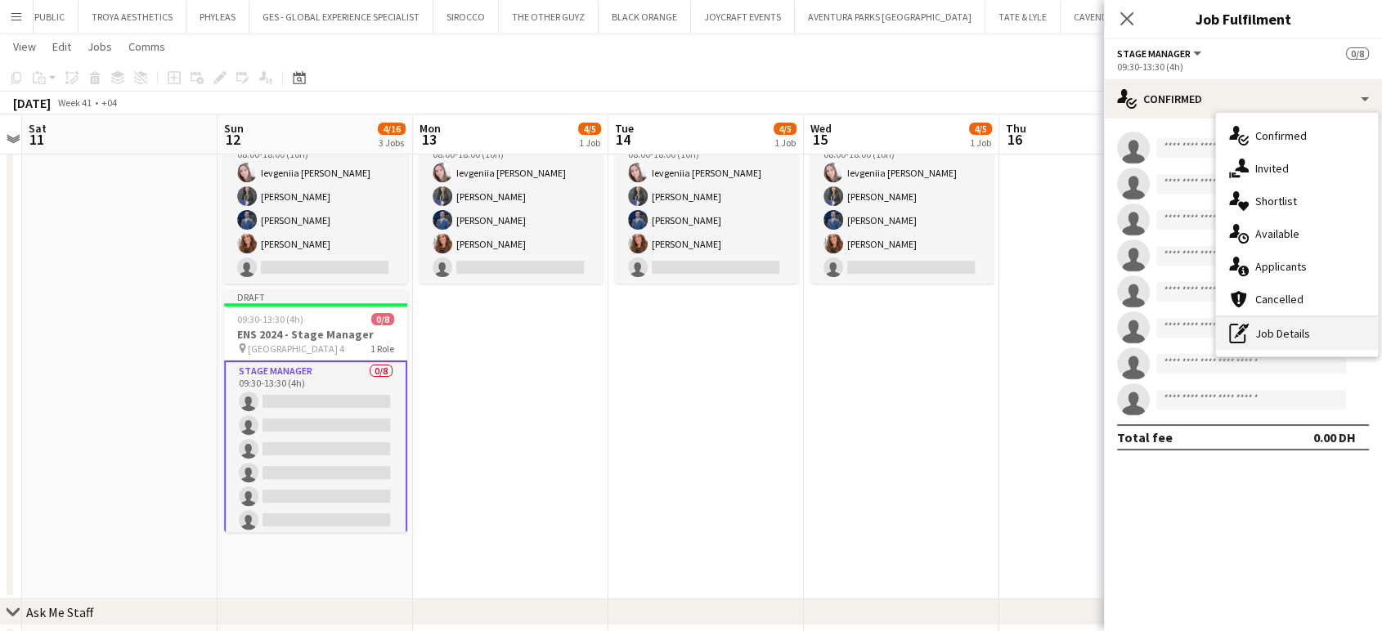
click at [1315, 337] on div "pen-write Job Details" at bounding box center [1297, 333] width 162 height 33
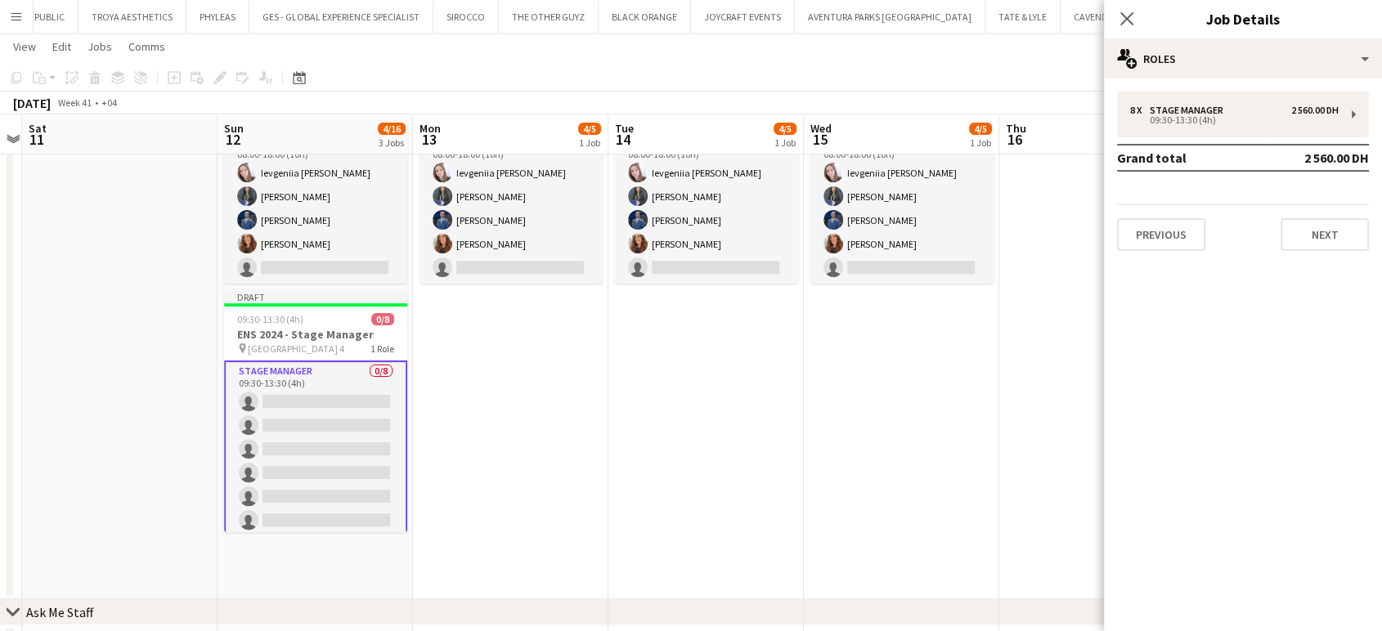
click at [1210, 85] on div "8 x Stage Manager 2 560.00 DH 09:30-13:30 (4h) Grand total 2 560.00 DH Previous…" at bounding box center [1243, 172] width 278 height 186
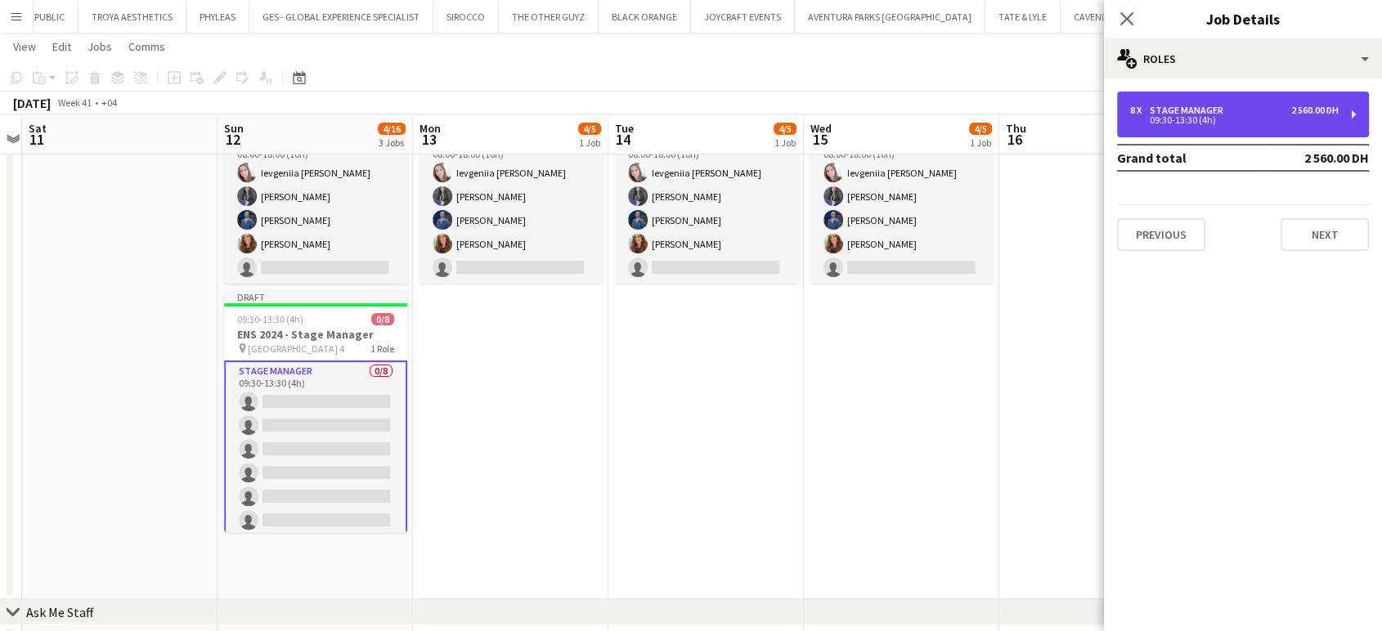
drag, startPoint x: 1197, startPoint y: 110, endPoint x: 1205, endPoint y: 129, distance: 21.0
click at [1196, 110] on div "Stage Manager" at bounding box center [1190, 110] width 80 height 11
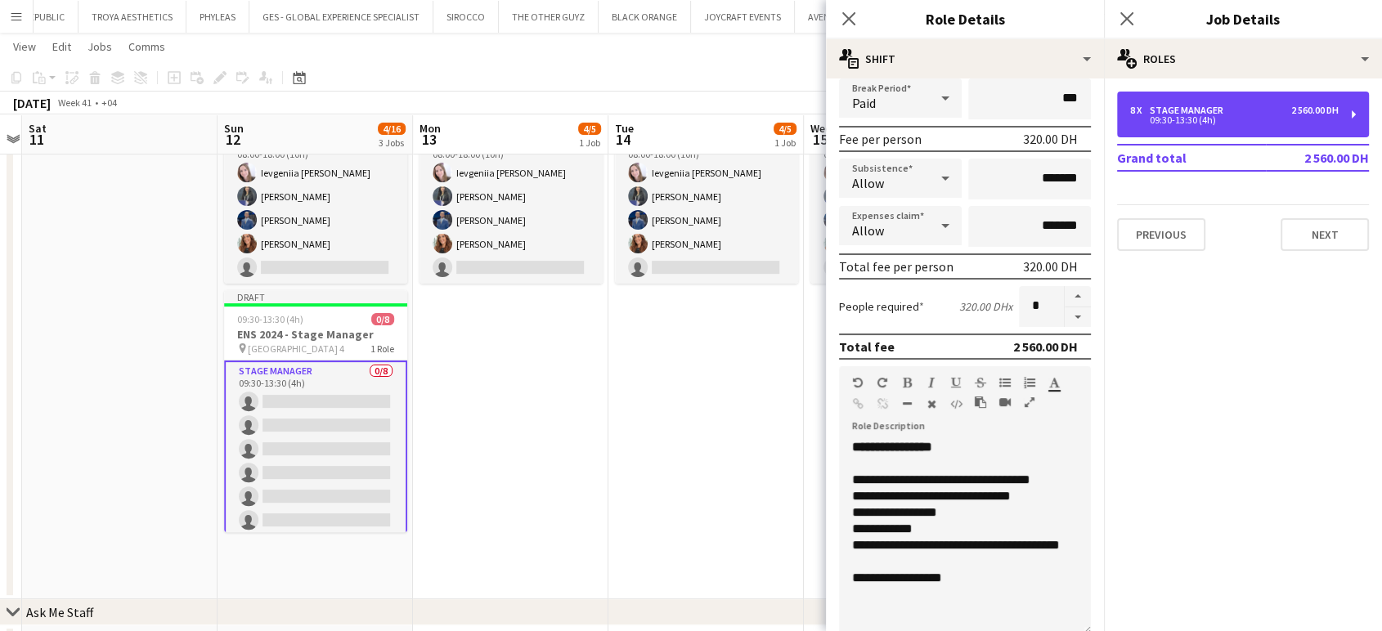
scroll to position [391, 0]
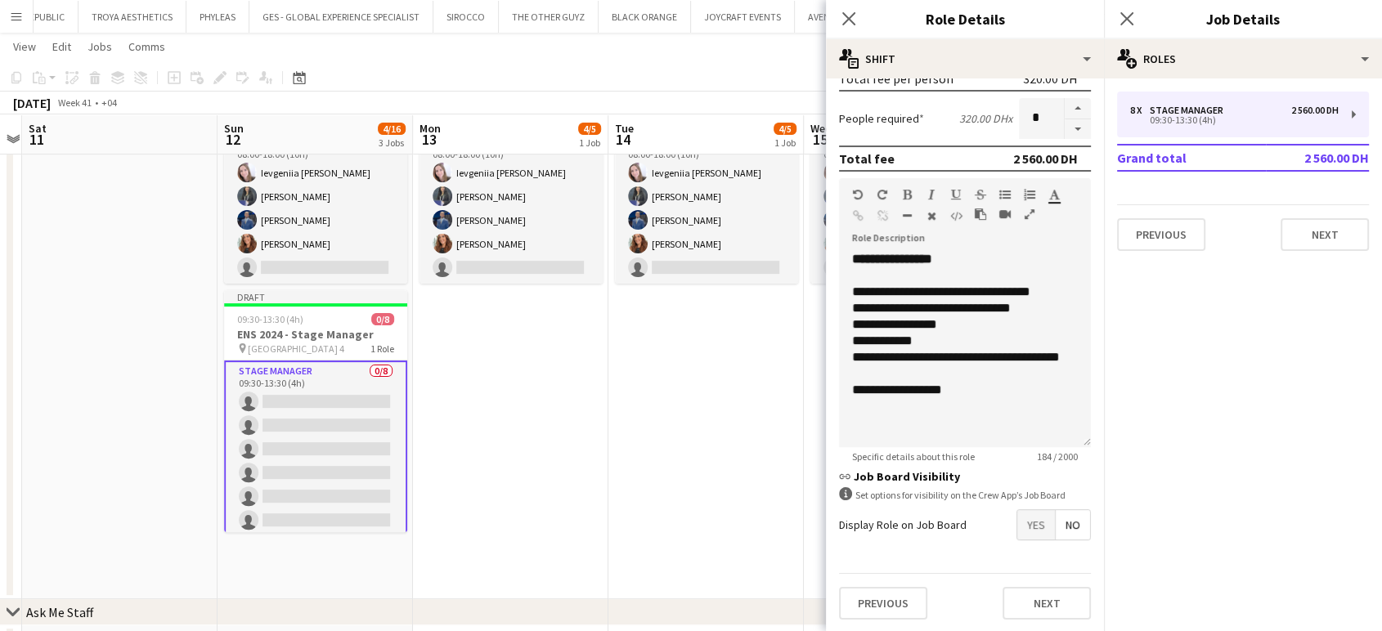
click at [689, 371] on app-date-cell "08:00-18:00 (10h) 4/5 ENS 2025 pin [GEOGRAPHIC_DATA] - Hall 4 1 Role Supervisor…" at bounding box center [705, 335] width 195 height 530
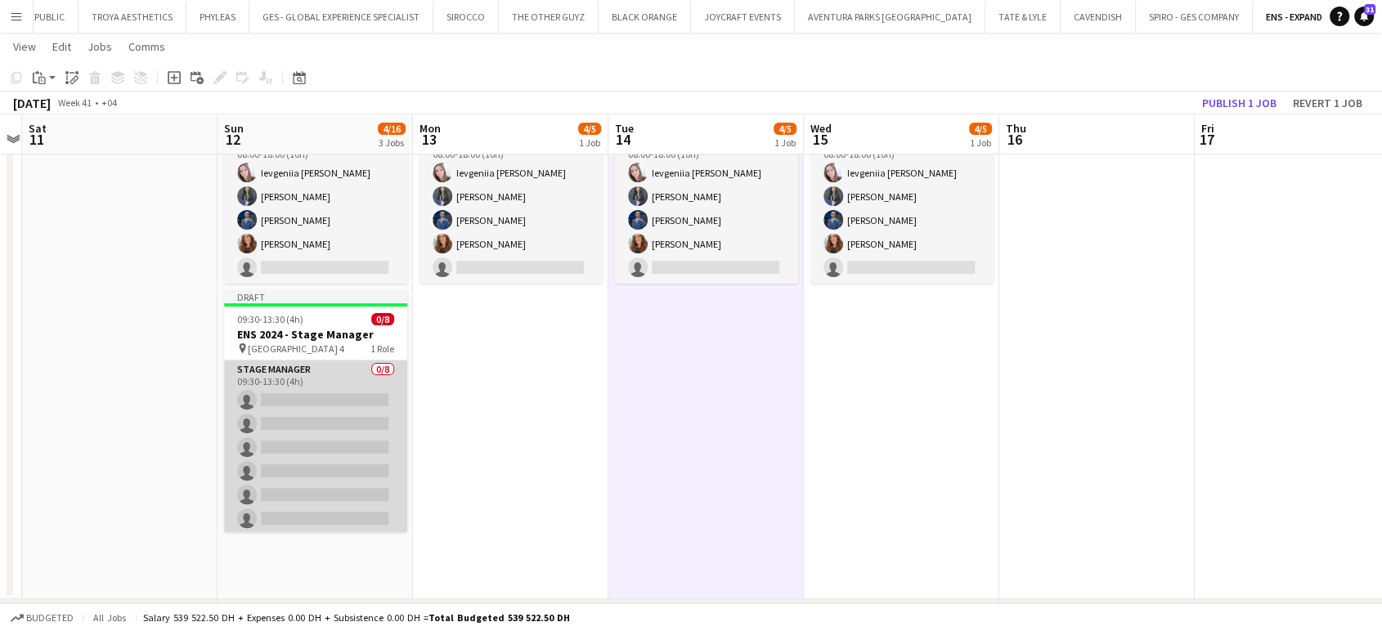
click at [320, 392] on app-card-role "Stage Manager 0/8 09:30-13:30 (4h) single-neutral-actions single-neutral-action…" at bounding box center [315, 472] width 183 height 222
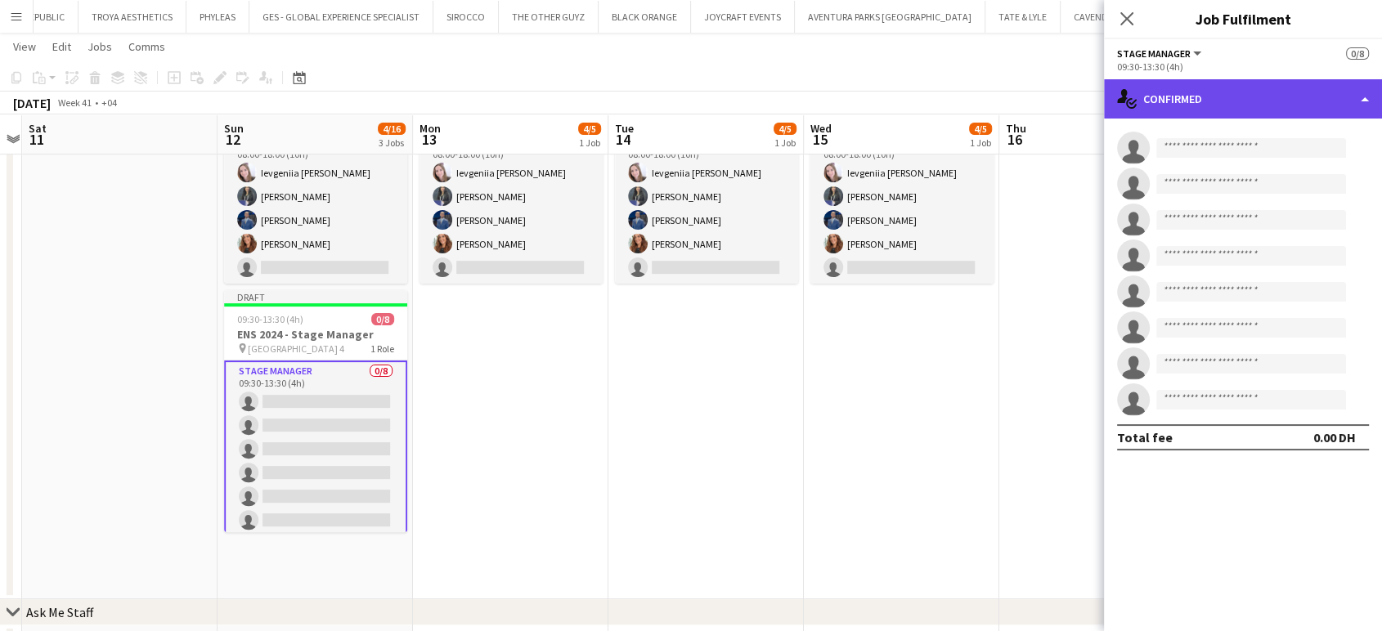
click at [1359, 92] on div "single-neutral-actions-check-2 Confirmed" at bounding box center [1243, 98] width 278 height 39
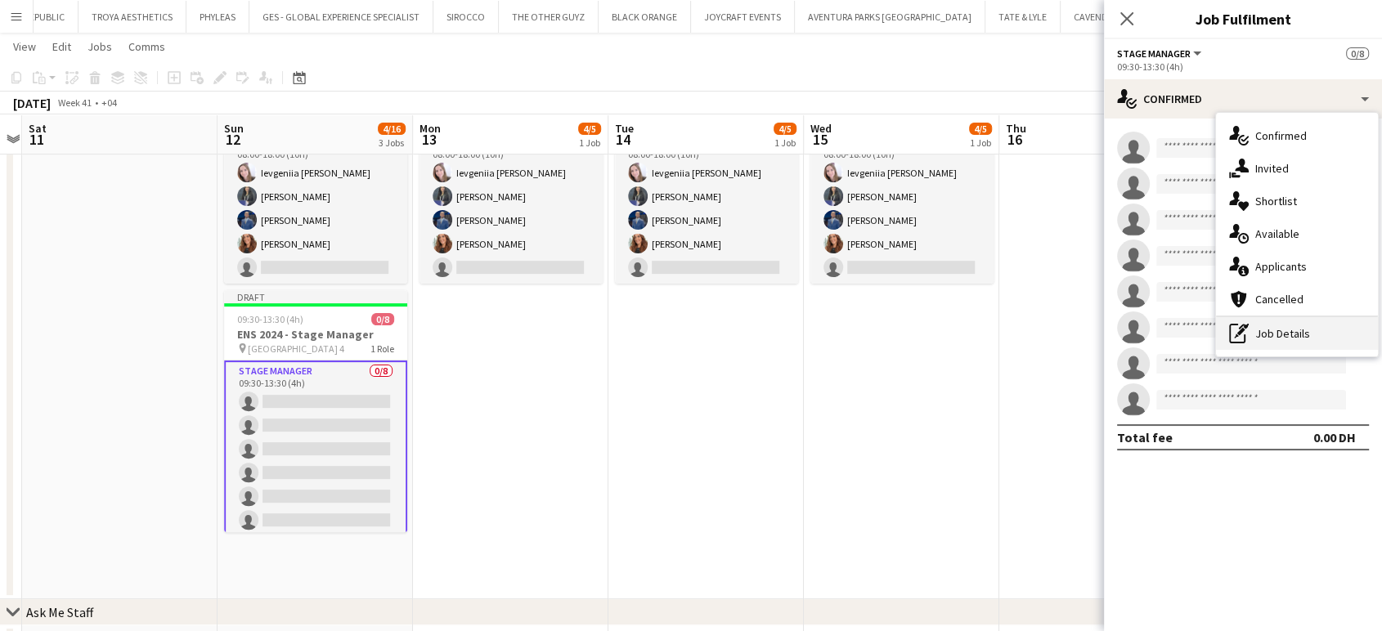
click at [1298, 332] on div "pen-write Job Details" at bounding box center [1297, 333] width 162 height 33
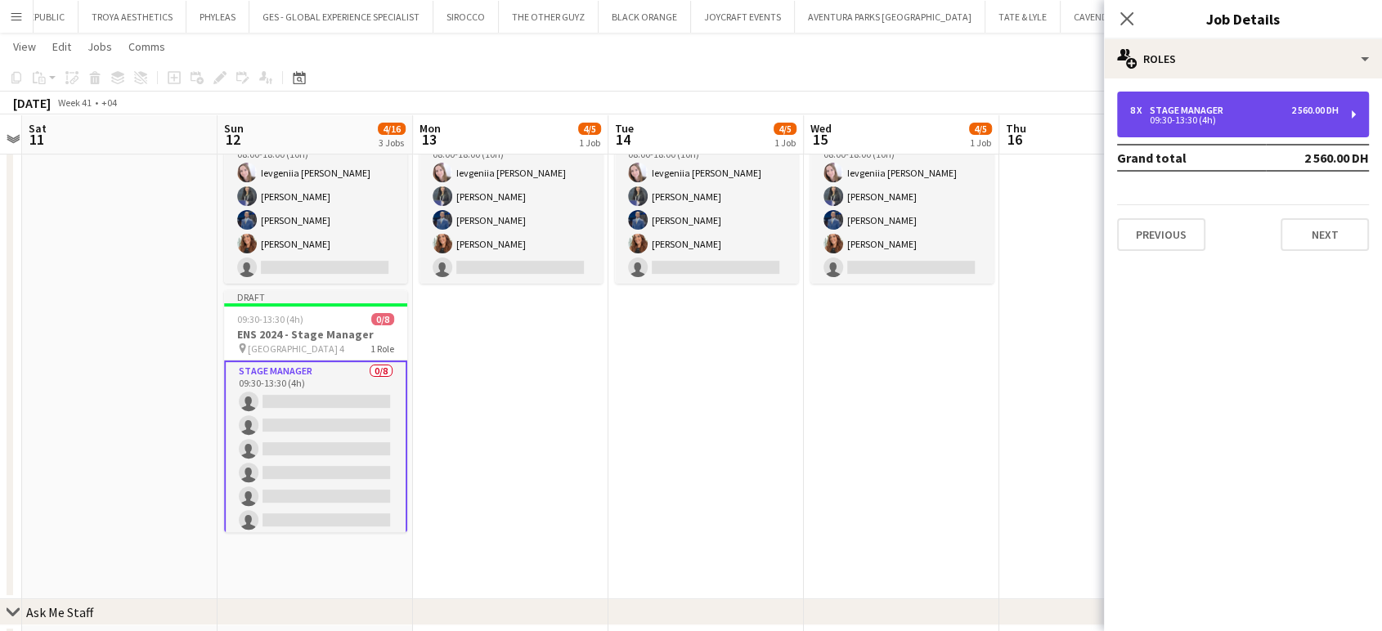
click at [1171, 110] on div "Stage Manager" at bounding box center [1190, 110] width 80 height 11
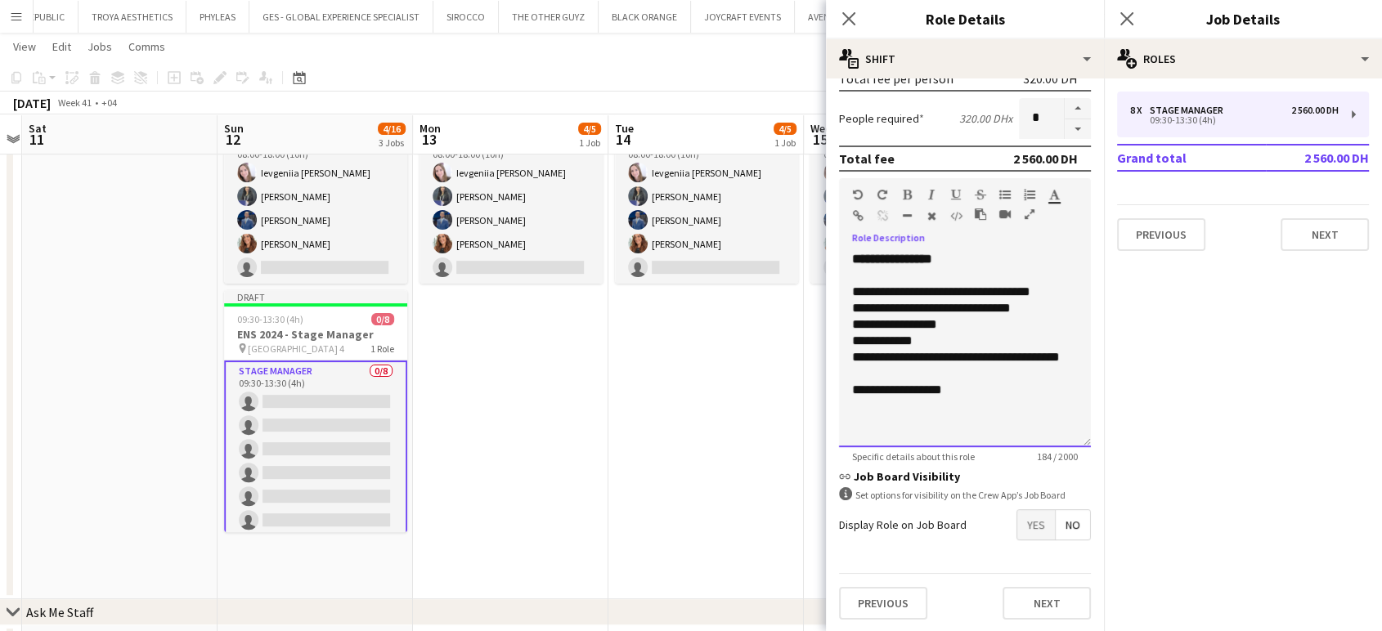
drag, startPoint x: 964, startPoint y: 392, endPoint x: 825, endPoint y: 256, distance: 194.3
click at [826, 256] on form "**********" at bounding box center [965, 167] width 278 height 932
paste div
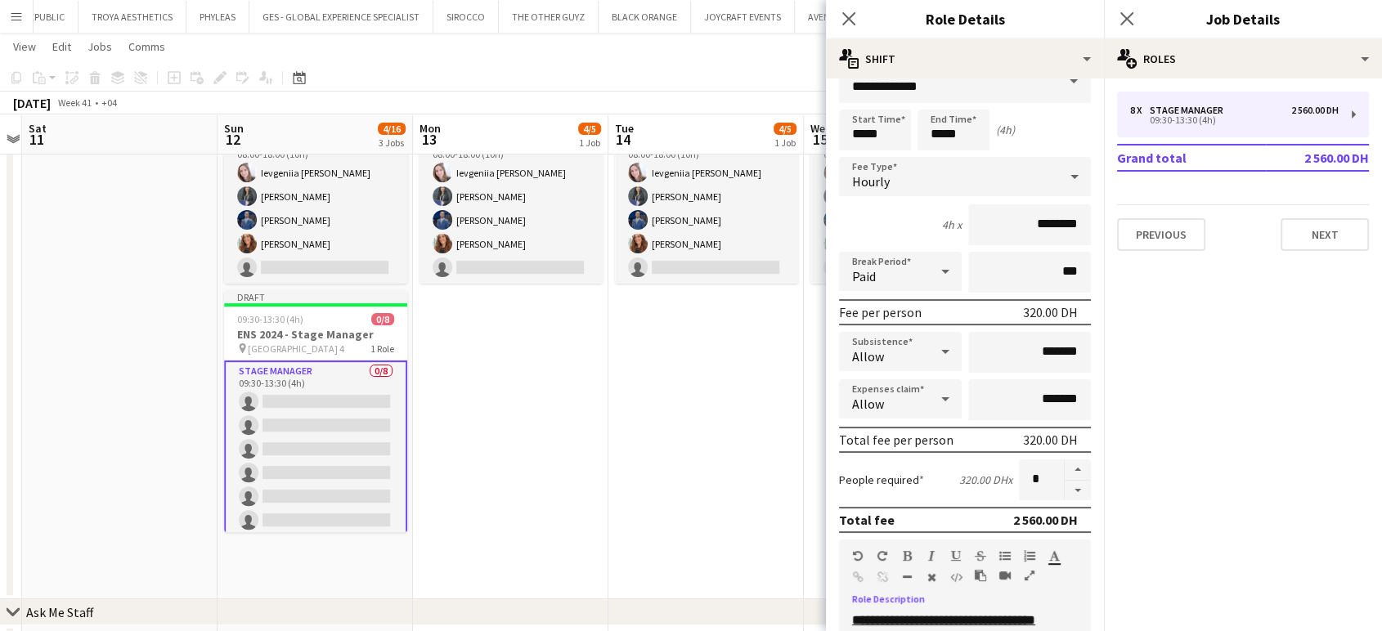
scroll to position [27, 0]
click at [1070, 490] on button "button" at bounding box center [1078, 493] width 26 height 20
type input "*"
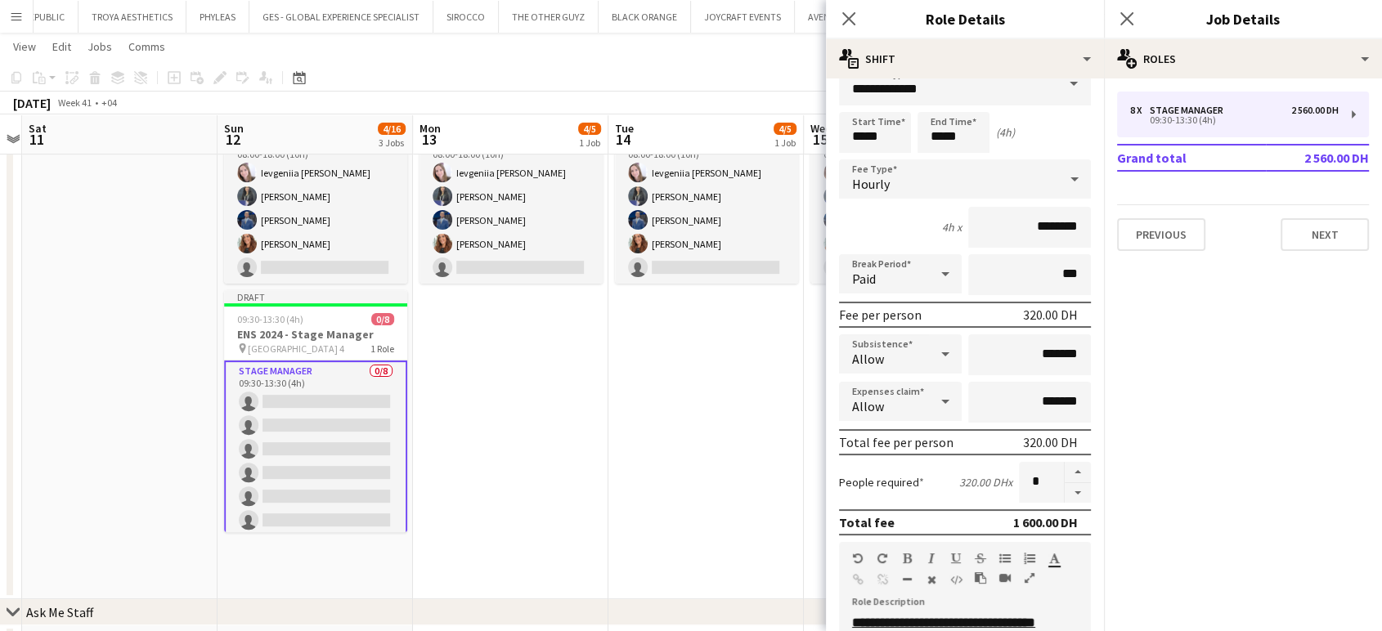
click at [708, 482] on app-date-cell "08:00-18:00 (10h) 4/5 ENS 2025 pin [GEOGRAPHIC_DATA] - Hall 4 1 Role Supervisor…" at bounding box center [705, 335] width 195 height 530
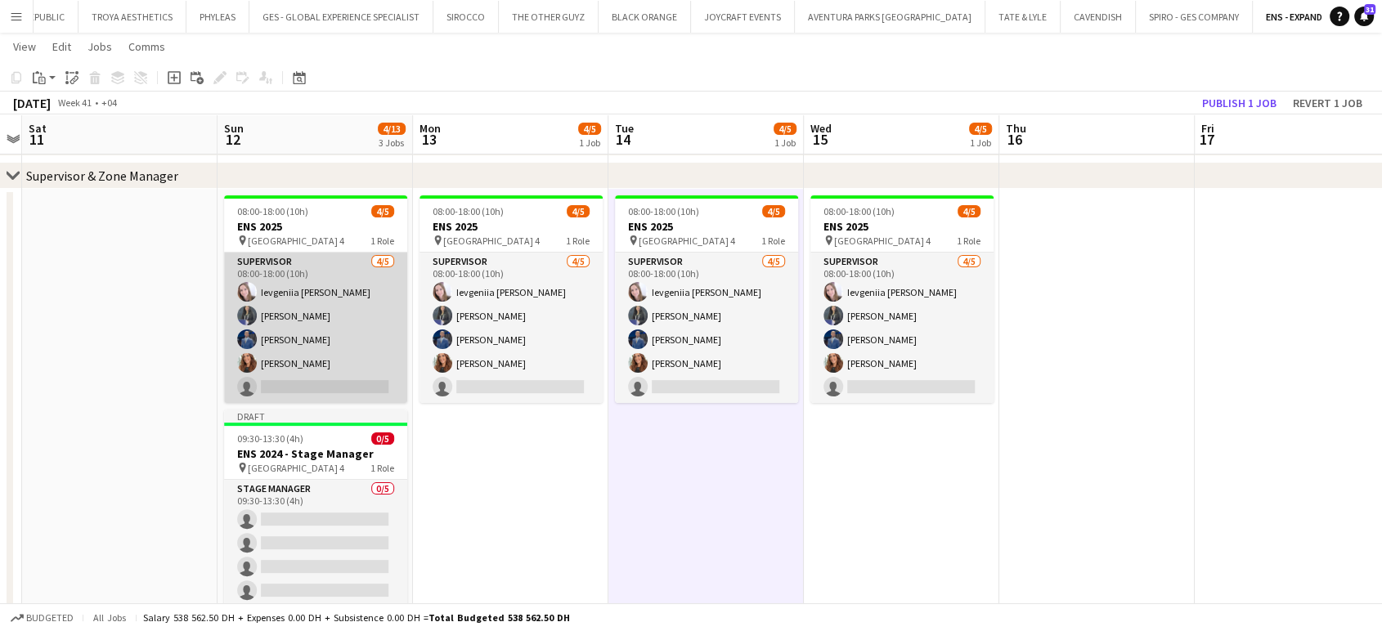
scroll to position [363, 0]
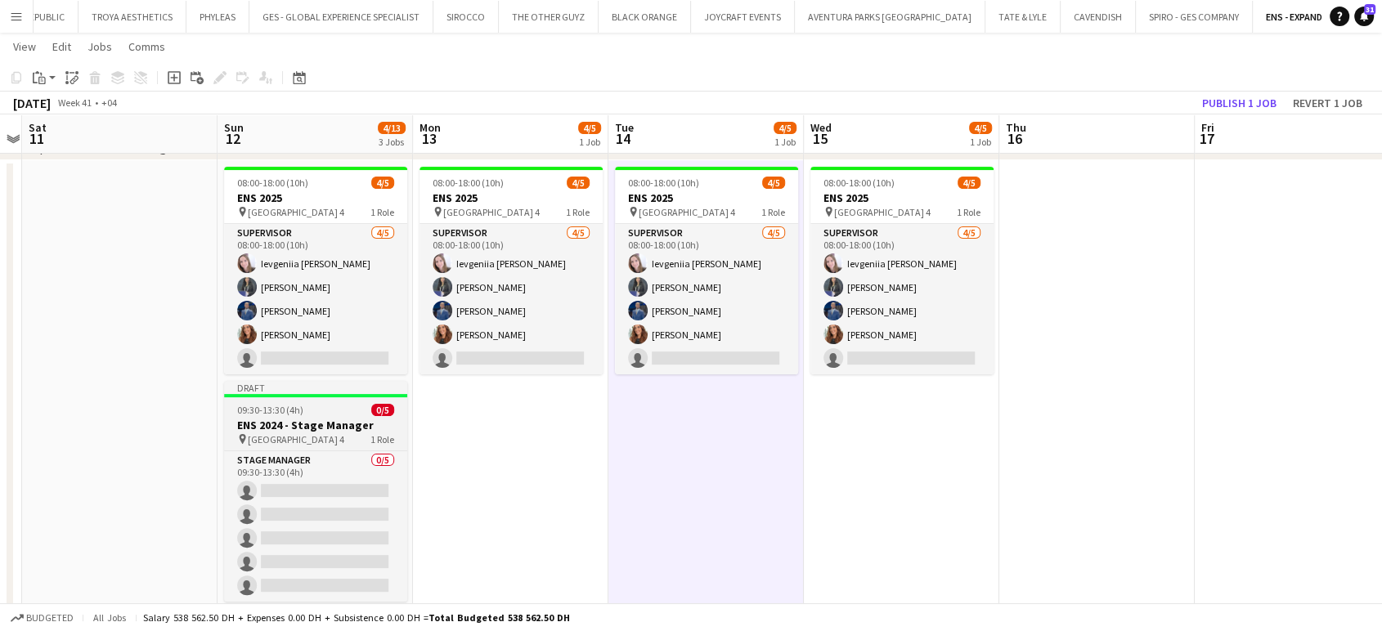
click at [314, 420] on h3 "ENS 2024 - Stage Manager" at bounding box center [315, 425] width 183 height 15
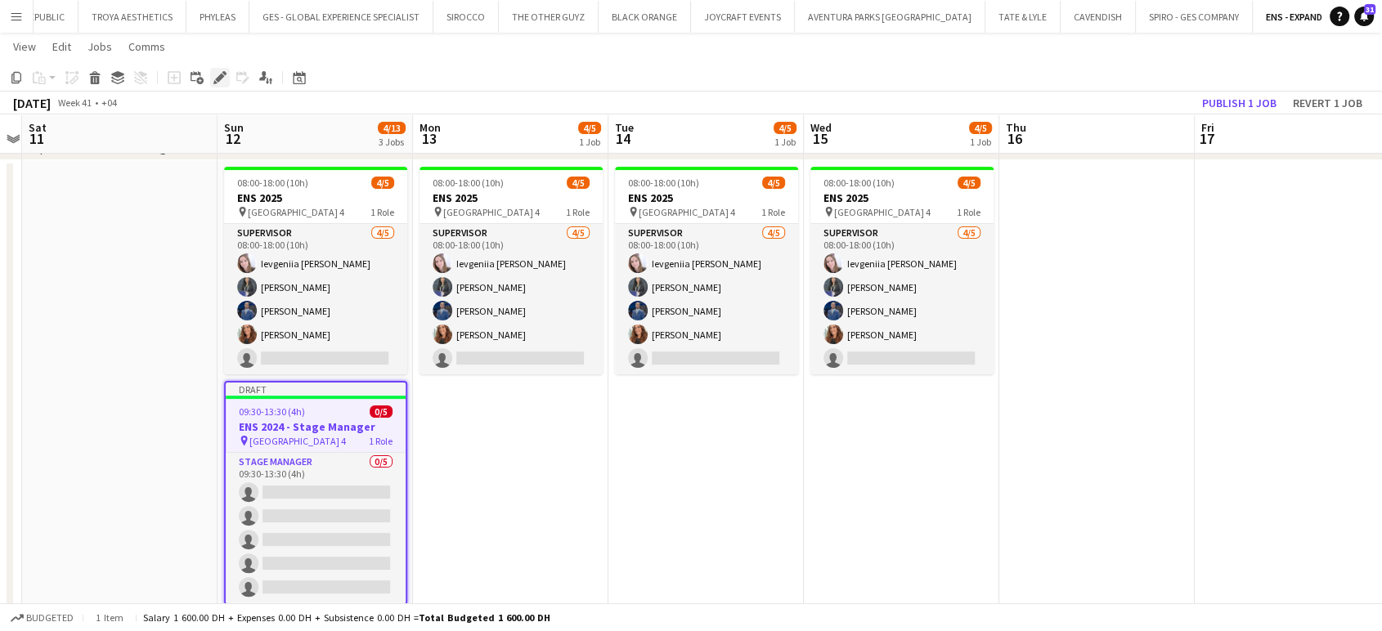
click at [221, 74] on icon at bounding box center [219, 78] width 9 height 9
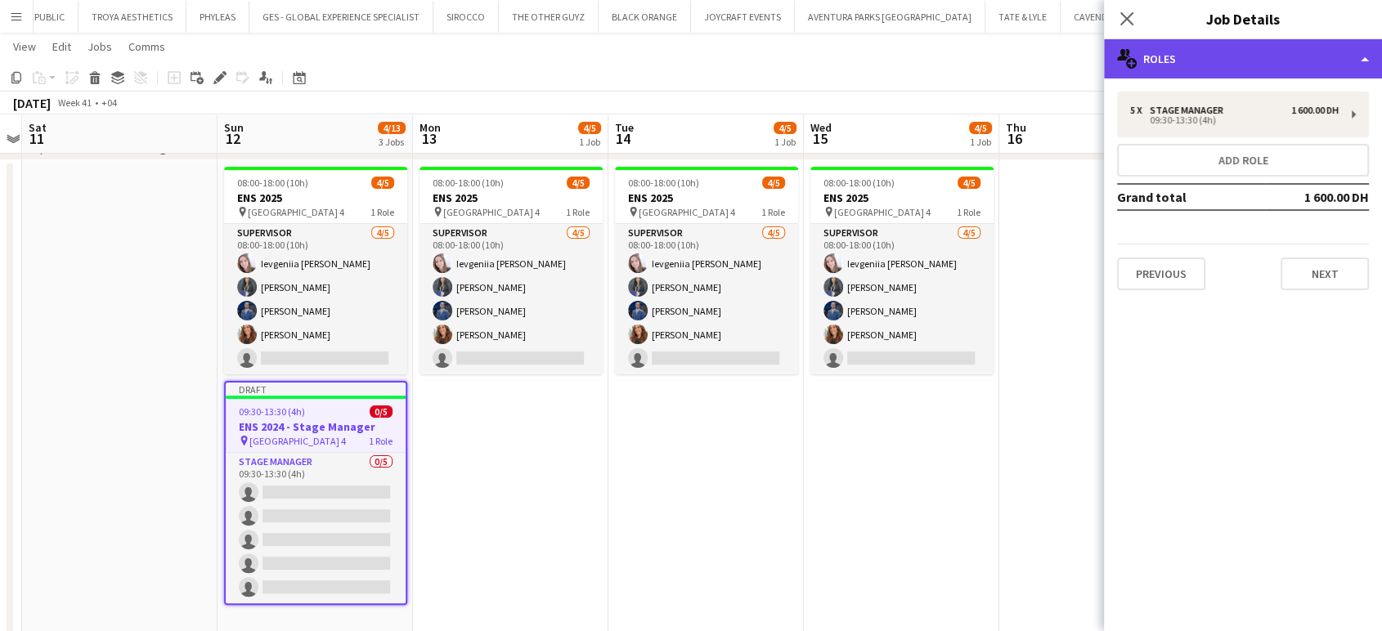
click at [1345, 59] on div "multiple-users-add Roles" at bounding box center [1243, 58] width 278 height 39
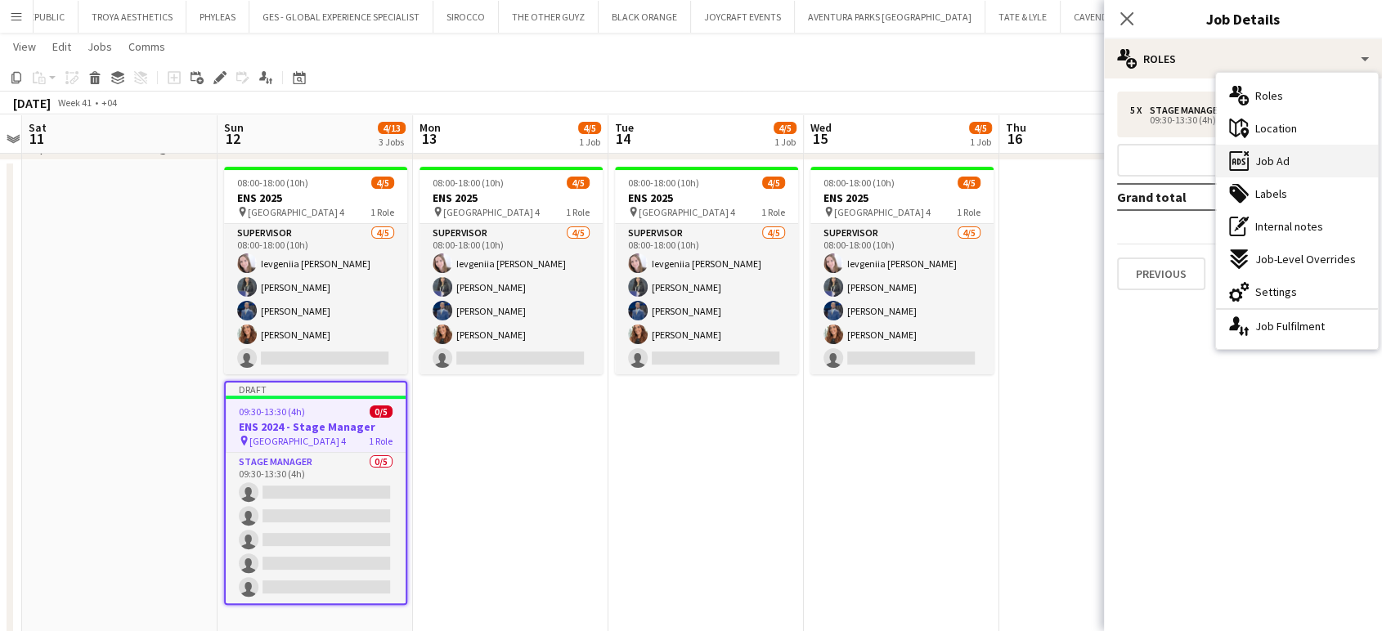
click at [1274, 165] on span "Job Ad" at bounding box center [1272, 161] width 34 height 15
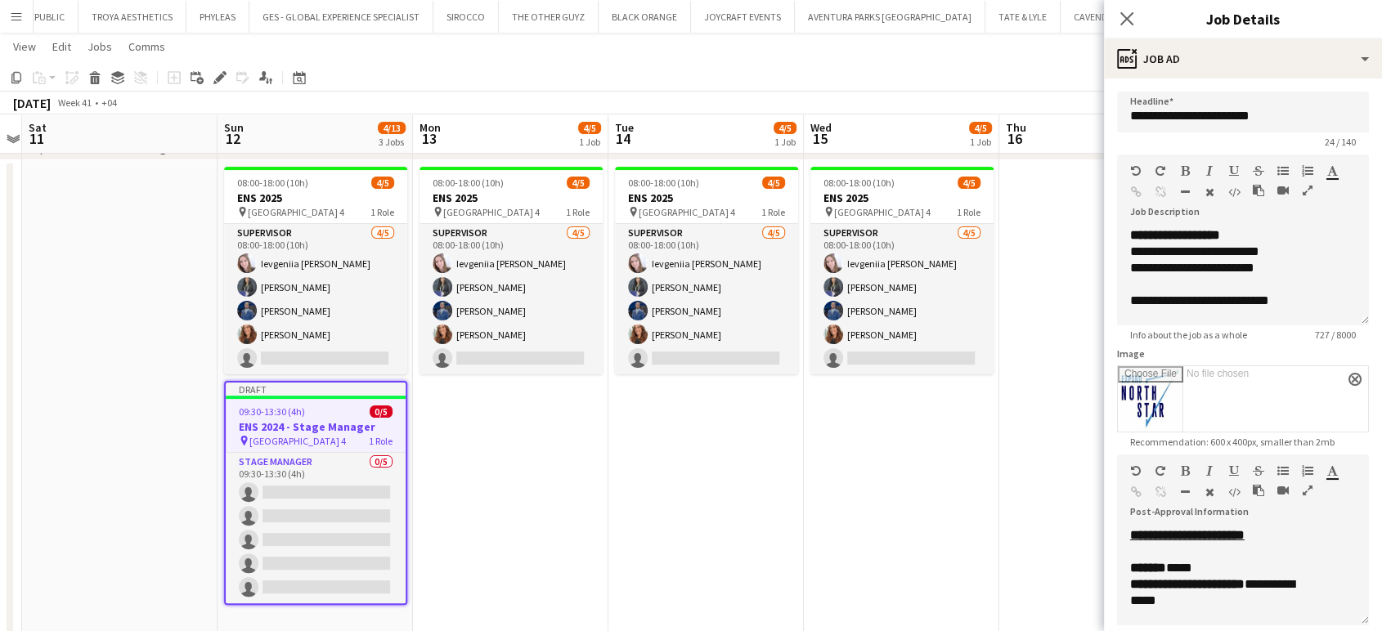
scroll to position [0, 566]
drag, startPoint x: 824, startPoint y: 463, endPoint x: 835, endPoint y: 458, distance: 11.7
click at [824, 460] on app-date-cell "08:00-18:00 (10h) 4/5 ENS 2025 pin [GEOGRAPHIC_DATA] - Hall 4 1 Role Supervisor…" at bounding box center [899, 425] width 195 height 530
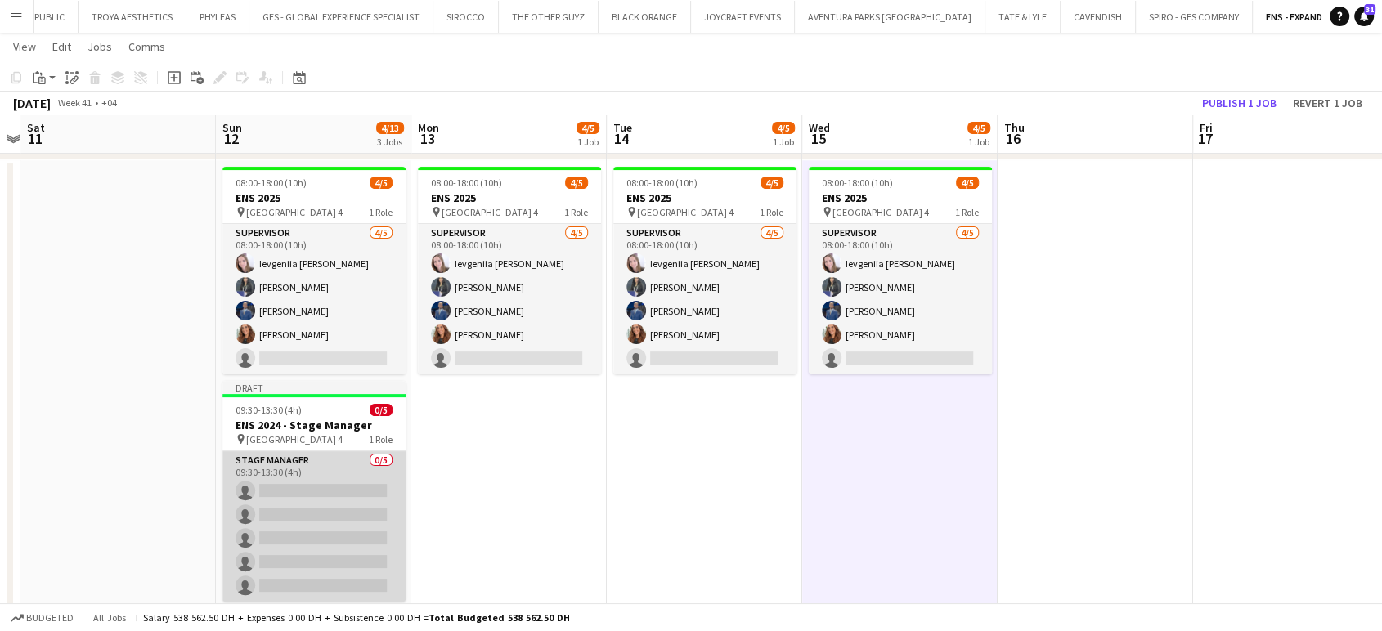
click at [279, 496] on app-card-role "Stage Manager 0/5 09:30-13:30 (4h) single-neutral-actions single-neutral-action…" at bounding box center [313, 526] width 183 height 150
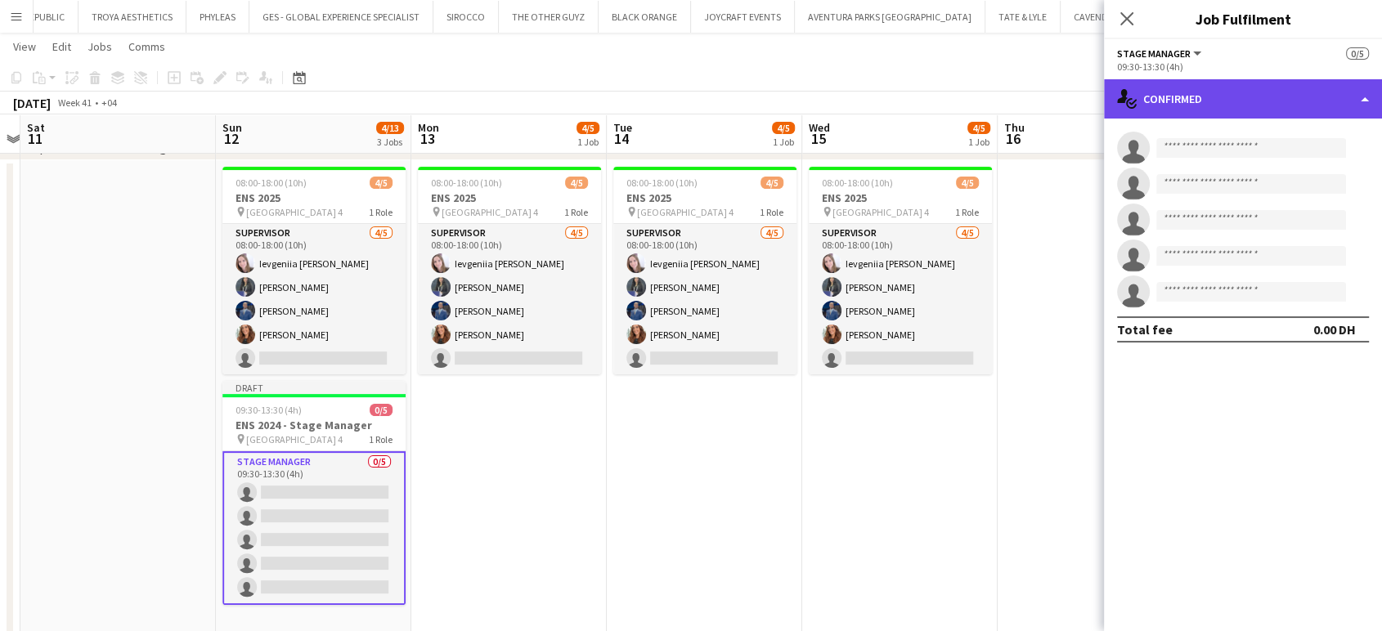
click at [1376, 88] on div "single-neutral-actions-check-2 Confirmed" at bounding box center [1243, 98] width 278 height 39
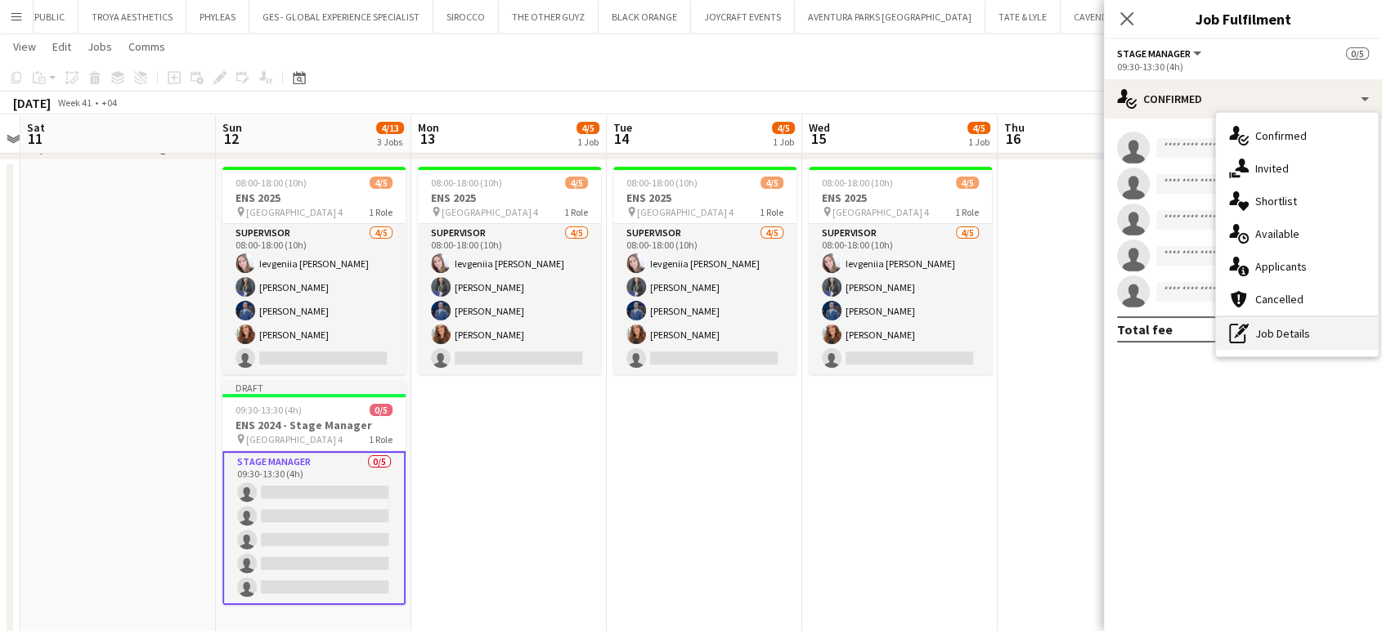
click at [1301, 339] on div "pen-write Job Details" at bounding box center [1297, 333] width 162 height 33
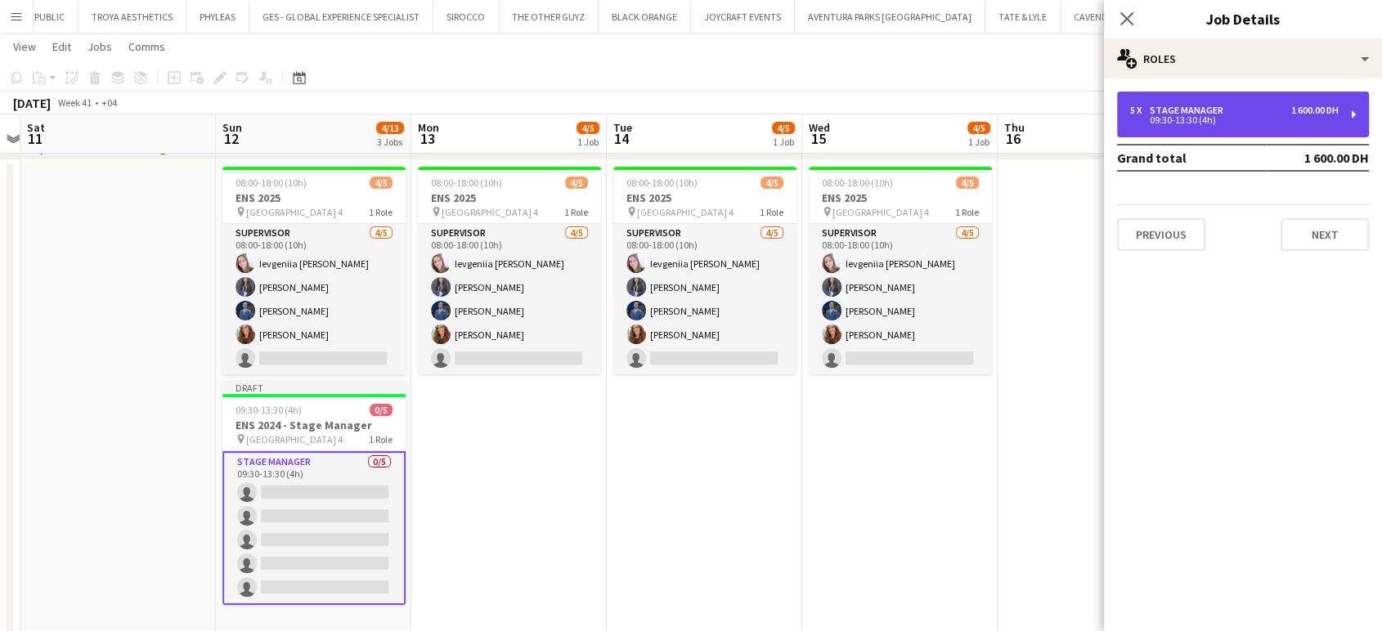
click at [1191, 106] on div "Stage Manager" at bounding box center [1190, 110] width 80 height 11
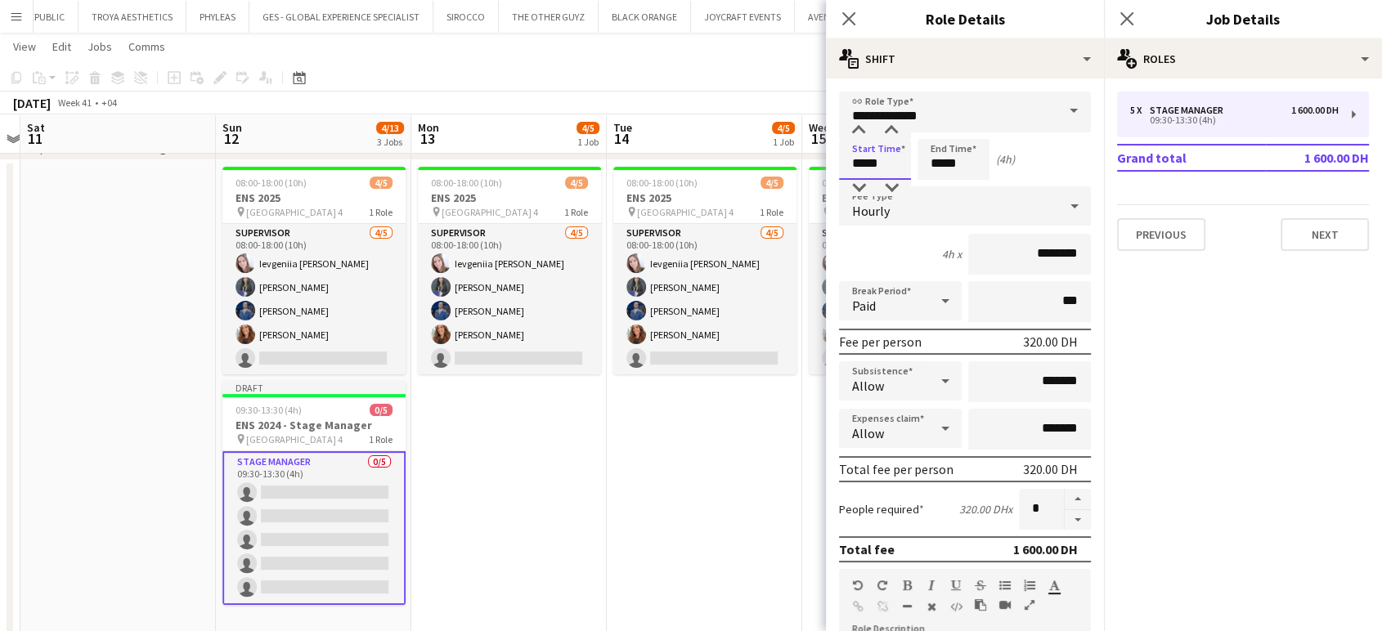
drag, startPoint x: 893, startPoint y: 160, endPoint x: 772, endPoint y: 160, distance: 121.0
type input "*****"
drag, startPoint x: 976, startPoint y: 168, endPoint x: 907, endPoint y: 168, distance: 68.7
click at [907, 168] on div "Start Time ***** End Time ***** (4h 30m)" at bounding box center [965, 159] width 252 height 41
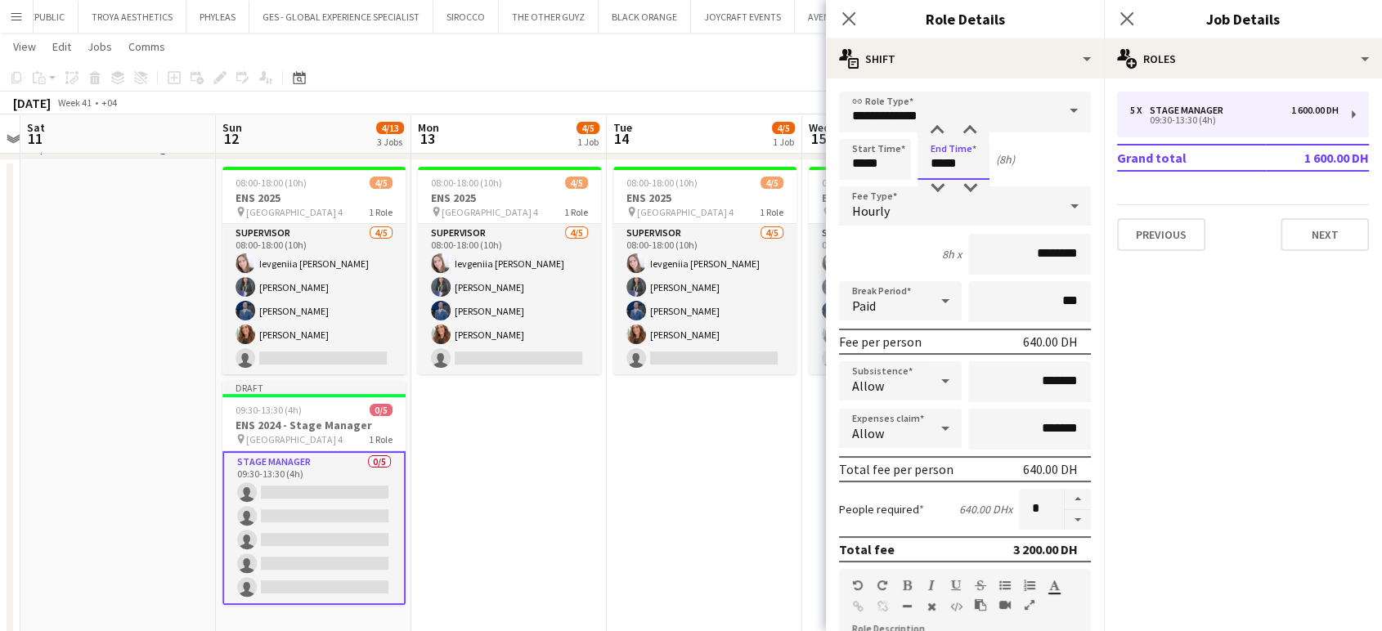
type input "*****"
click at [763, 491] on app-date-cell "08:00-18:00 (10h) 4/5 ENS 2025 pin [GEOGRAPHIC_DATA] - Hall 4 1 Role Supervisor…" at bounding box center [704, 425] width 195 height 530
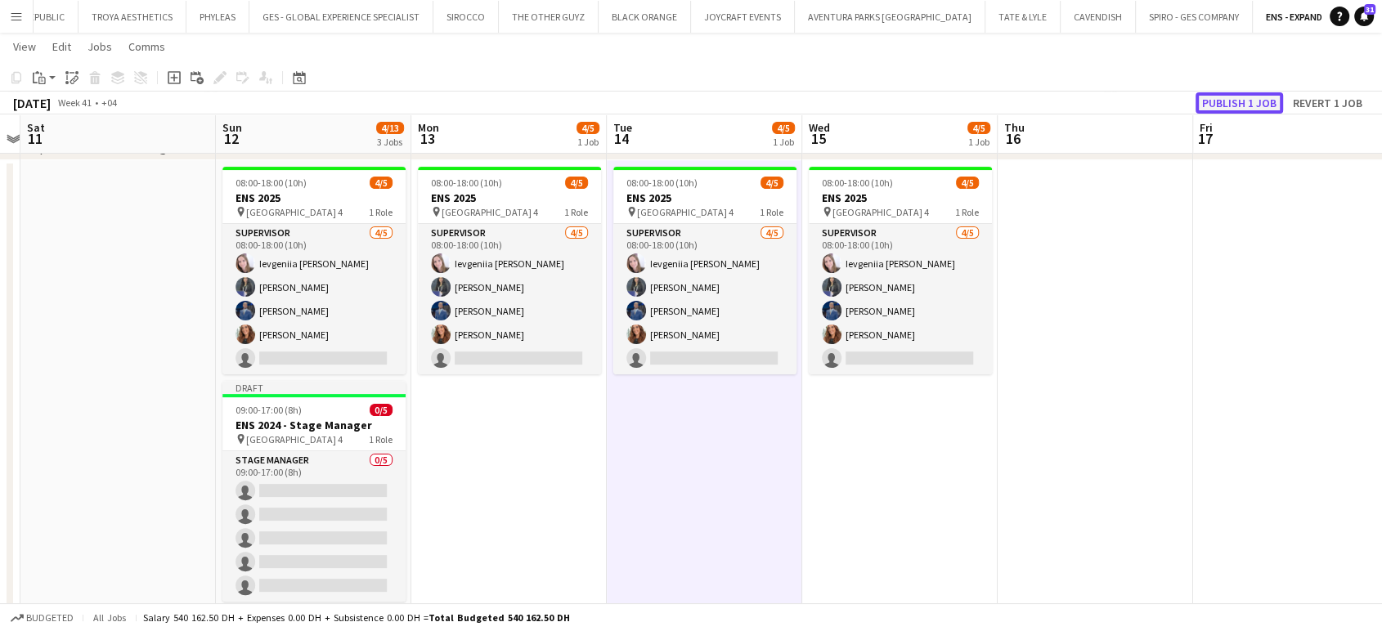
click at [1253, 103] on button "Publish 1 job" at bounding box center [1240, 102] width 88 height 21
